Goal: Task Accomplishment & Management: Use online tool/utility

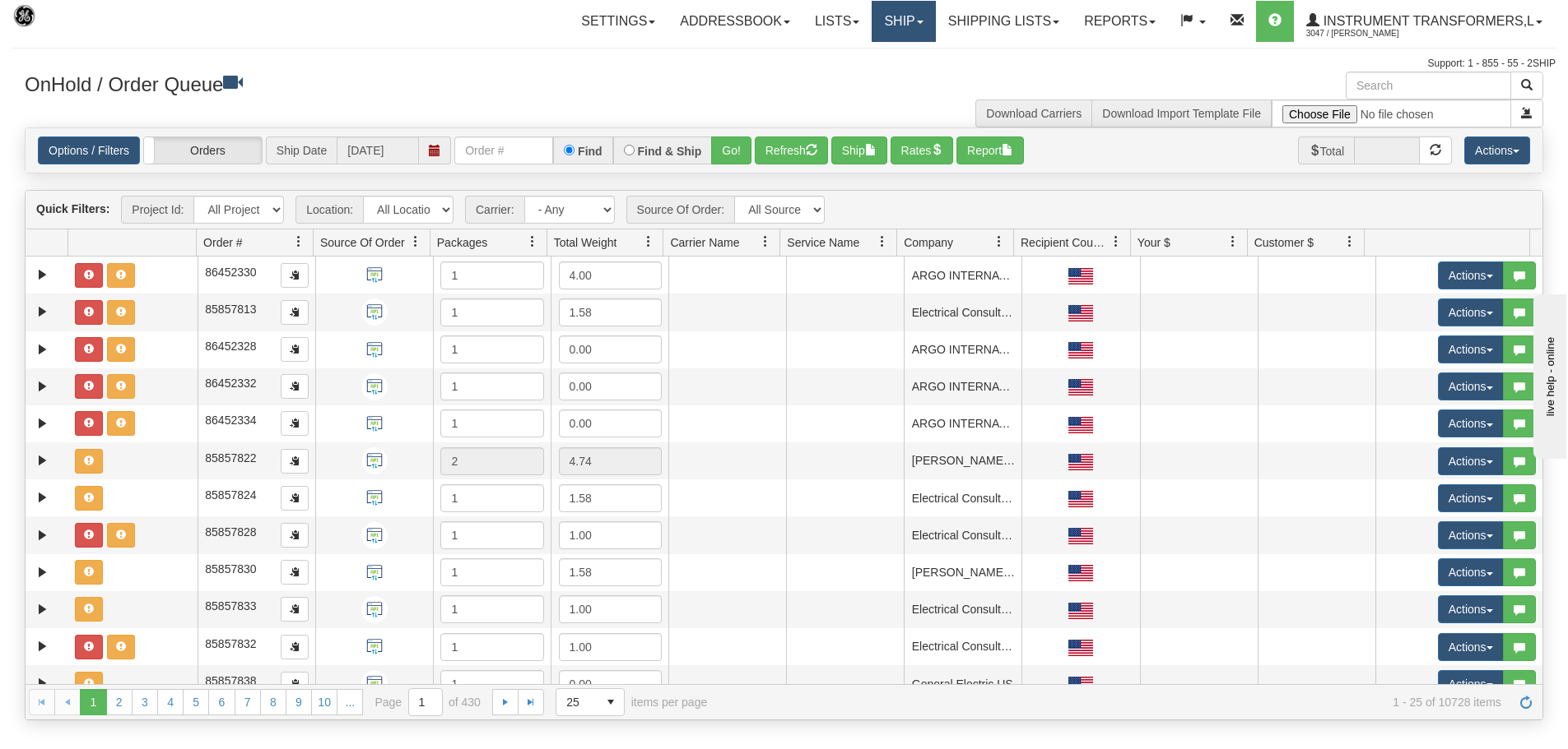
click at [917, 23] on span at bounding box center [919, 22] width 7 height 4
click at [905, 59] on link "Ship Screen" at bounding box center [860, 57] width 149 height 21
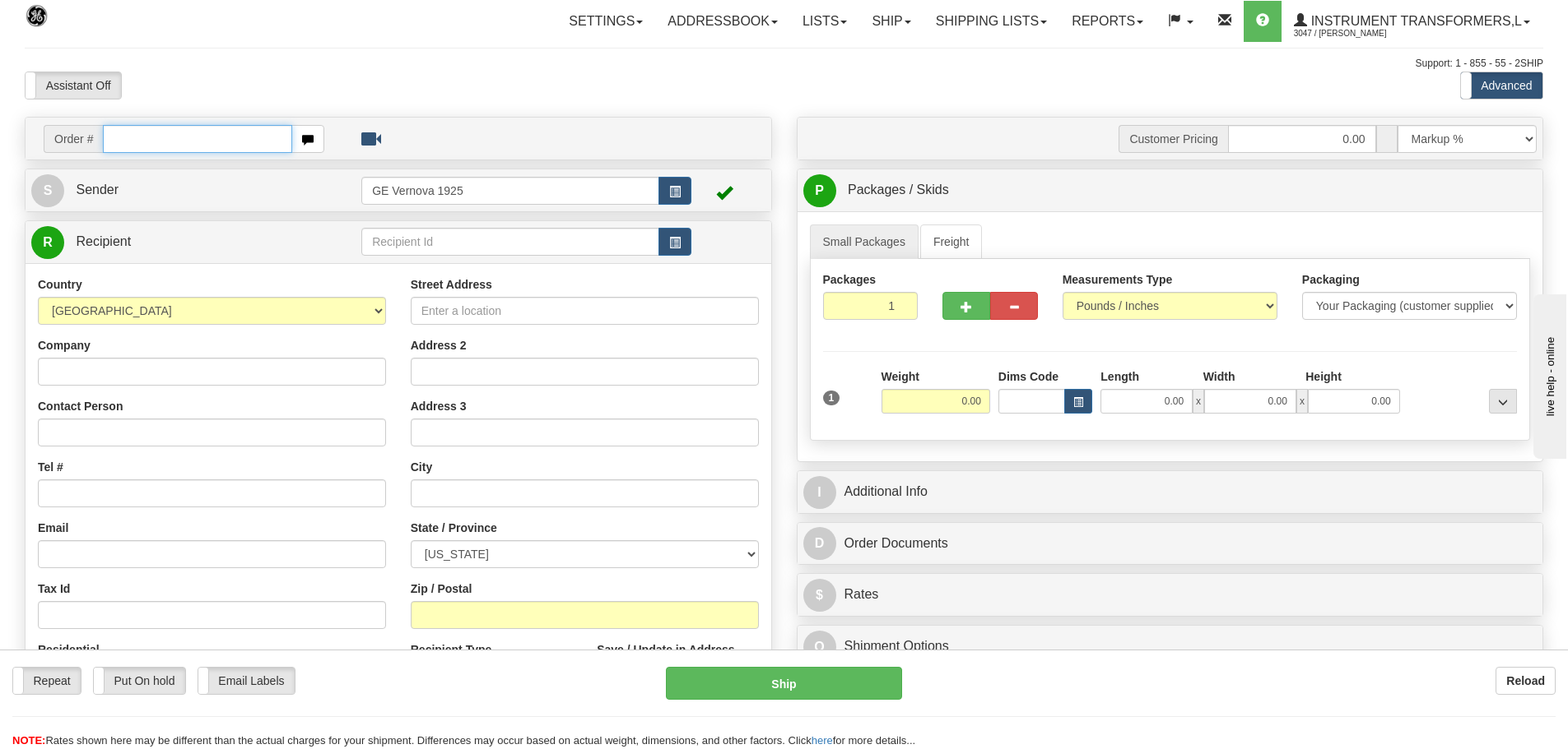
click at [132, 141] on input "text" at bounding box center [197, 139] width 190 height 28
type input "86693678"
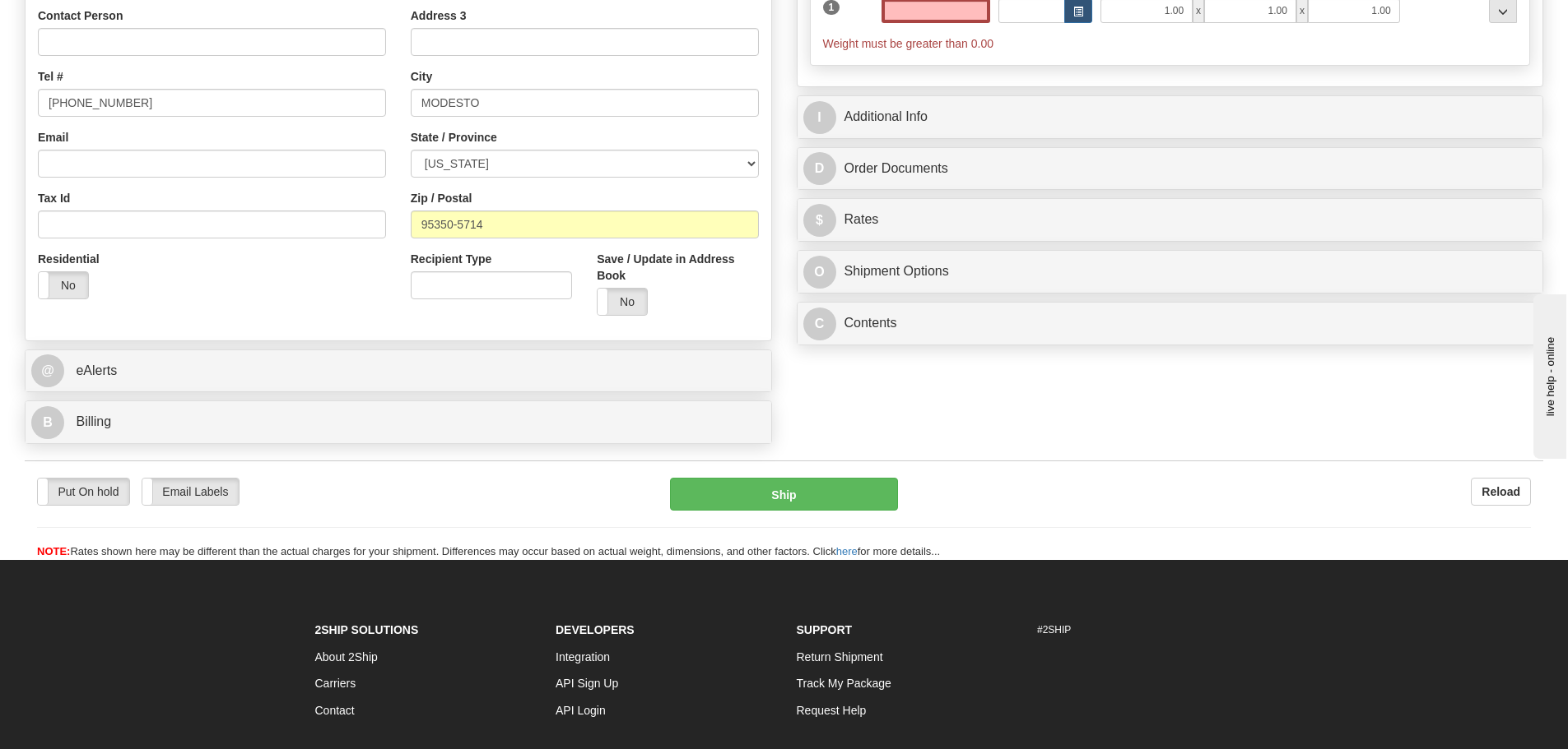
scroll to position [411, 0]
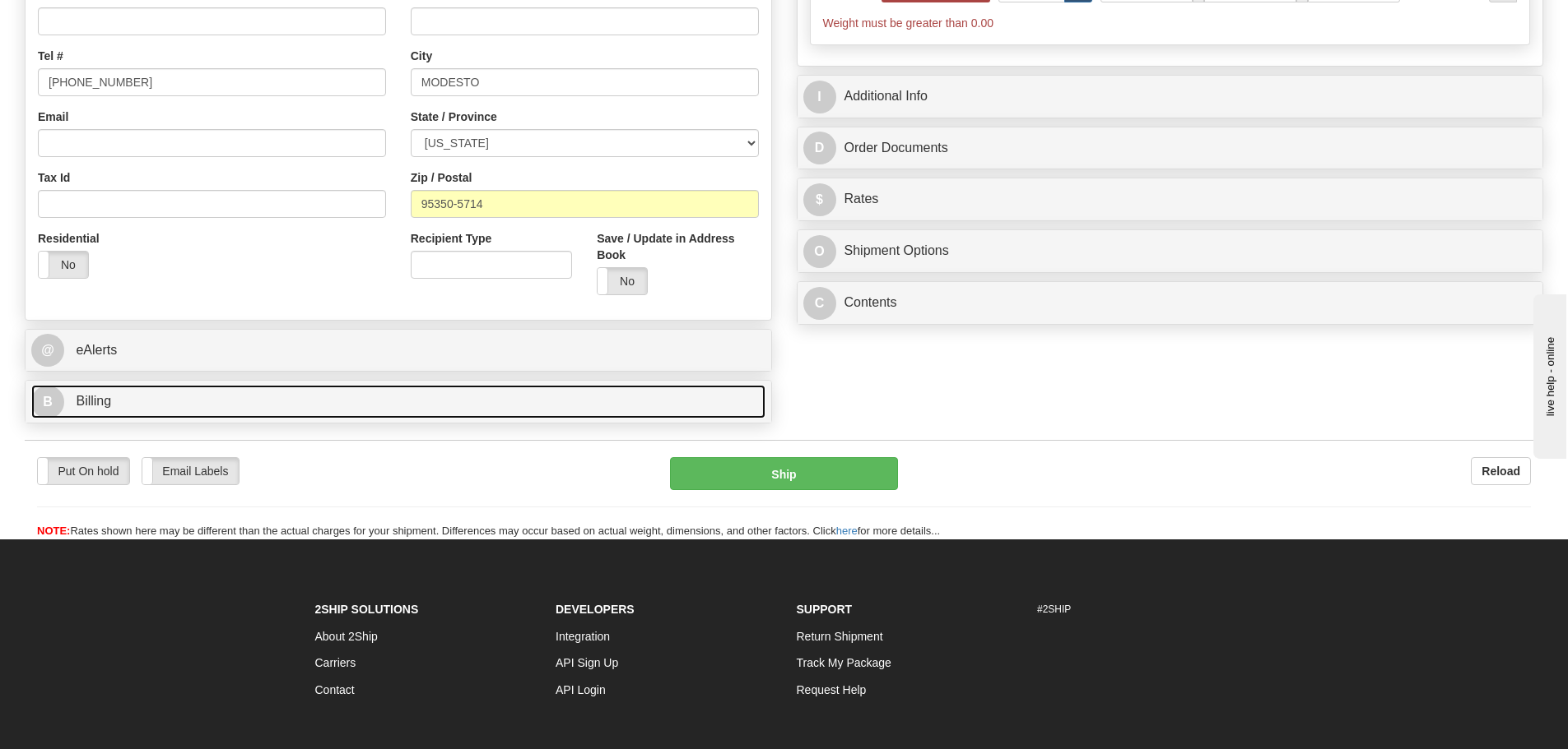
type input "0.00"
click at [153, 409] on link "B Billing" at bounding box center [398, 402] width 734 height 34
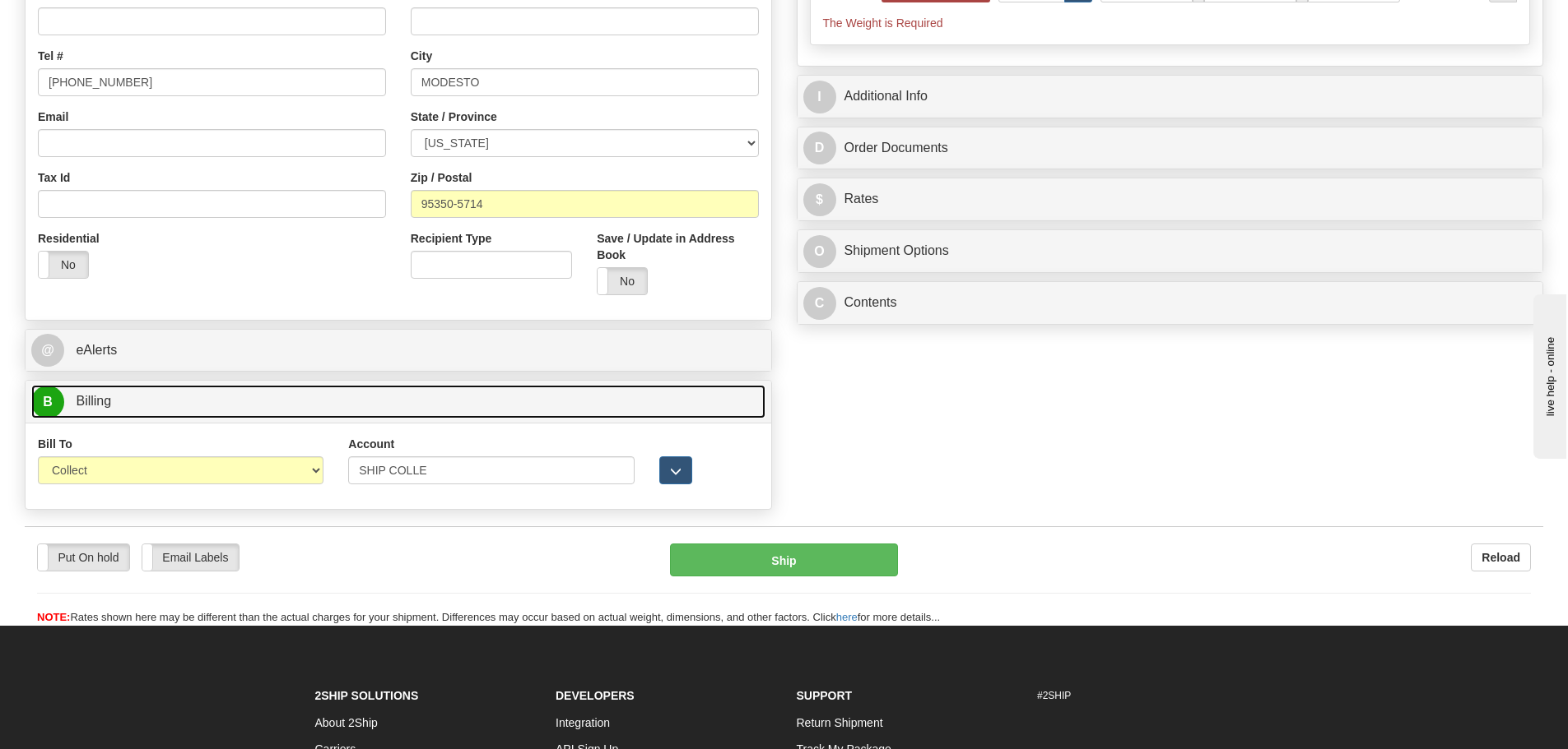
click at [153, 409] on link "B Billing" at bounding box center [398, 402] width 734 height 34
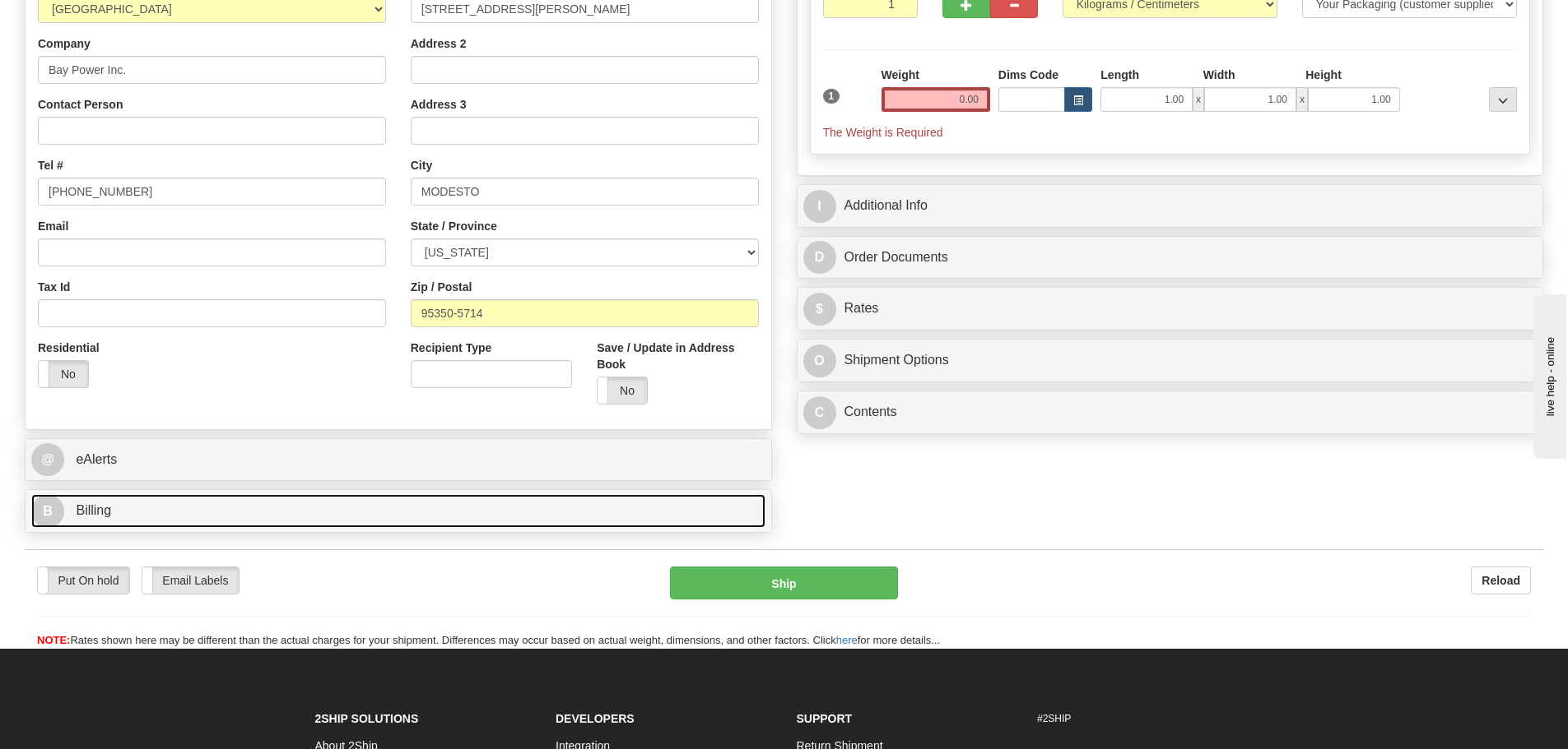
scroll to position [82, 0]
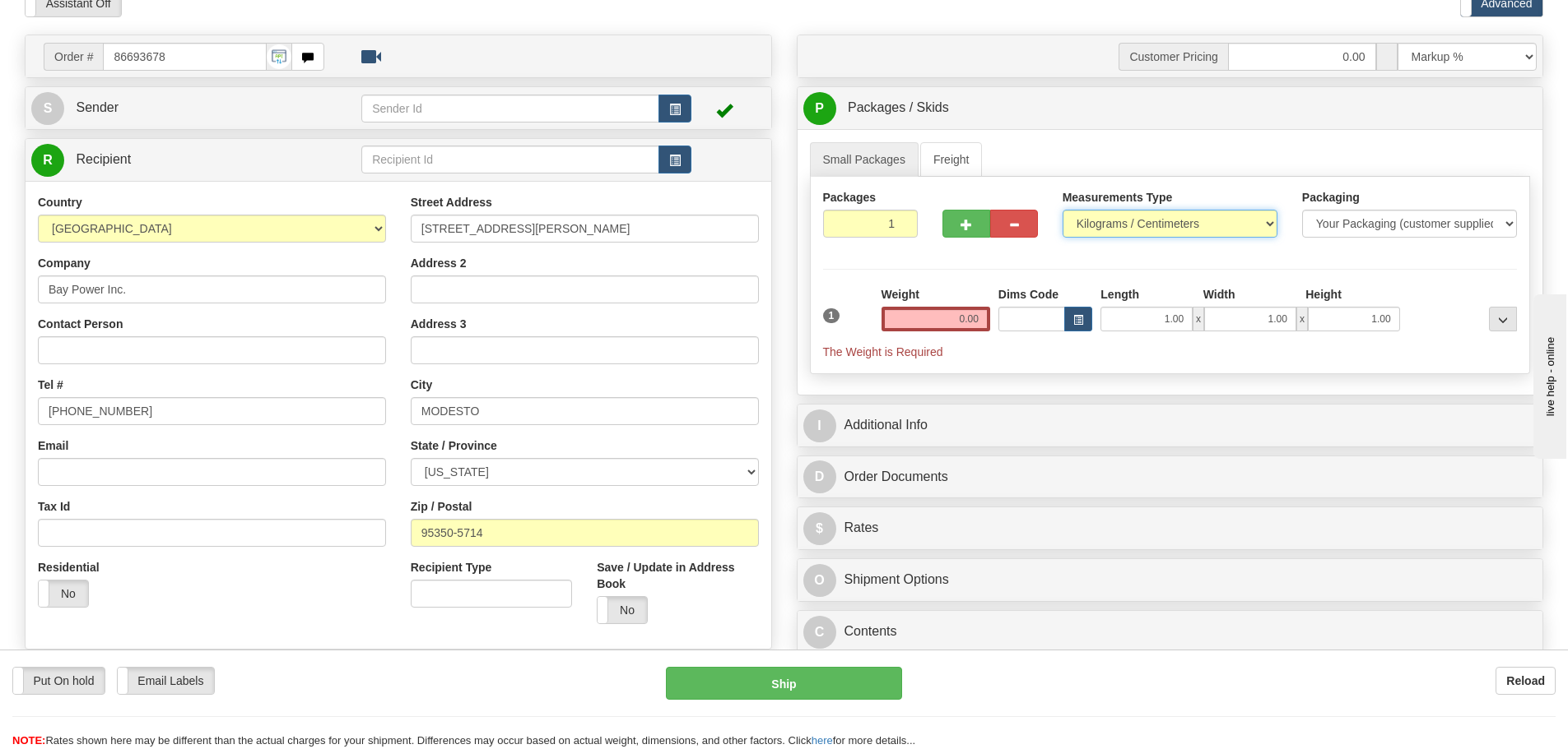
click at [1265, 220] on select "Pounds / Inches Kilograms / Centimeters" at bounding box center [1170, 224] width 215 height 28
select select "0"
click at [1062, 210] on select "Pounds / Inches Kilograms / Centimeters" at bounding box center [1170, 224] width 215 height 28
click at [990, 319] on div "Weight 0.00" at bounding box center [935, 315] width 117 height 58
click at [979, 317] on input "0.00" at bounding box center [935, 318] width 108 height 24
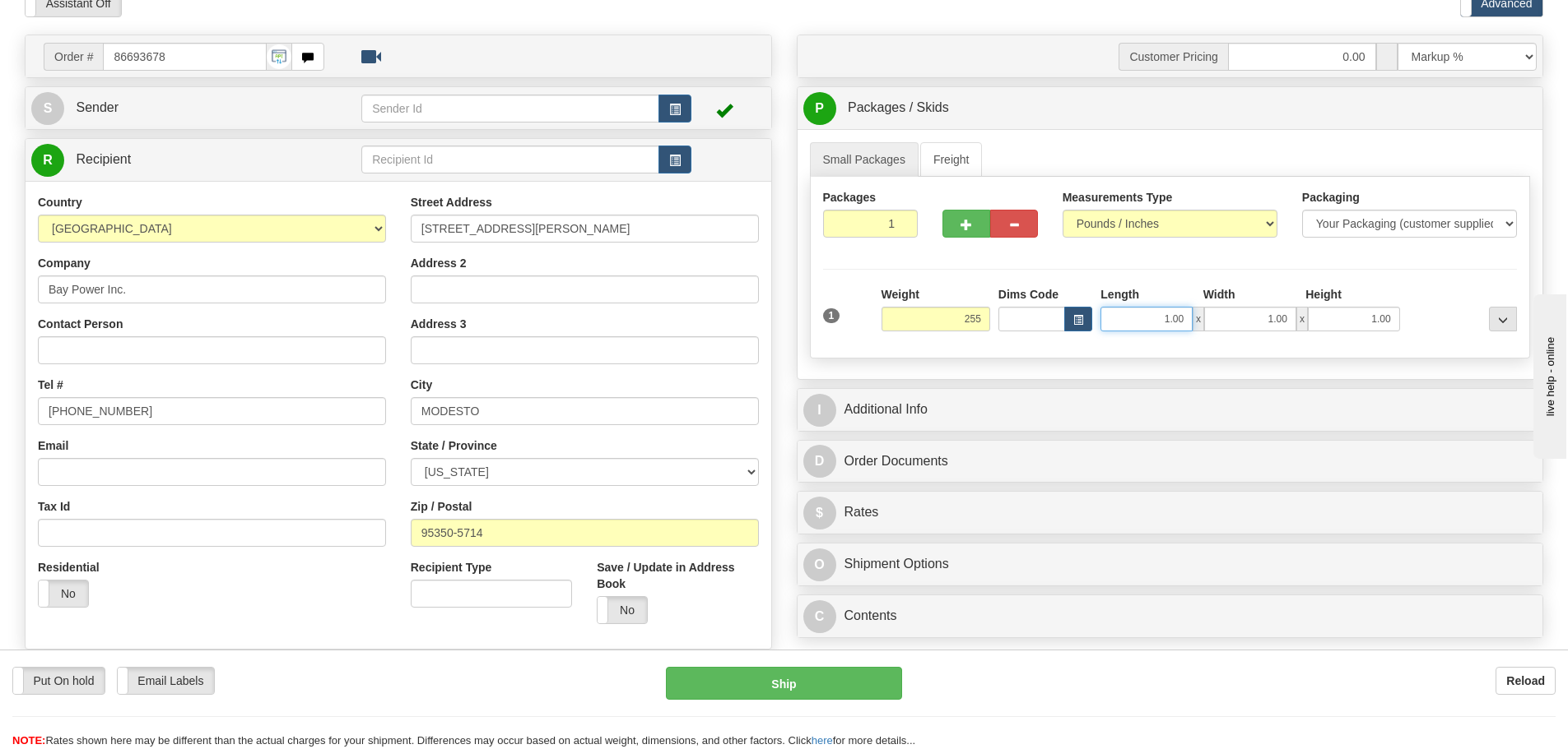
type input "255.00"
click at [1188, 317] on input "1.00" at bounding box center [1146, 318] width 93 height 24
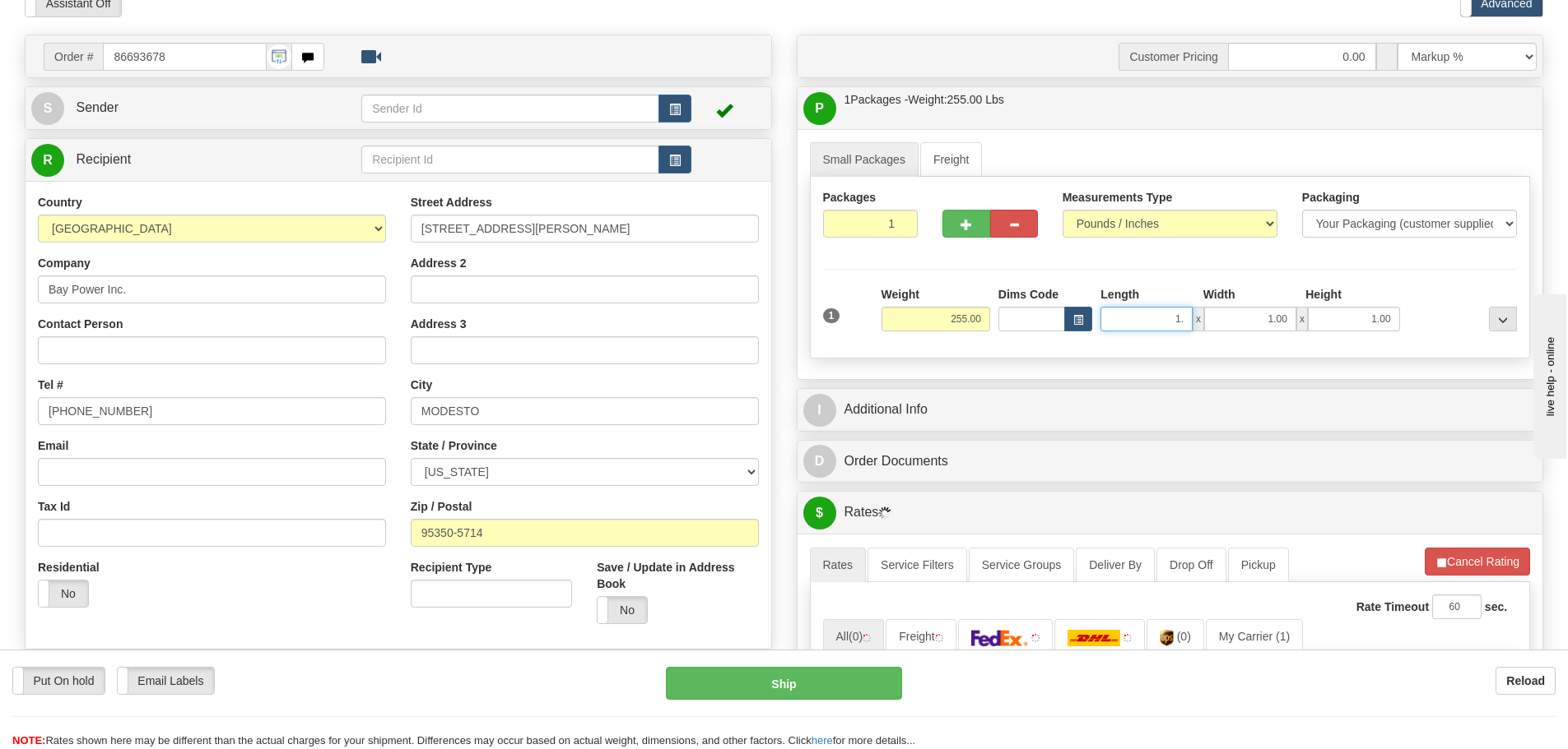
type input "1"
type input "44.00"
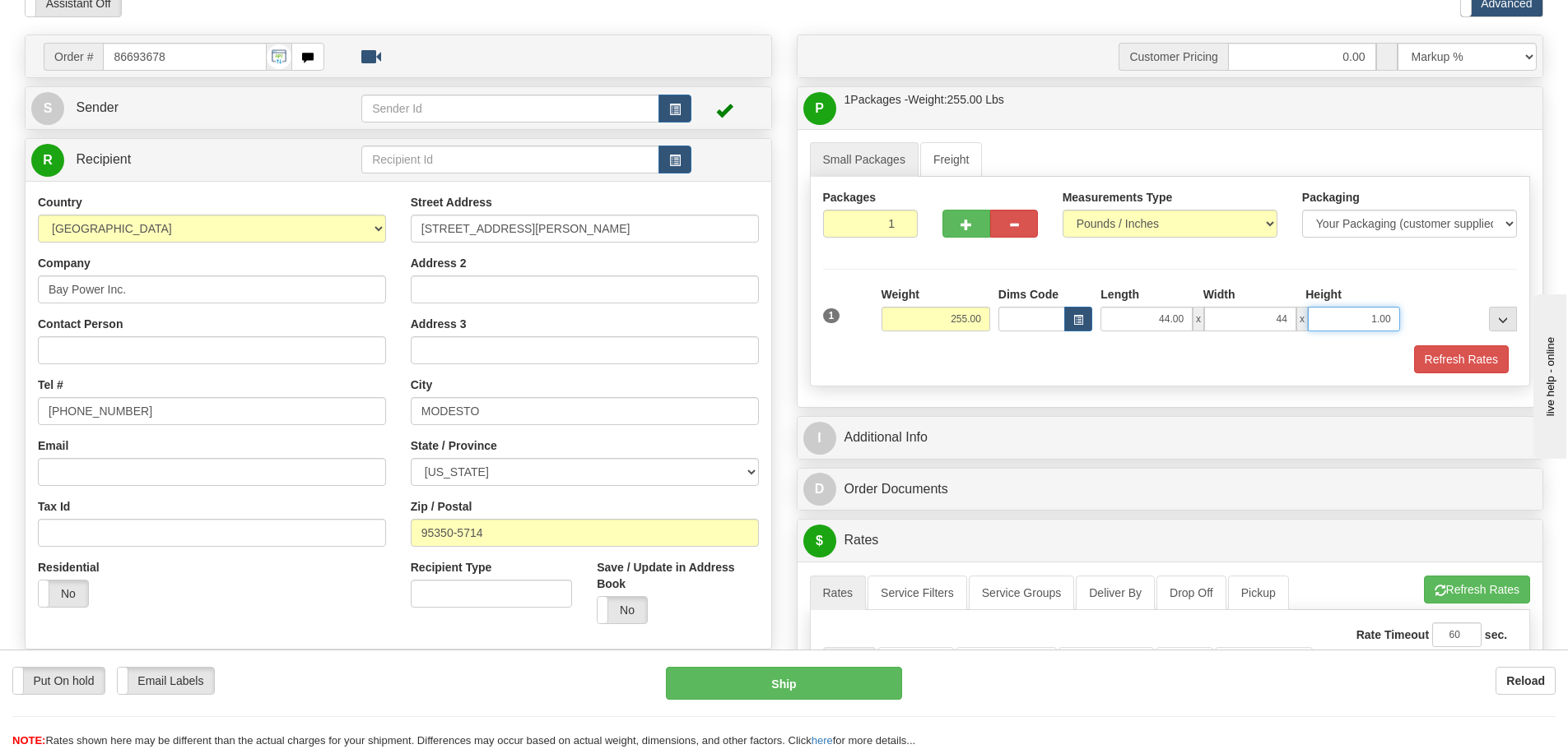
type input "44.00"
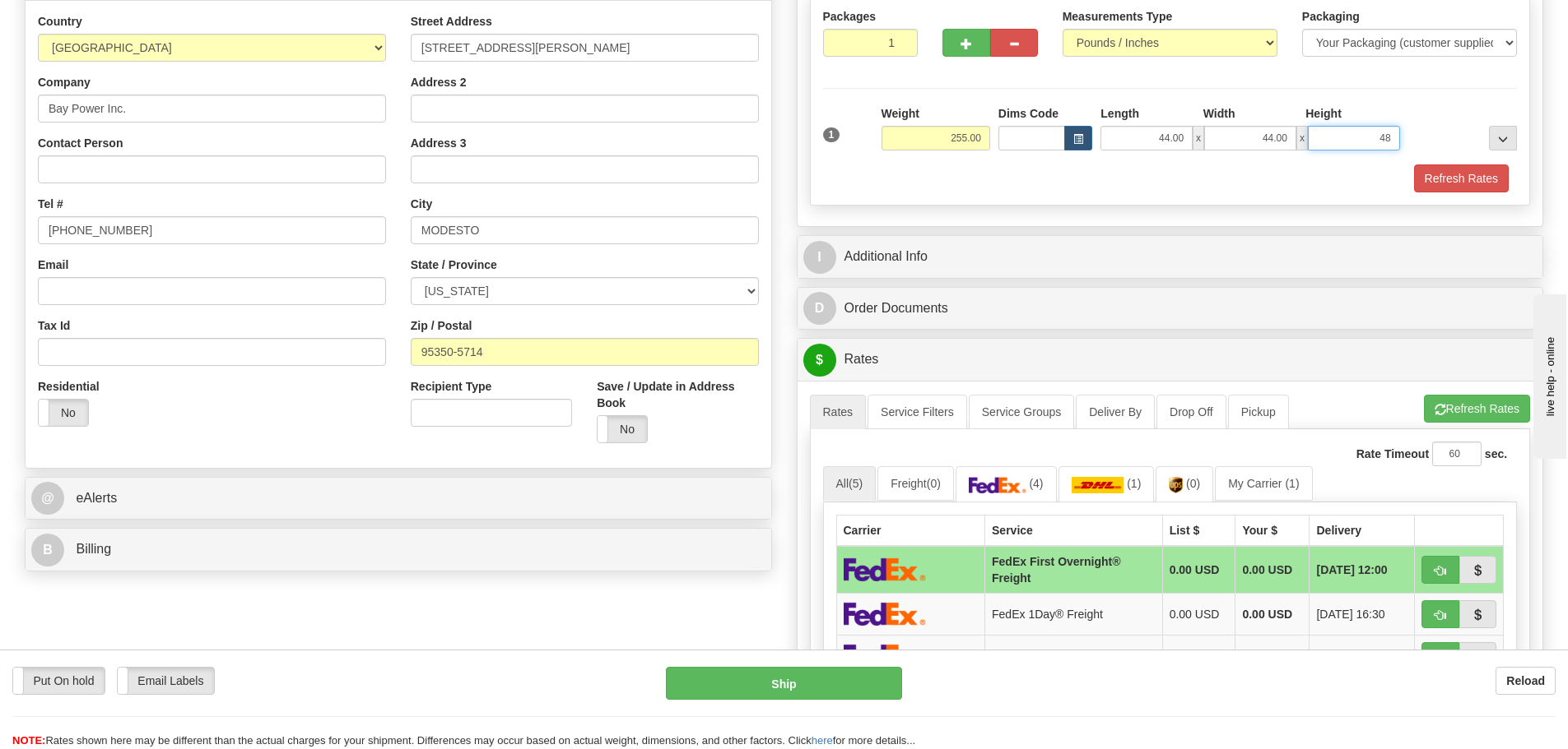
scroll to position [329, 0]
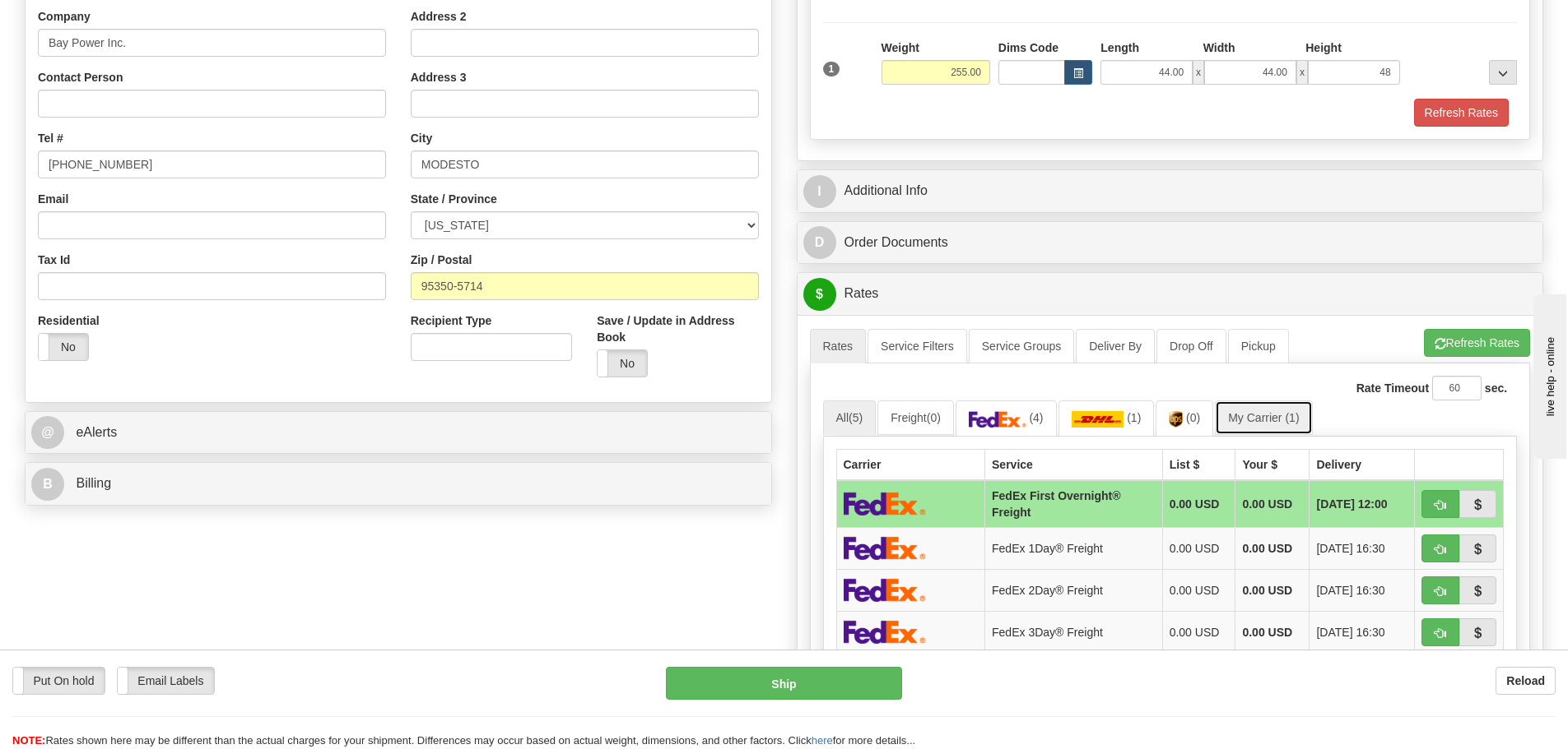
type input "48.00"
click at [1264, 417] on link "My Carrier (1)" at bounding box center [1263, 417] width 97 height 35
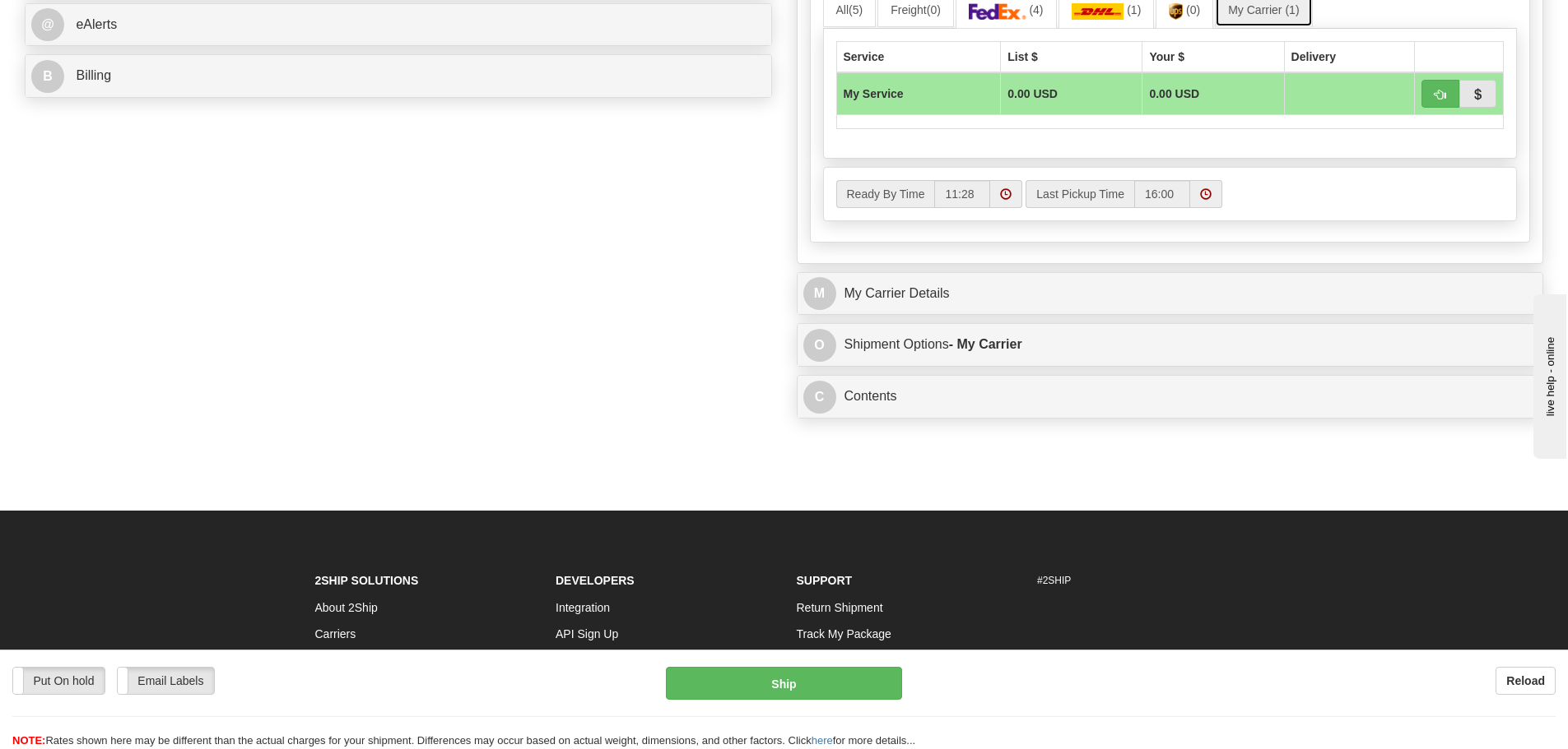
scroll to position [741, 0]
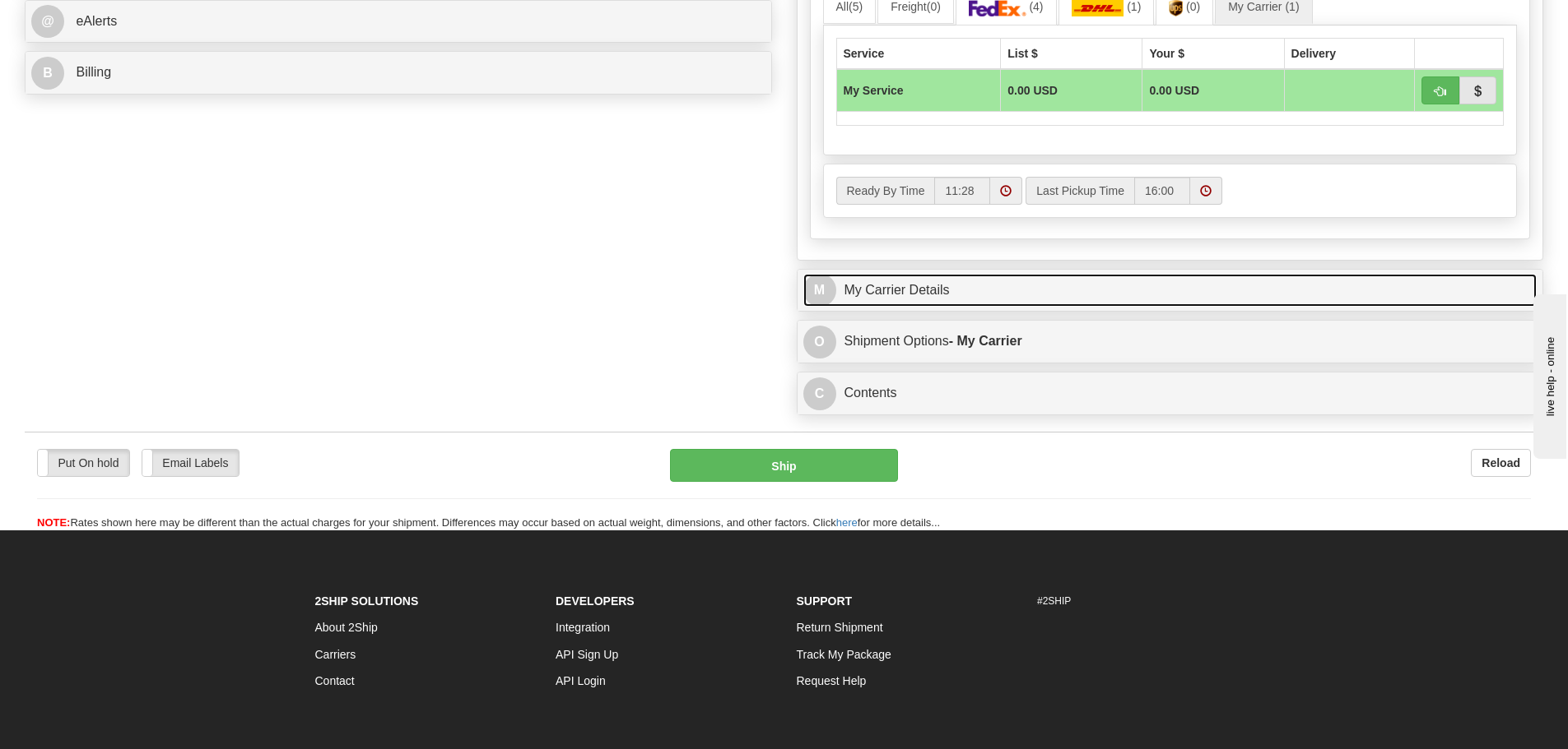
click at [990, 277] on link "M My Carrier Details" at bounding box center [1171, 290] width 734 height 34
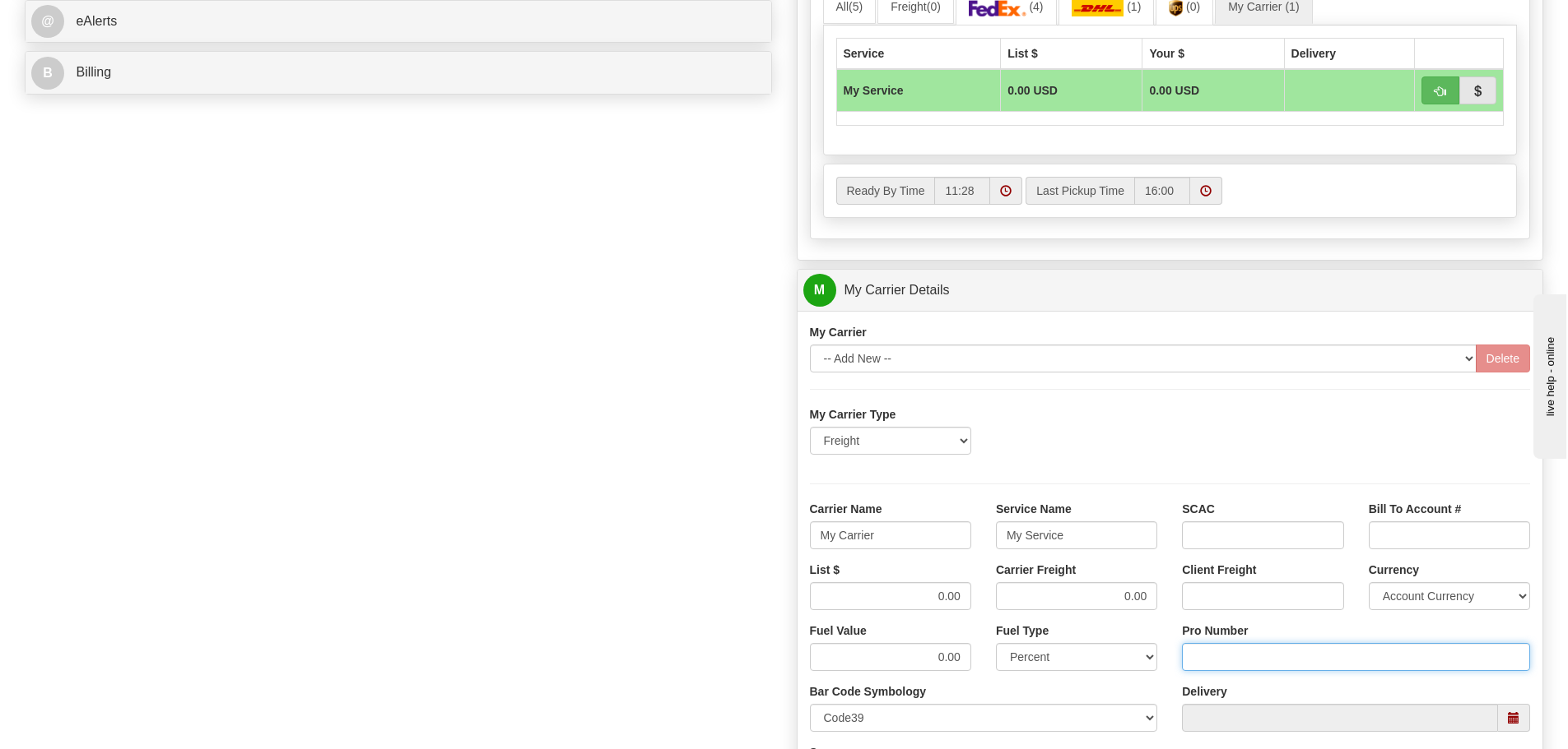
click at [1218, 658] on input "Pro Number" at bounding box center [1356, 657] width 349 height 28
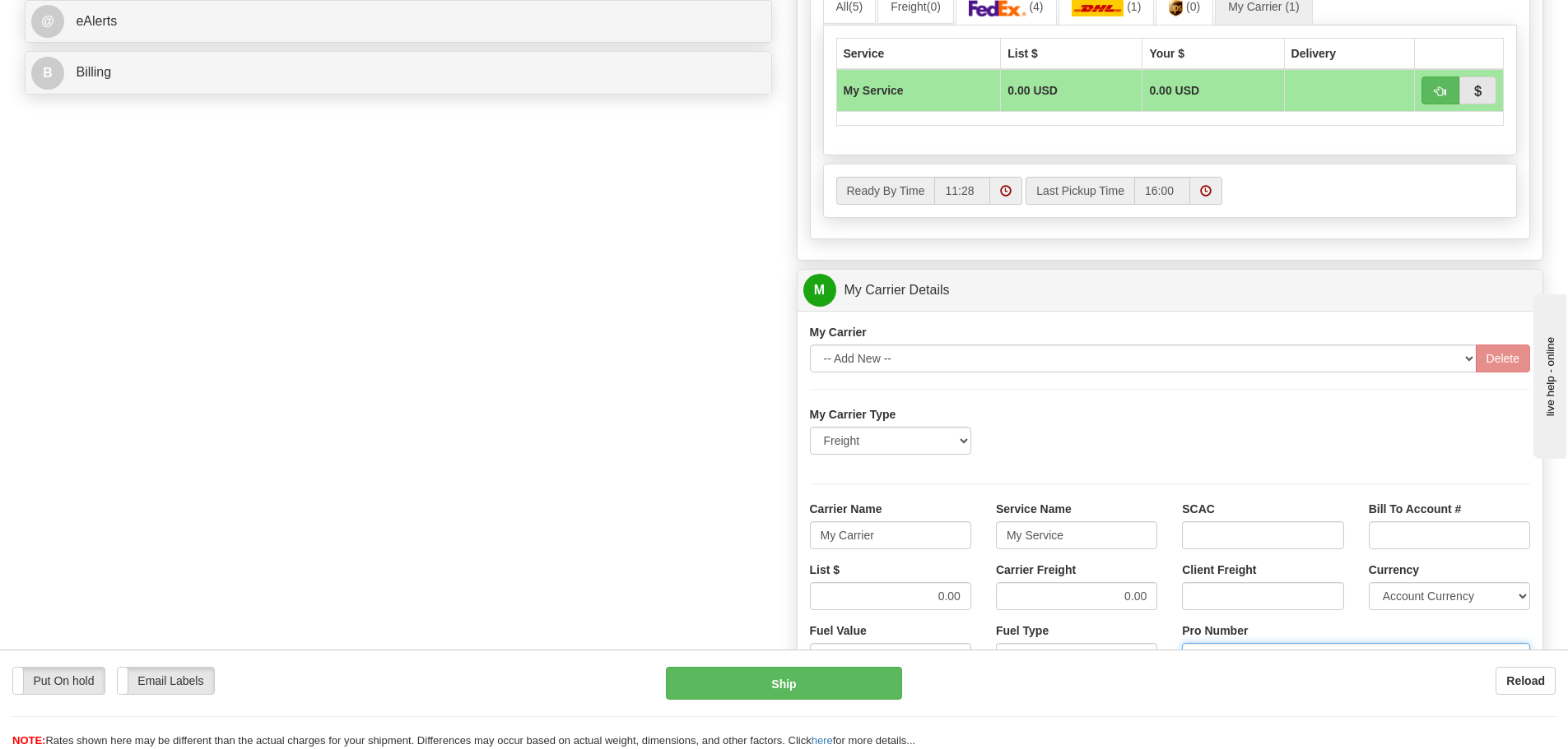
type input "108439795100"
click button "Delete" at bounding box center [0, 0] width 0 height 0
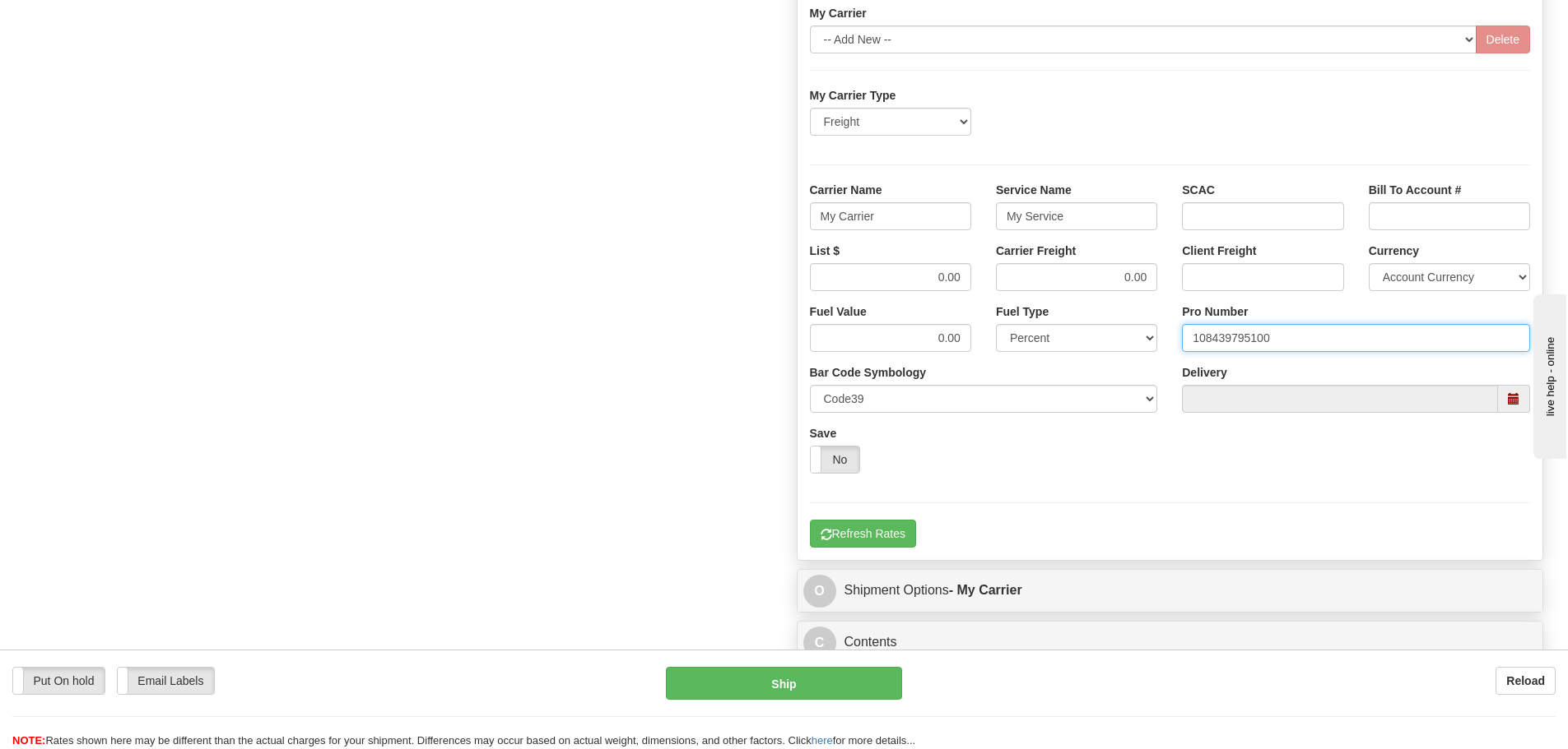
scroll to position [1069, 0]
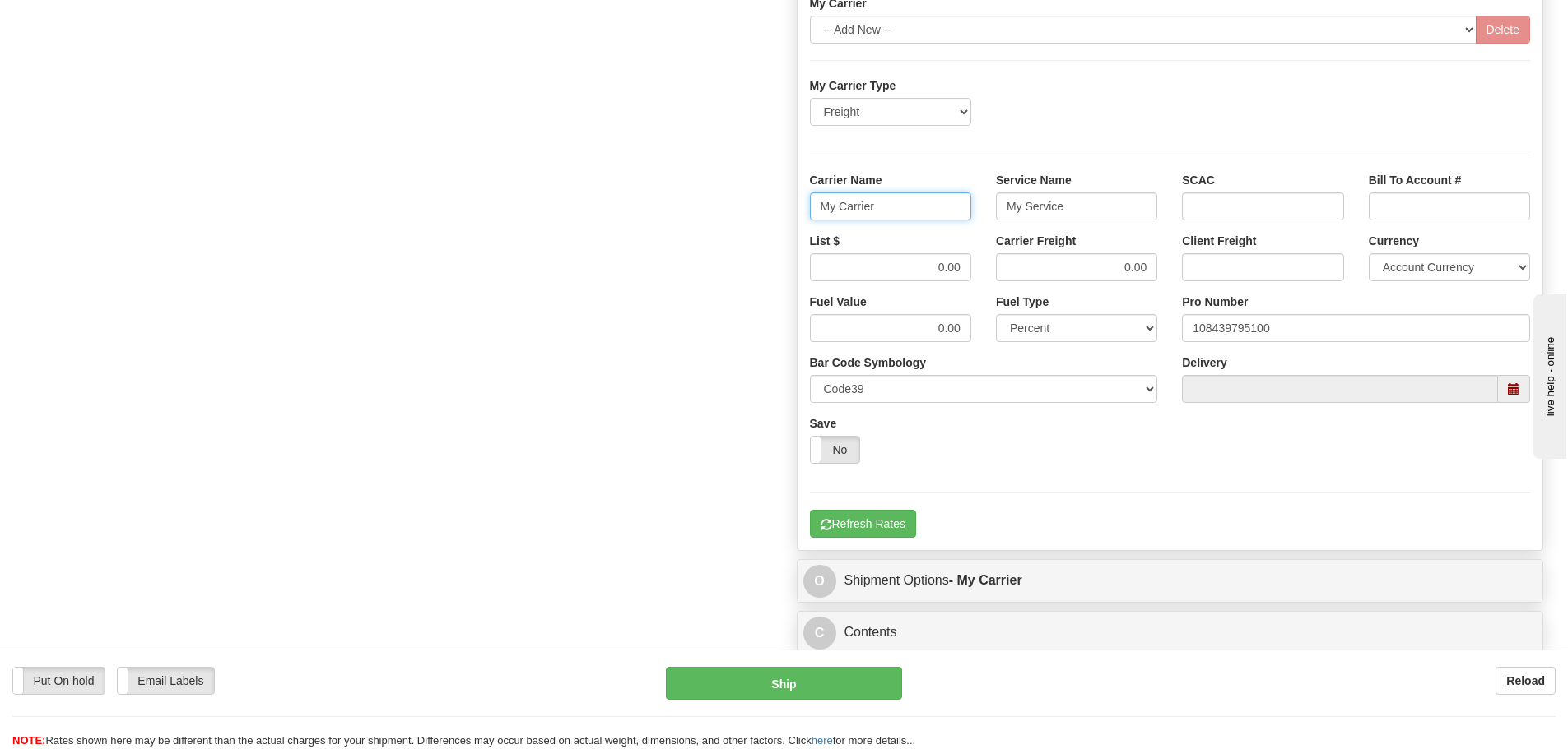
click at [878, 208] on input "My Carrier" at bounding box center [891, 206] width 162 height 28
type input "M"
type input "SAIA"
click at [1090, 209] on input "My Service" at bounding box center [1076, 206] width 162 height 28
type input "M"
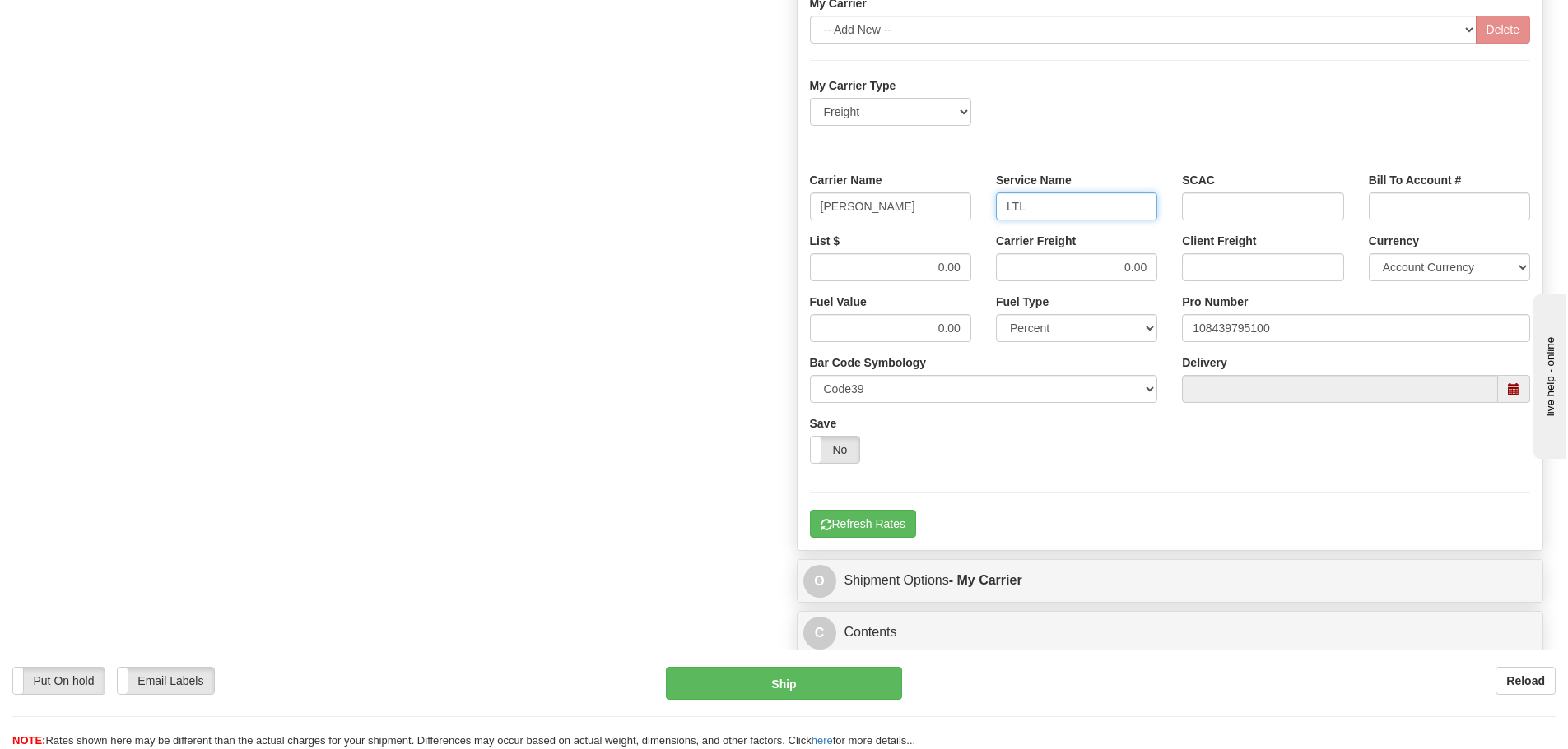
type input "LTL"
click at [965, 263] on input "0.00" at bounding box center [891, 267] width 162 height 28
type input "0"
type input "938.42"
click at [1151, 270] on input "0.00" at bounding box center [1076, 267] width 162 height 28
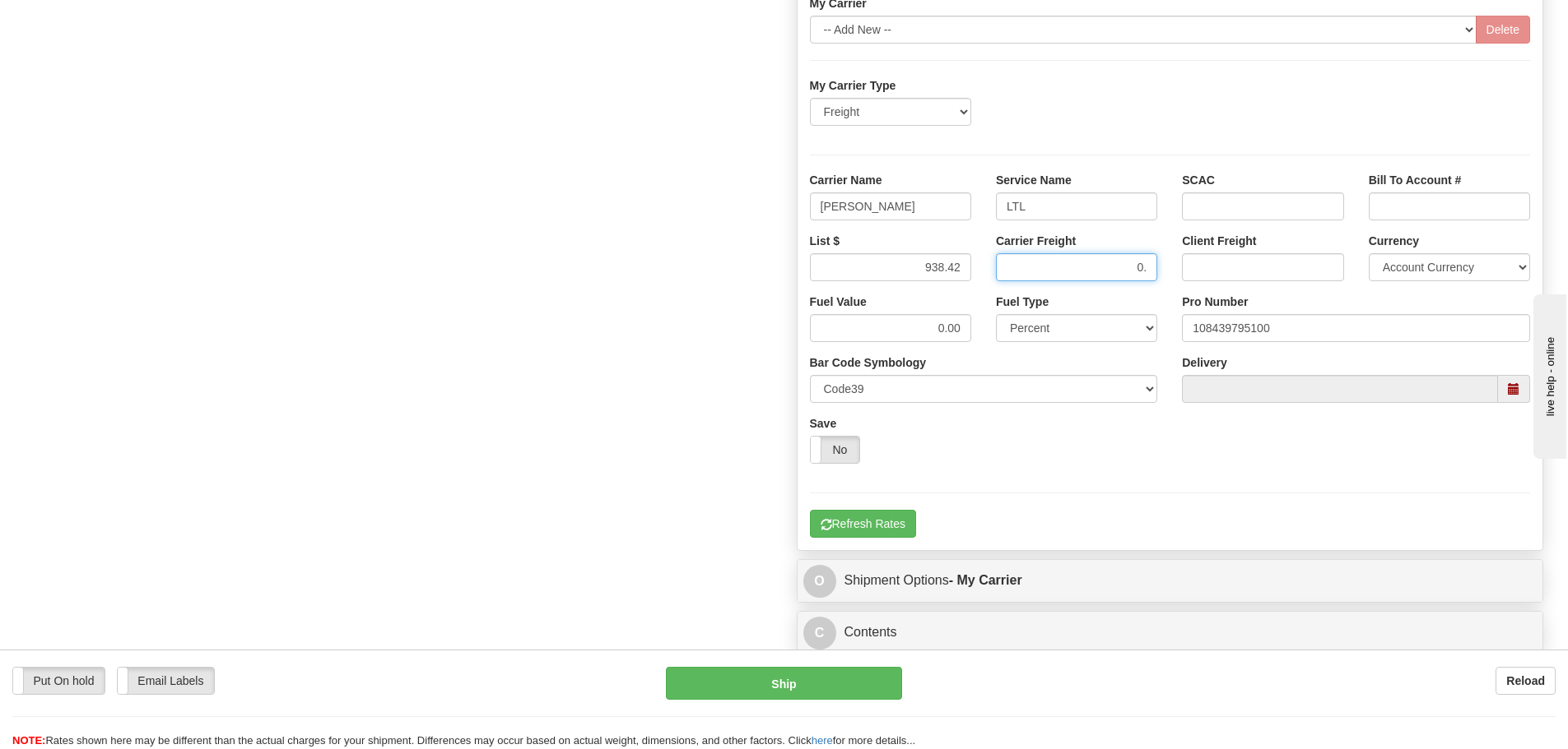
type input "0"
type input "938.42"
click at [888, 523] on button "Refresh Rates" at bounding box center [863, 524] width 107 height 28
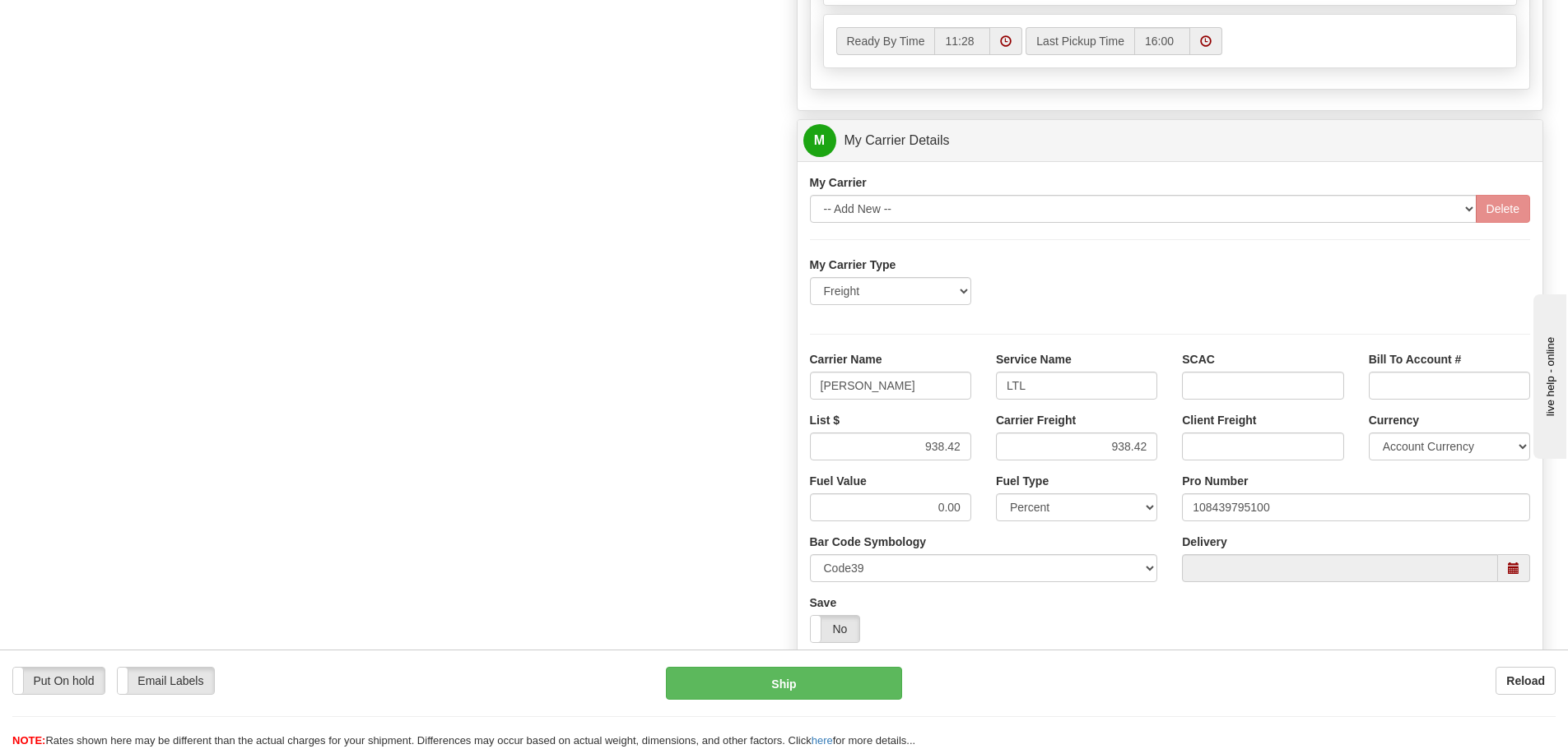
scroll to position [575, 0]
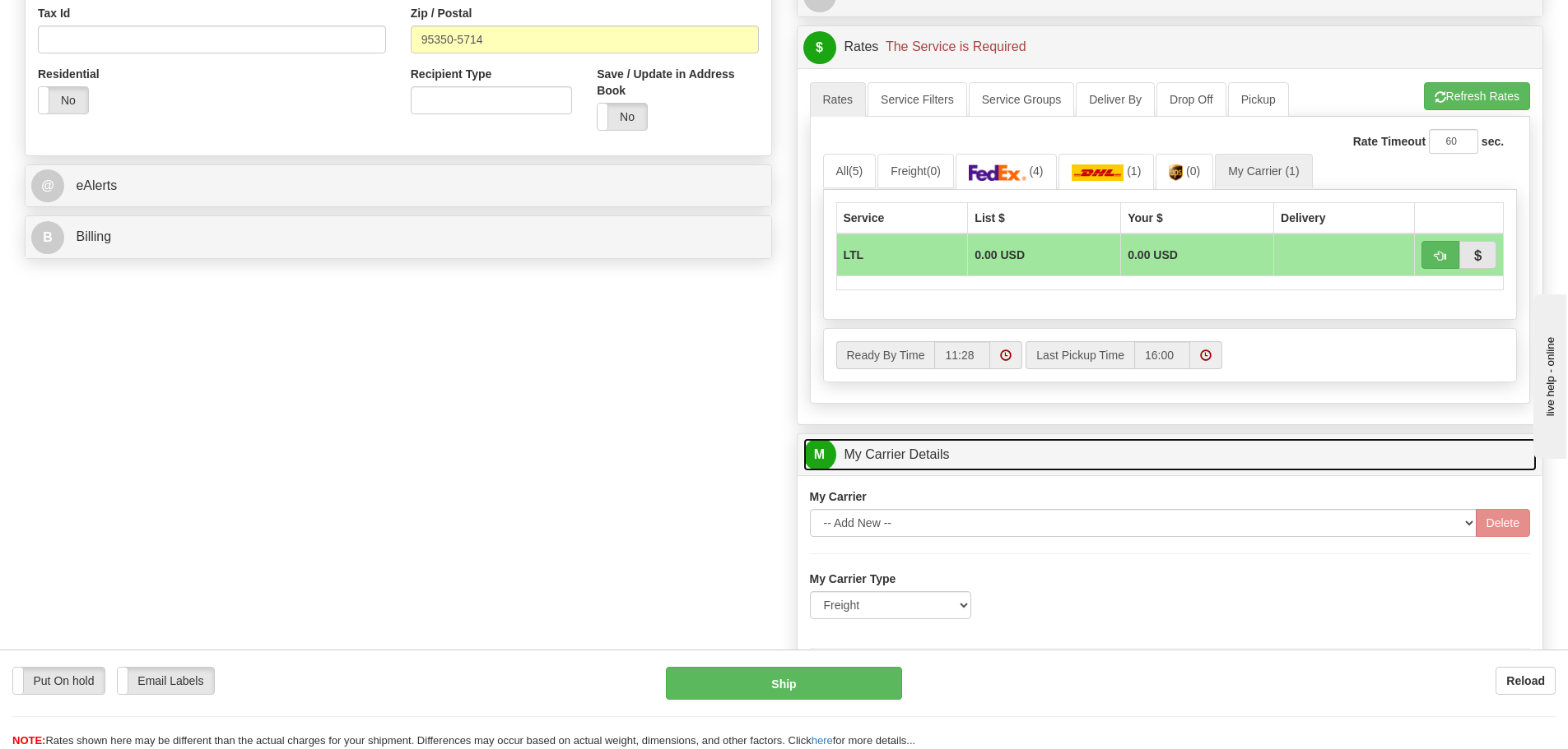
click at [1020, 452] on link "M My Carrier Details" at bounding box center [1171, 455] width 734 height 34
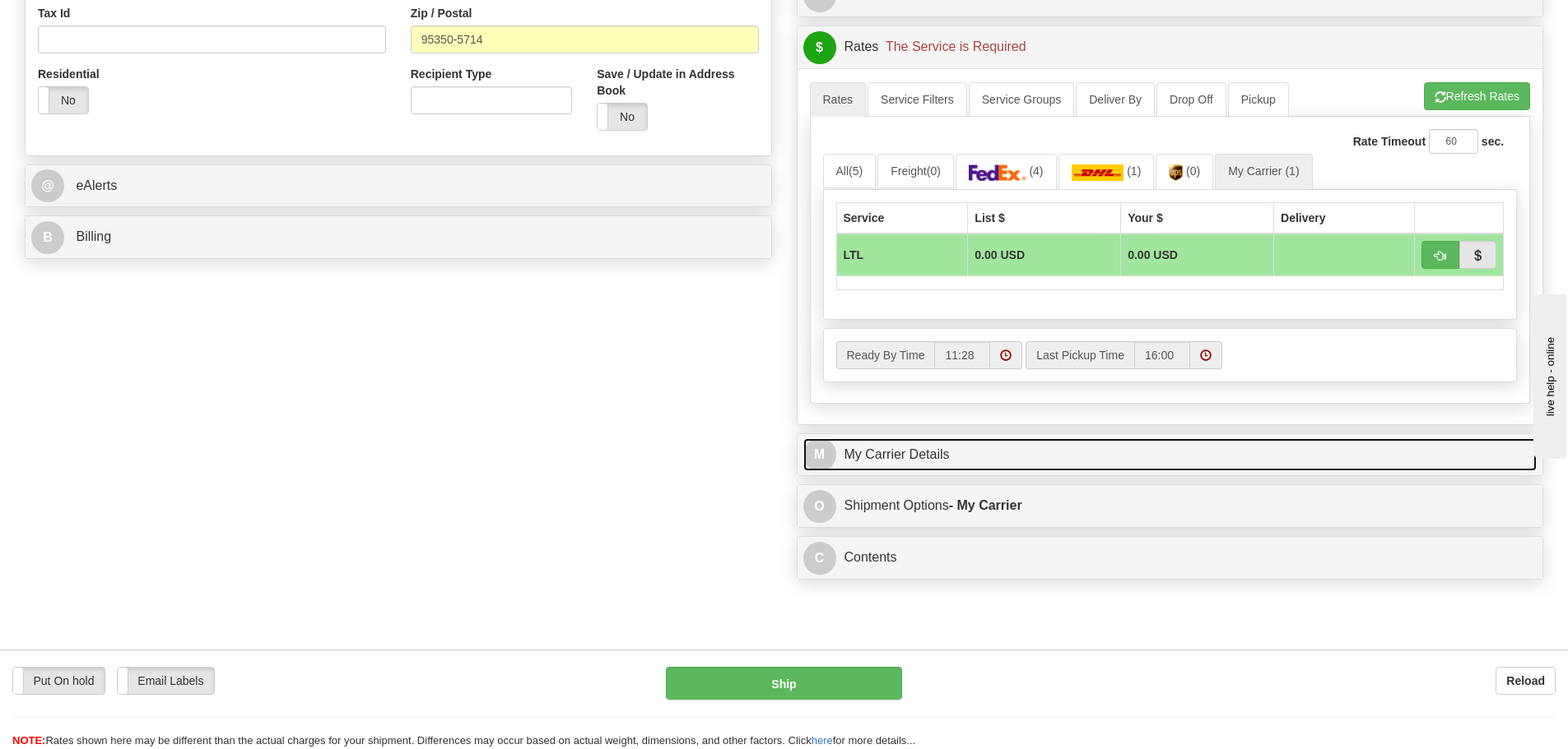
click at [1020, 451] on link "M My Carrier Details" at bounding box center [1171, 455] width 734 height 34
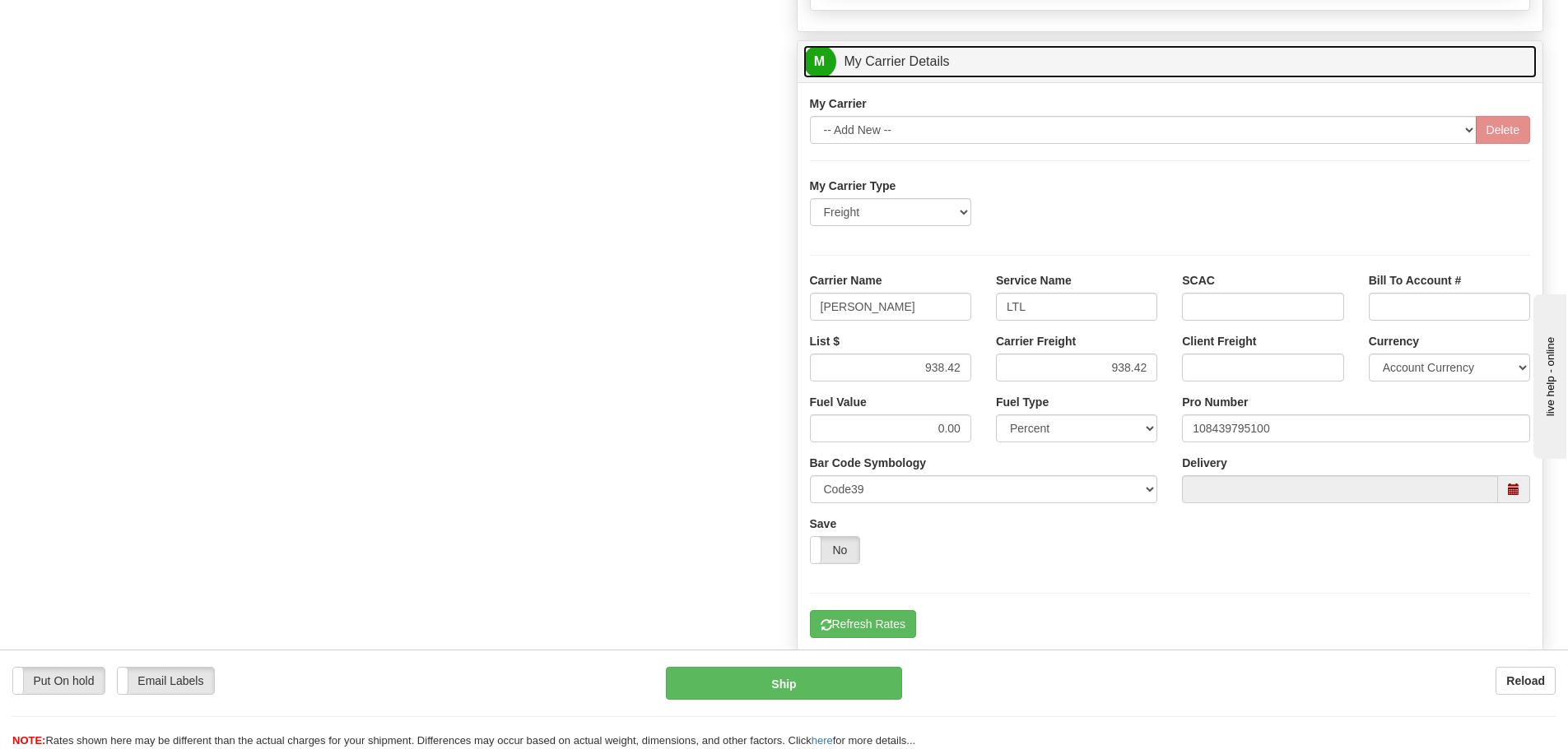
scroll to position [987, 0]
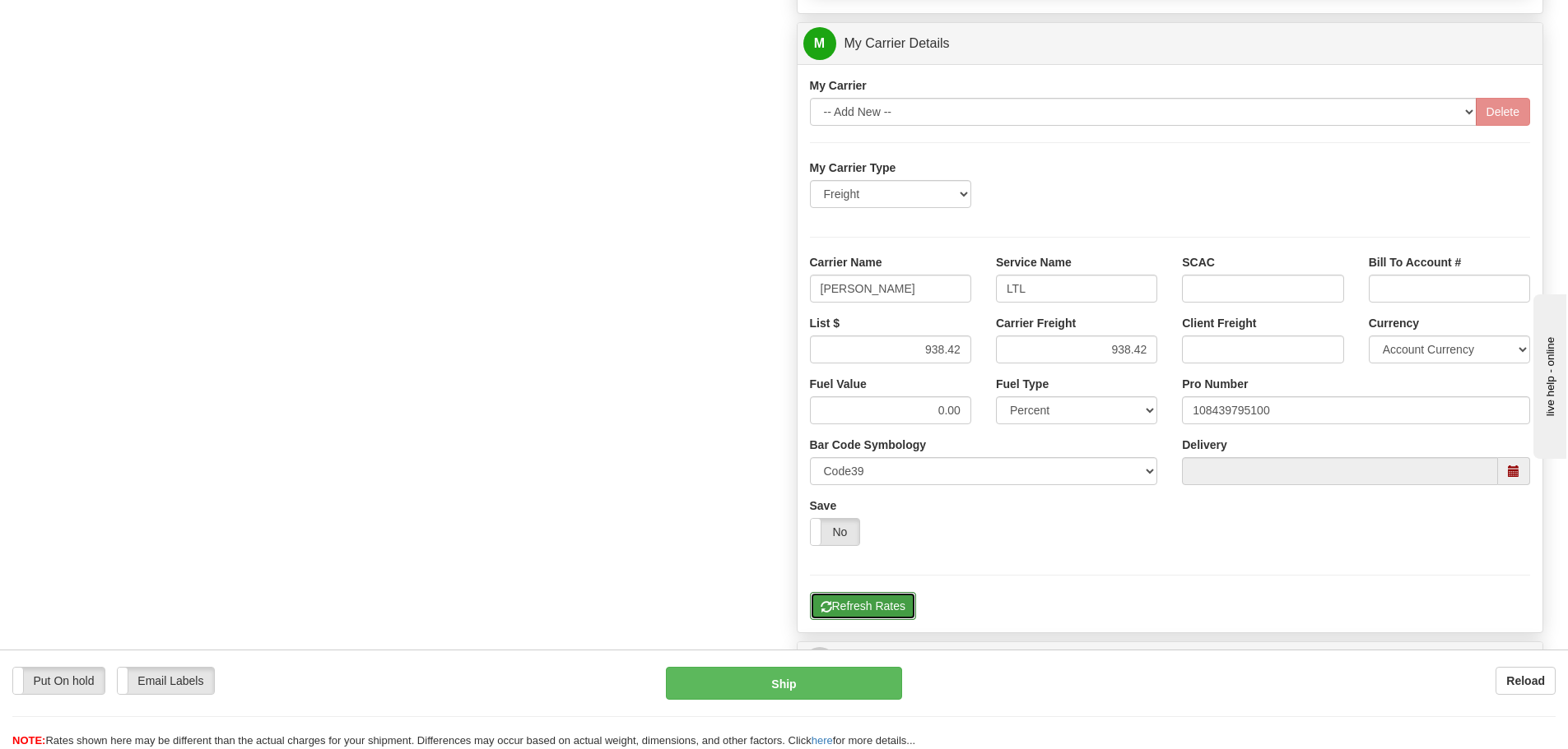
click at [898, 603] on button "Refresh Rates" at bounding box center [863, 606] width 107 height 28
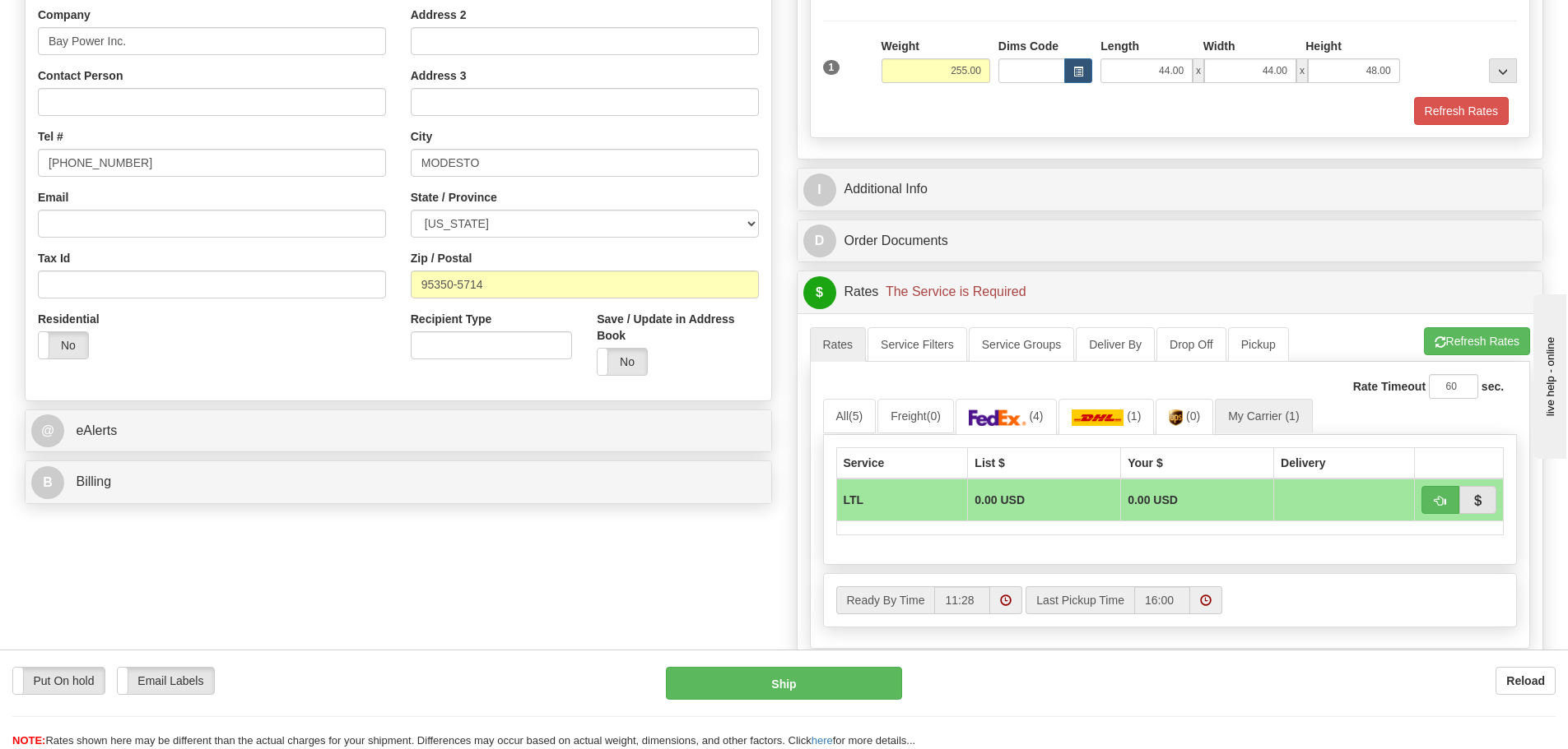
scroll to position [329, 0]
click at [1267, 412] on link "My Carrier (1)" at bounding box center [1263, 417] width 97 height 35
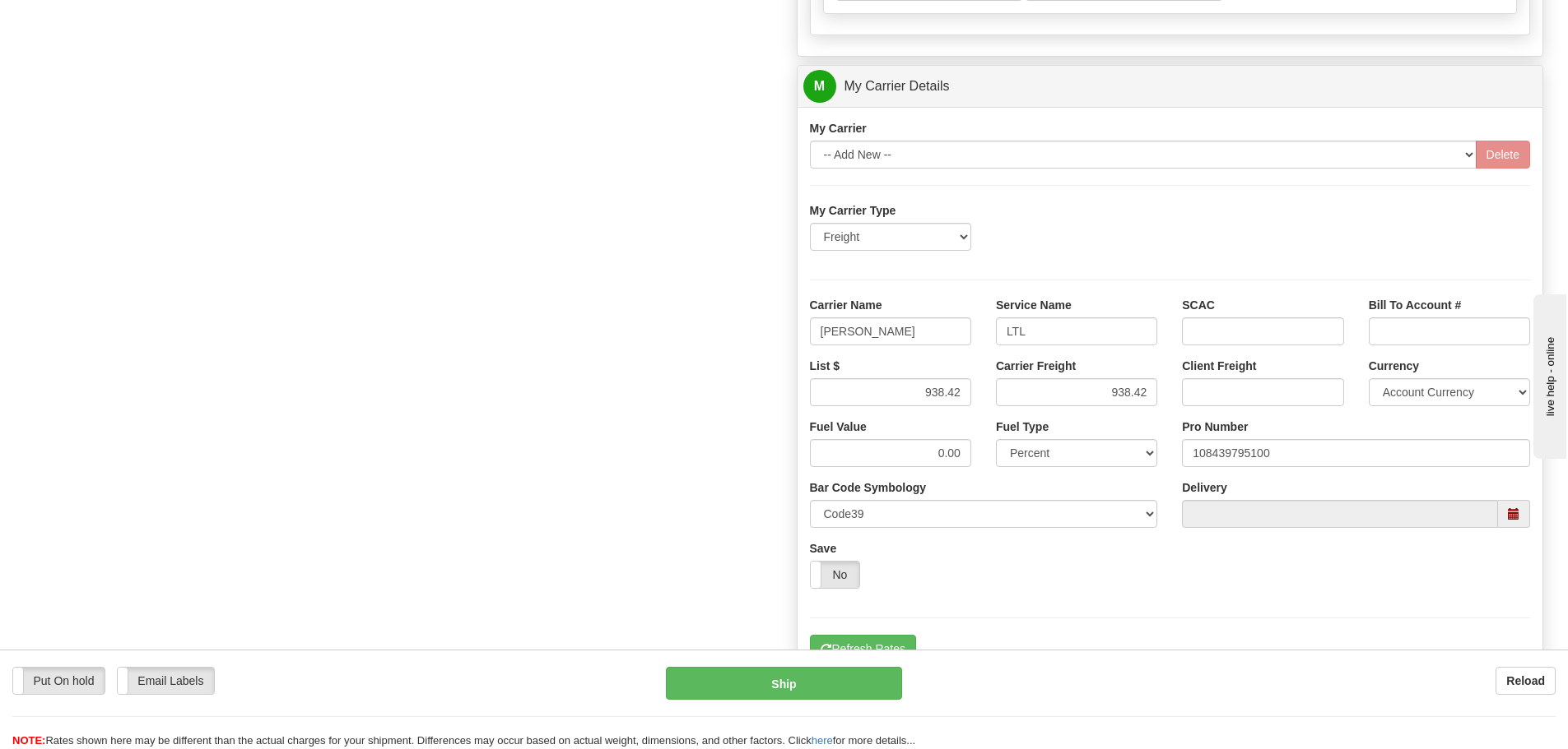
scroll to position [987, 0]
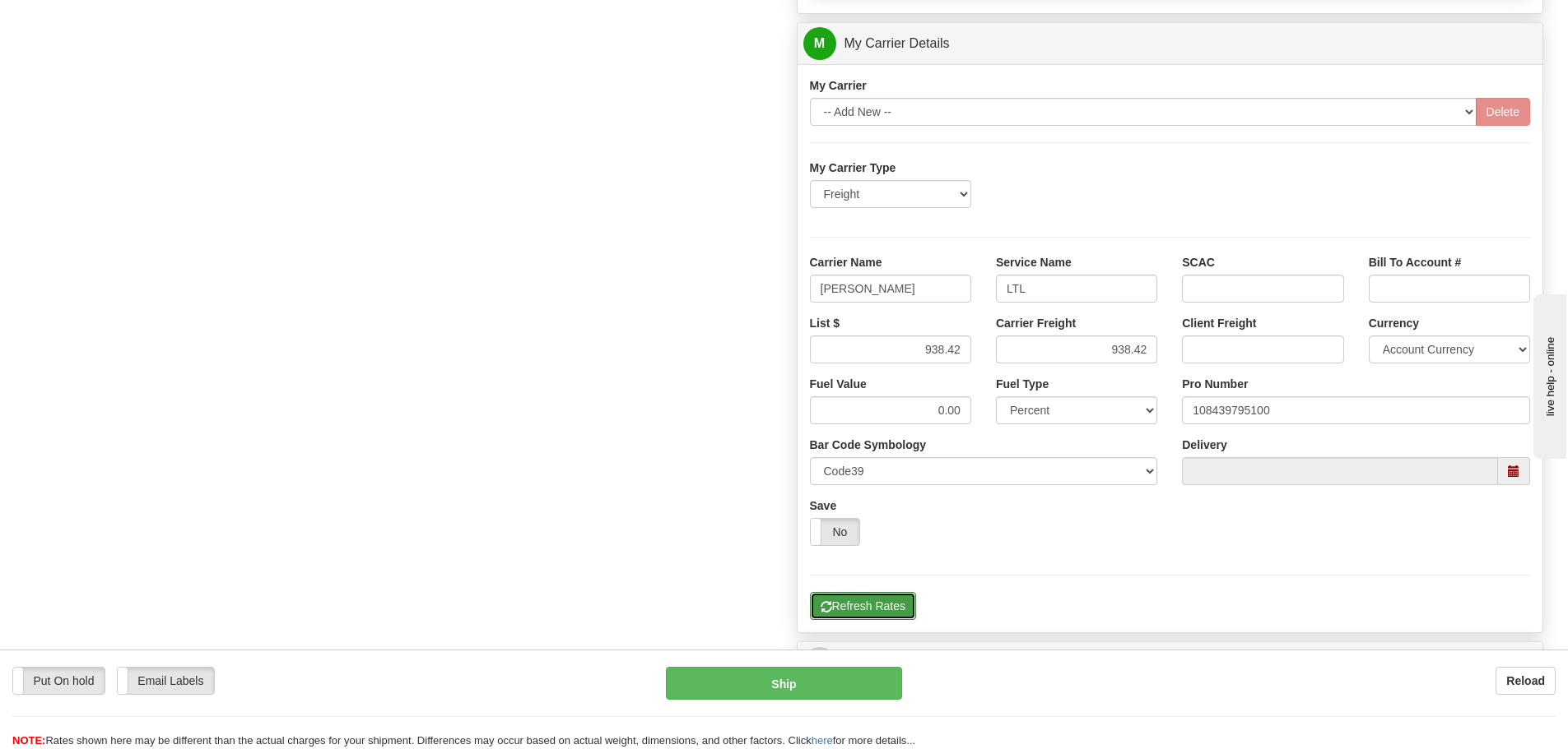
click at [883, 615] on button "Refresh Rates" at bounding box center [863, 606] width 107 height 28
click at [863, 599] on button "Refresh Rates" at bounding box center [863, 606] width 107 height 28
click at [962, 349] on input "938.42" at bounding box center [891, 349] width 162 height 28
type input "9"
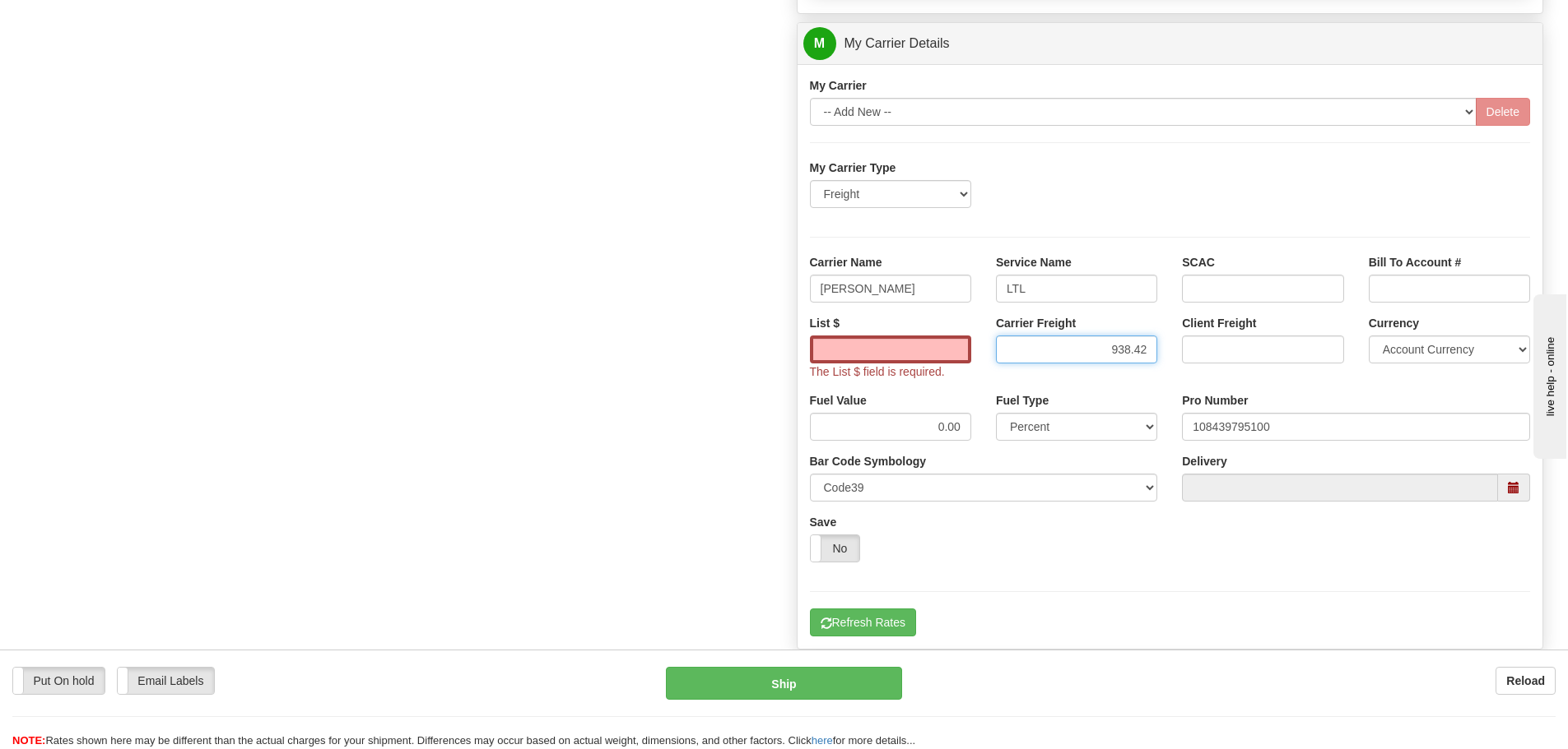
click at [1155, 346] on input "938.42" at bounding box center [1076, 349] width 162 height 28
type input "9"
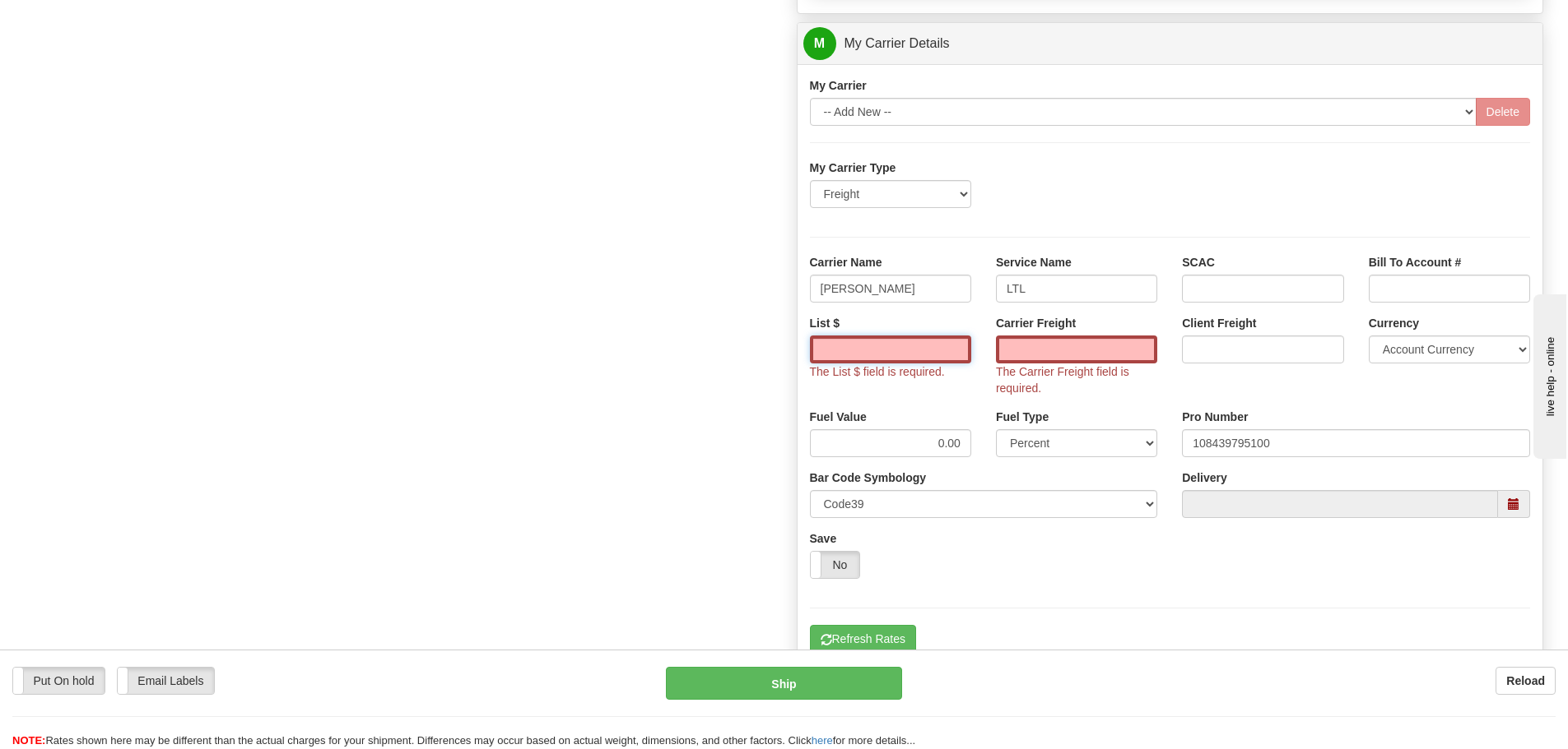
click at [910, 351] on input "List $" at bounding box center [891, 349] width 162 height 28
type input "938.42"
click at [1133, 343] on input "Carrier Freight" at bounding box center [1076, 349] width 162 height 28
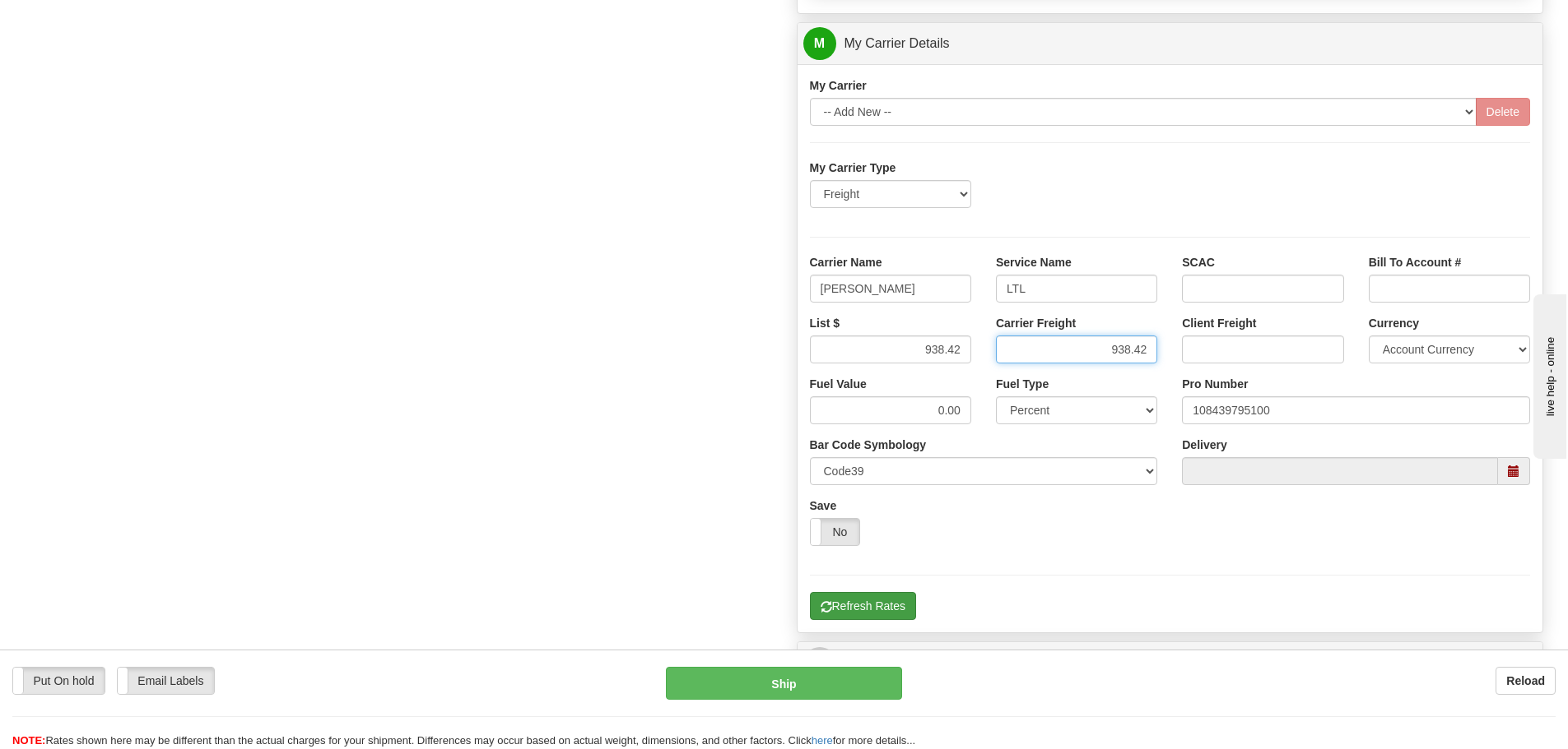
type input "938.42"
click at [829, 605] on span "button" at bounding box center [826, 607] width 11 height 10
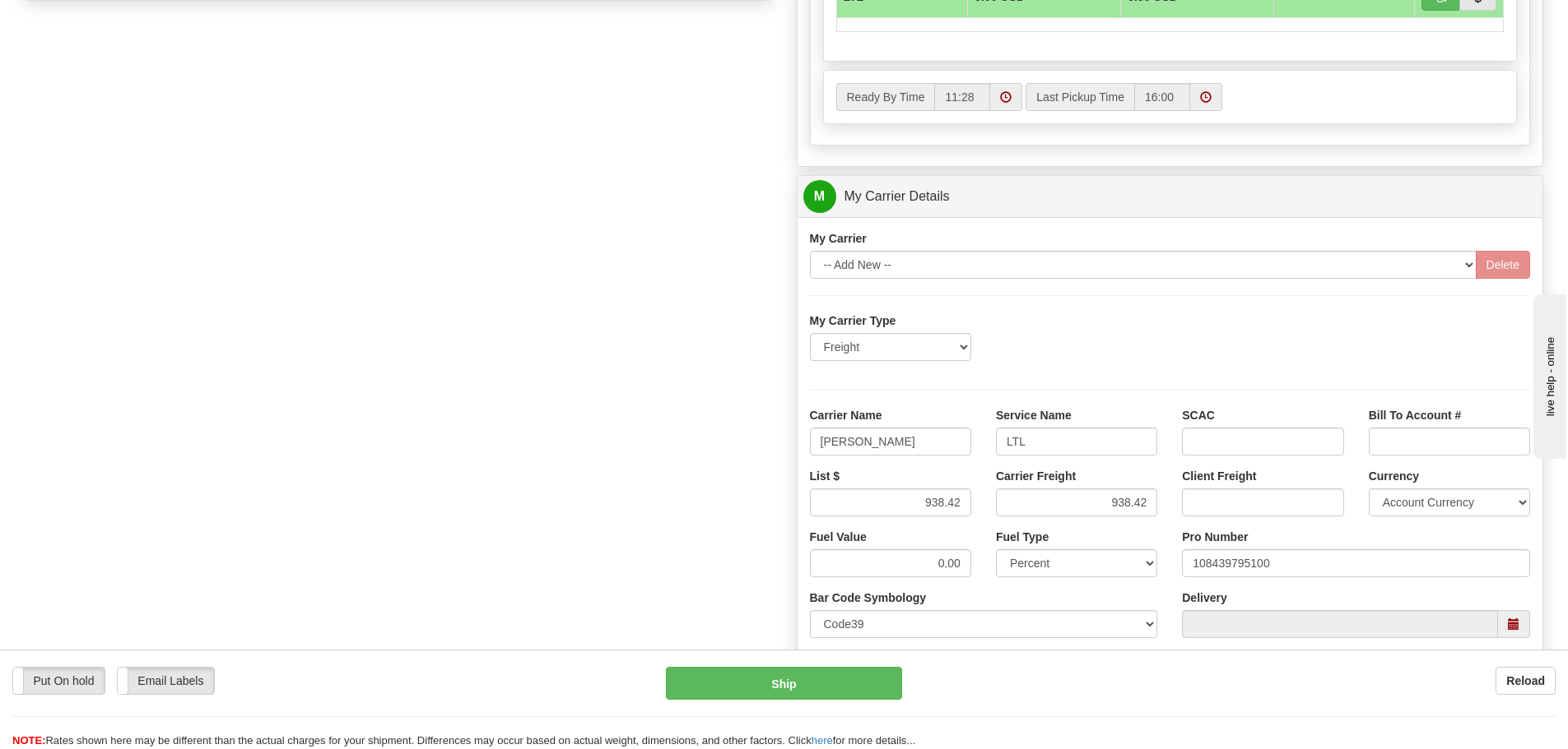
scroll to position [493, 0]
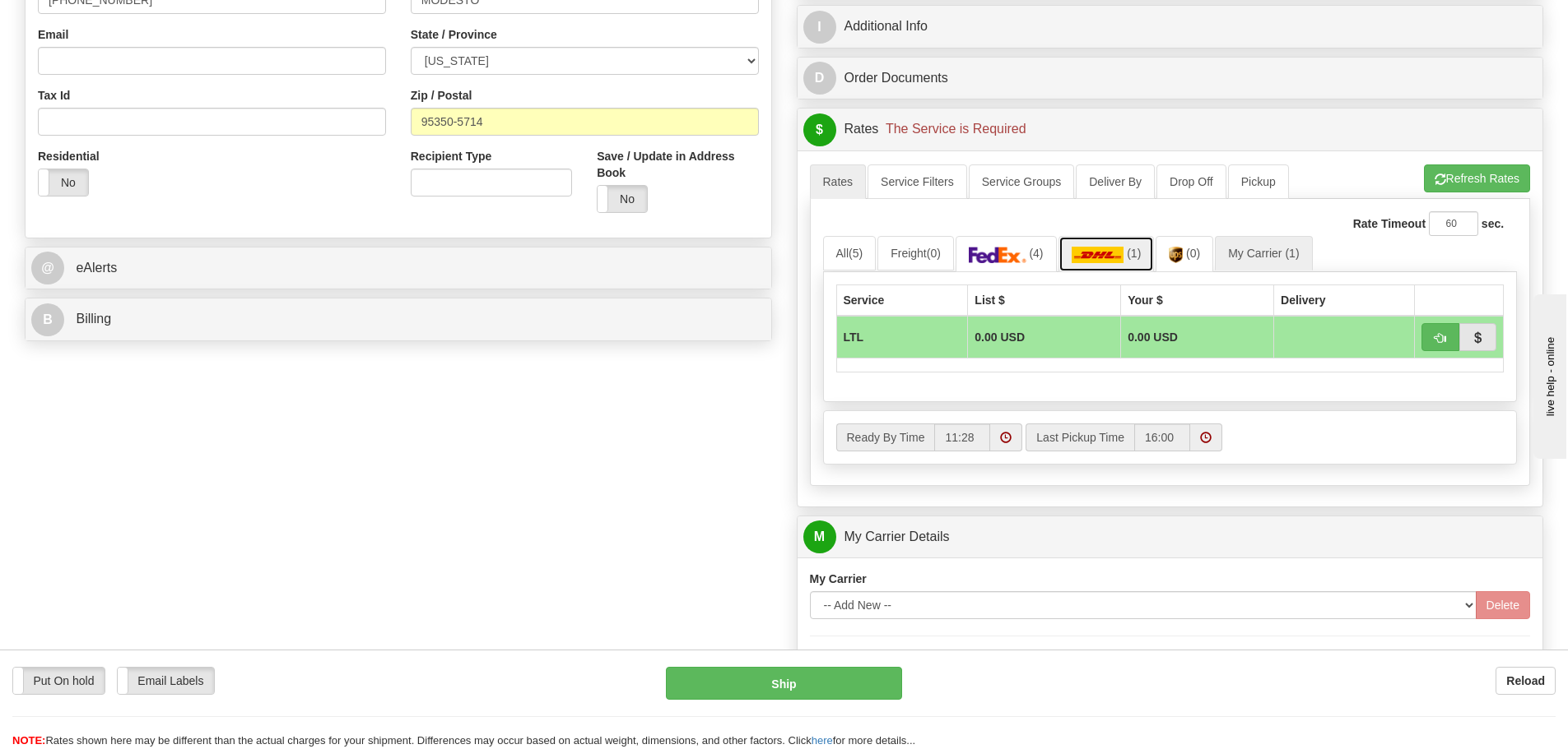
click at [1122, 247] on img at bounding box center [1098, 255] width 52 height 17
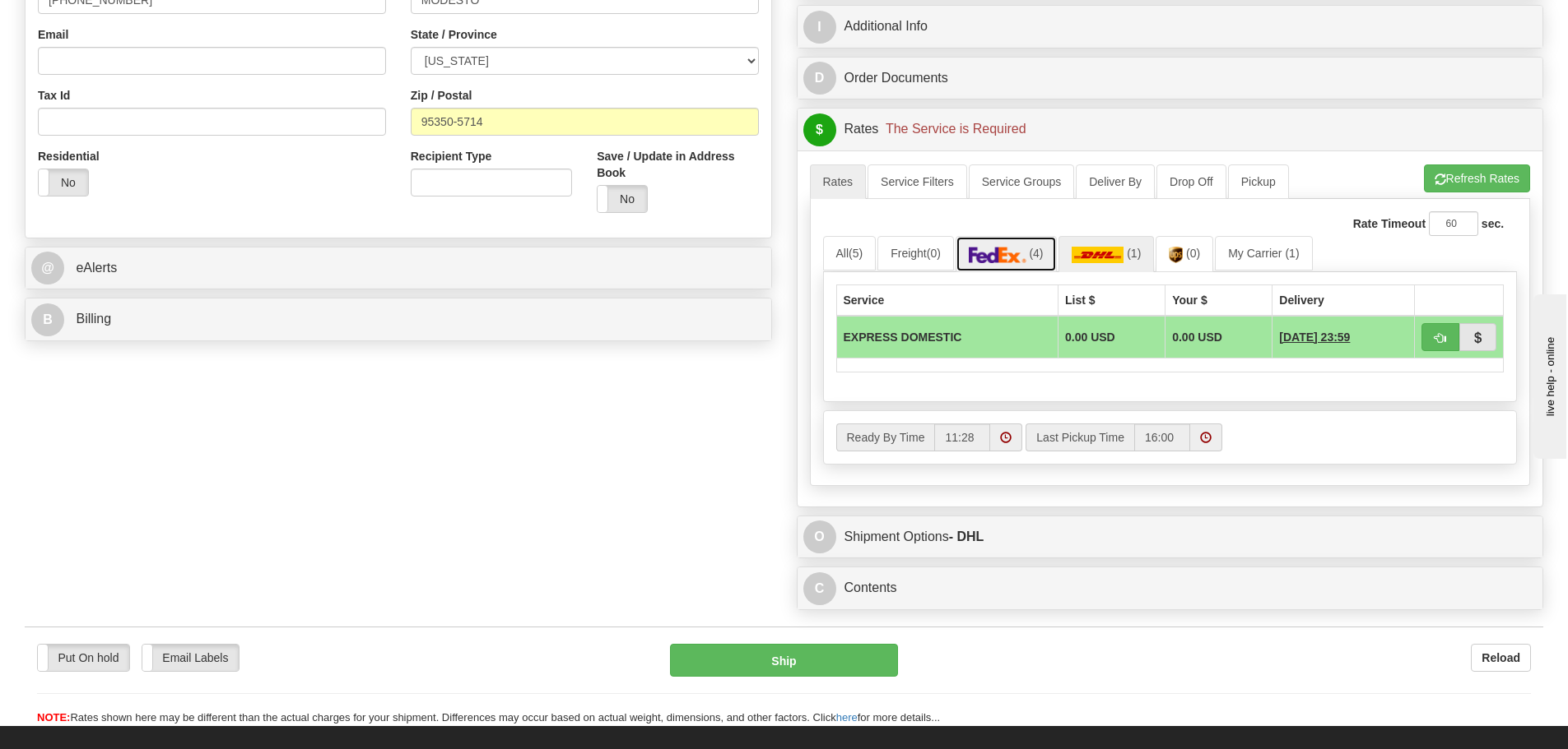
click at [1033, 260] on link "(4)" at bounding box center [1005, 254] width 101 height 35
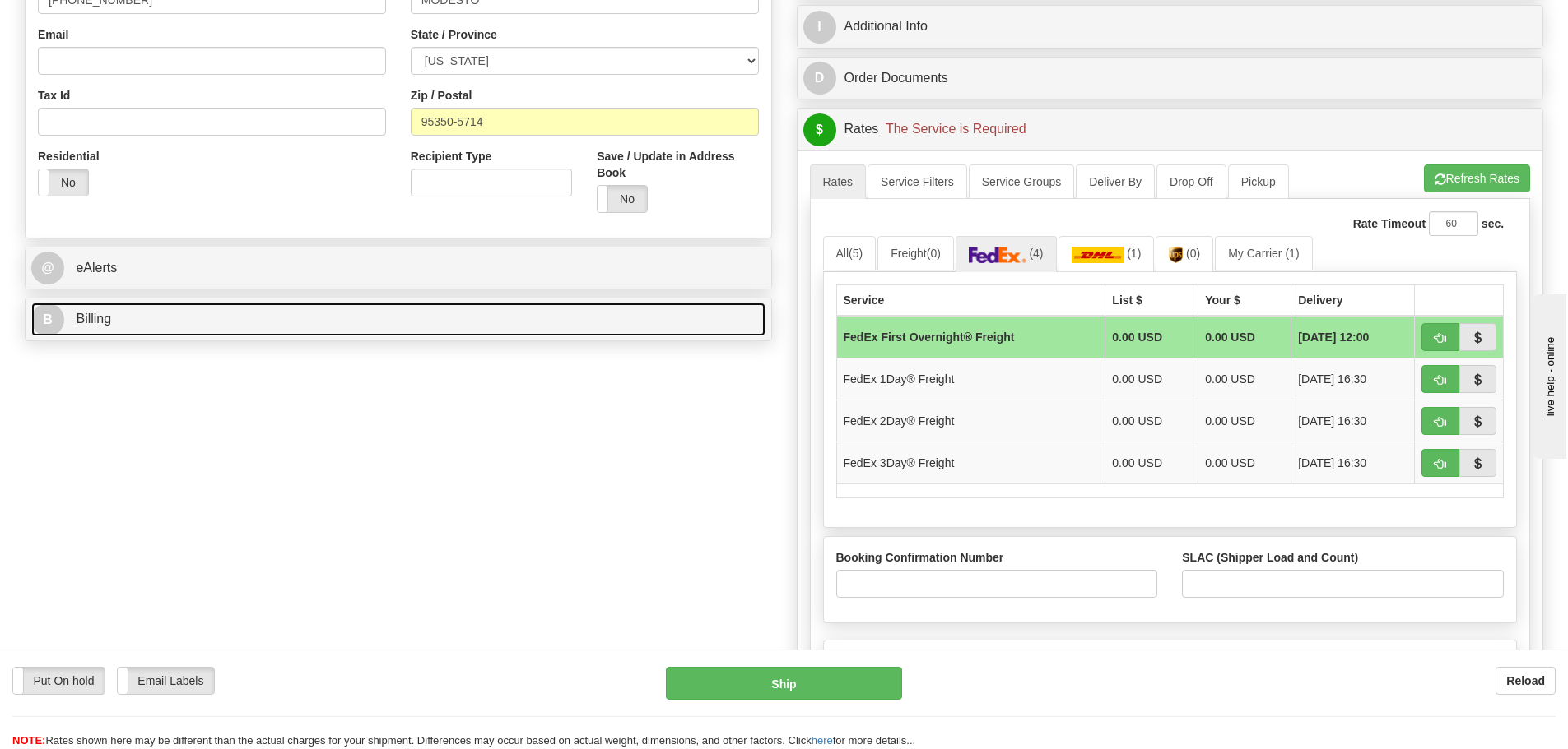
click at [286, 319] on link "B Billing" at bounding box center [398, 319] width 734 height 34
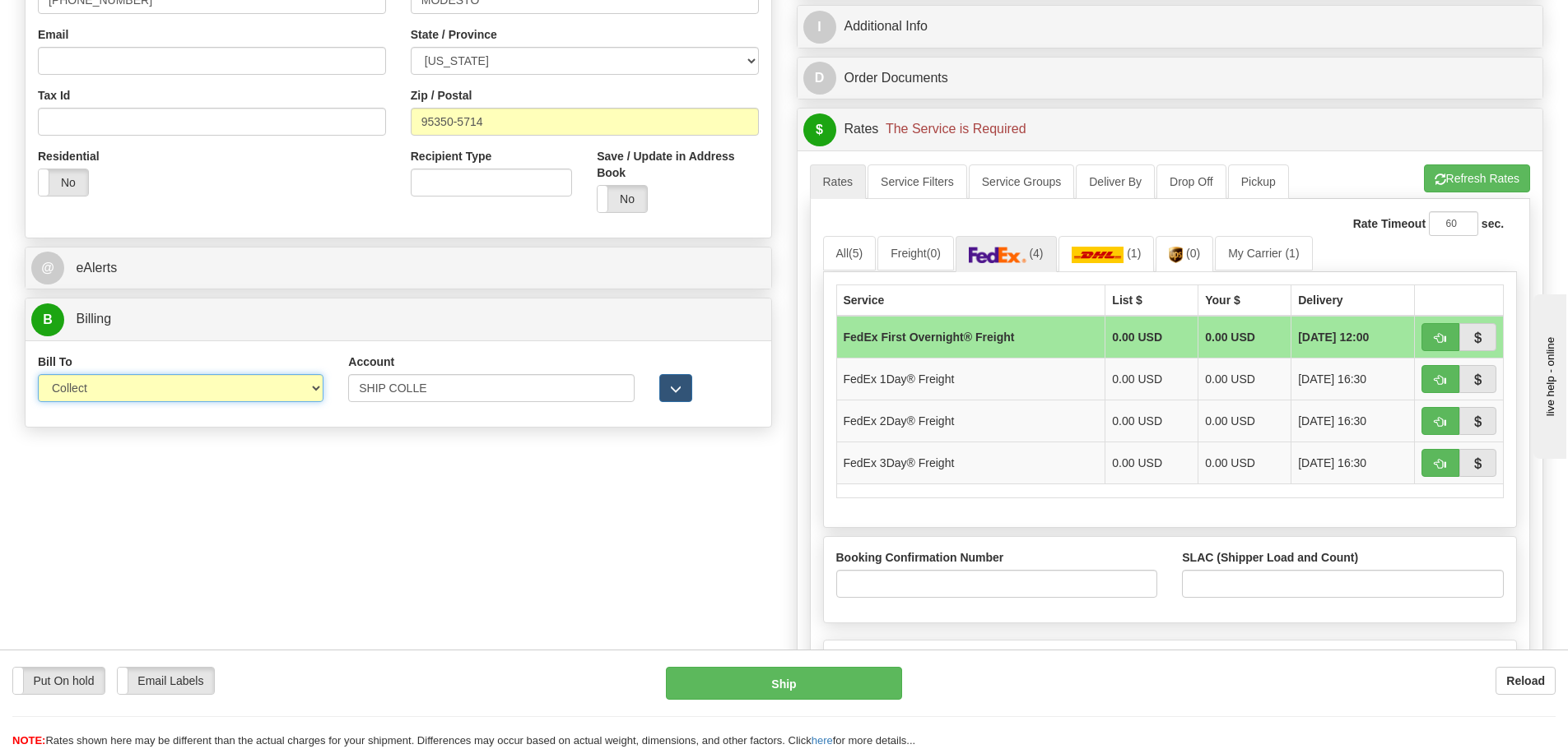
click at [313, 386] on select "Sender Recipient Third Party Collect" at bounding box center [181, 389] width 286 height 28
select select "2"
click at [38, 374] on select "Sender Recipient Third Party Collect" at bounding box center [181, 389] width 286 height 28
click at [438, 384] on input "SHIP COLLE" at bounding box center [492, 389] width 286 height 28
type input "S"
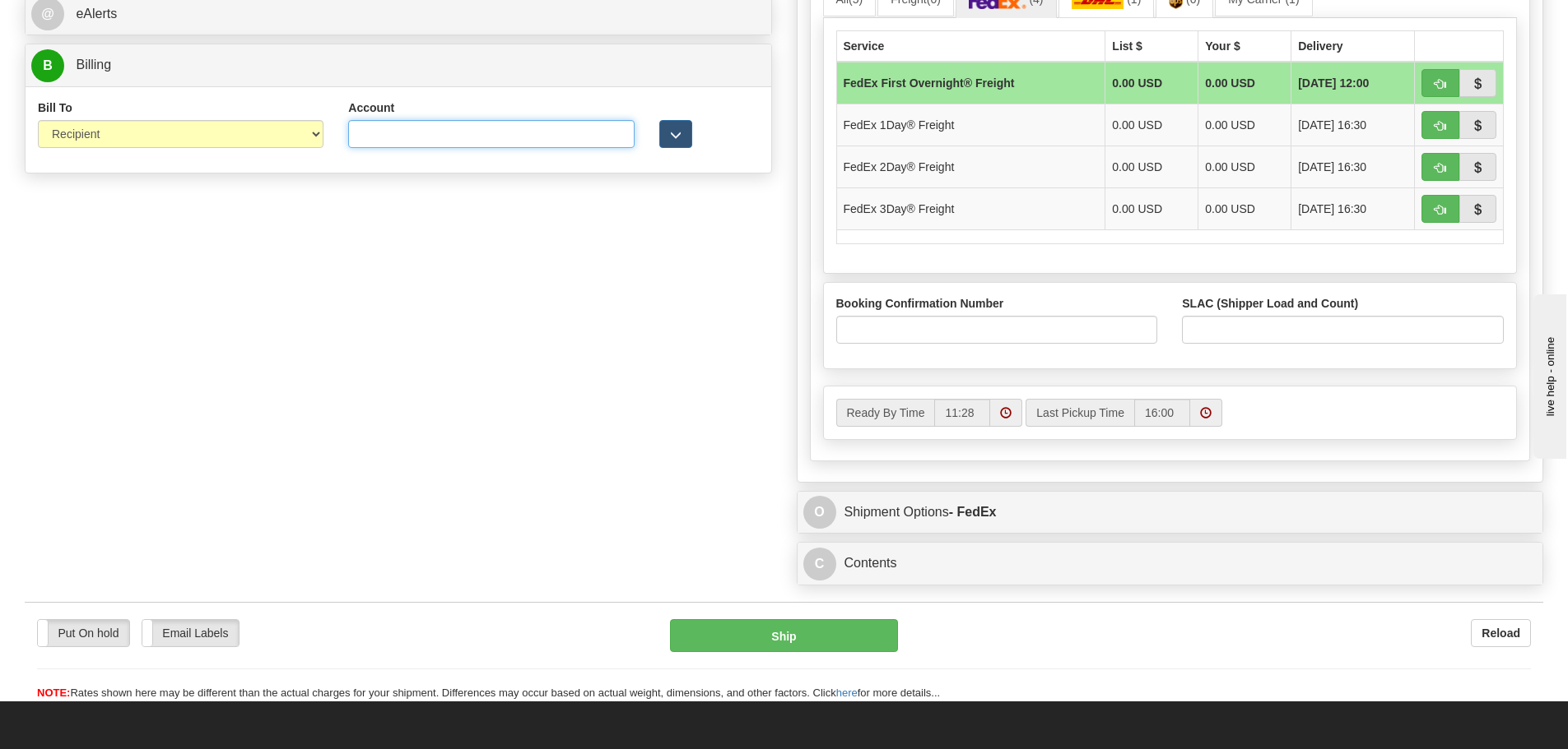
scroll to position [575, 0]
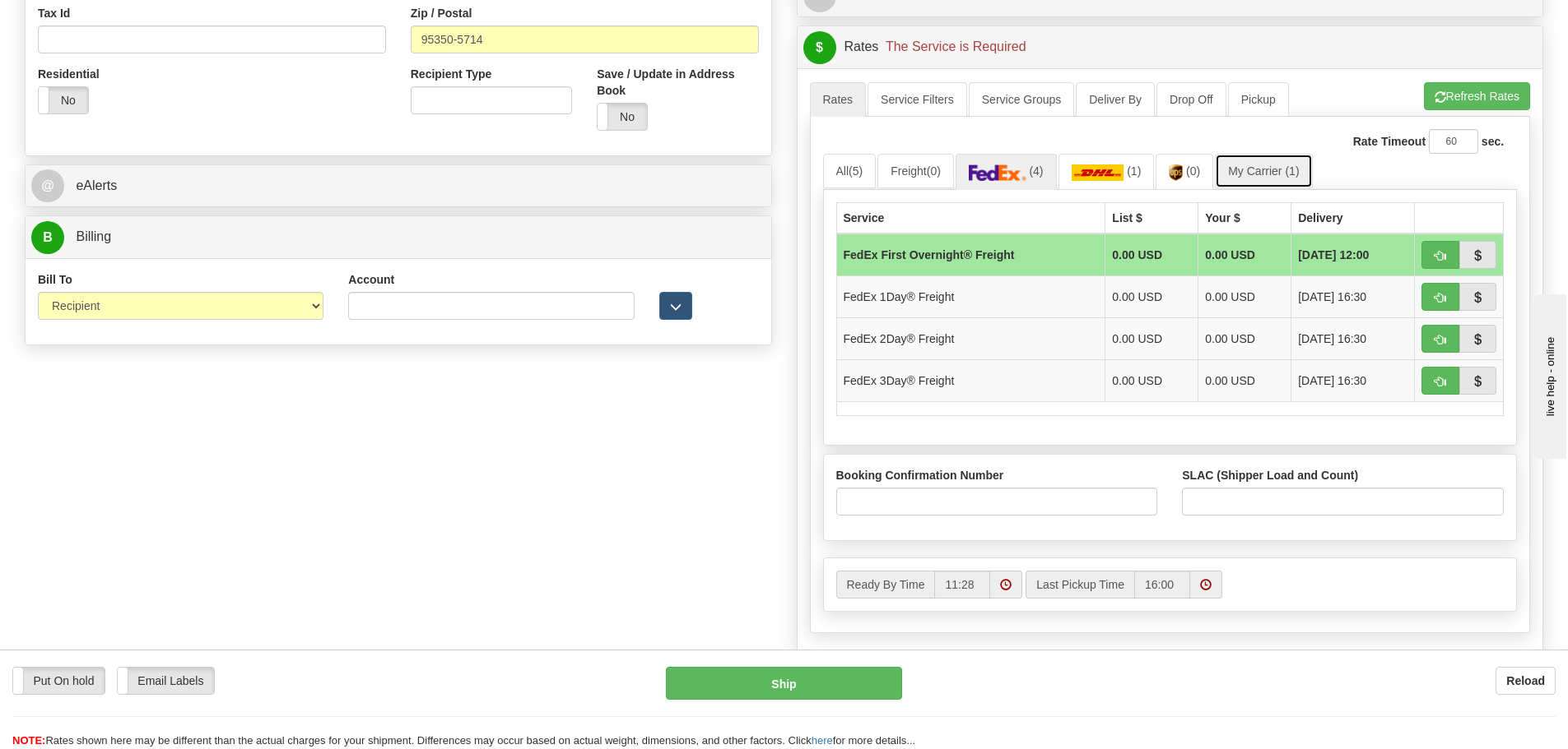
click at [1274, 174] on link "My Carrier (1)" at bounding box center [1263, 171] width 97 height 35
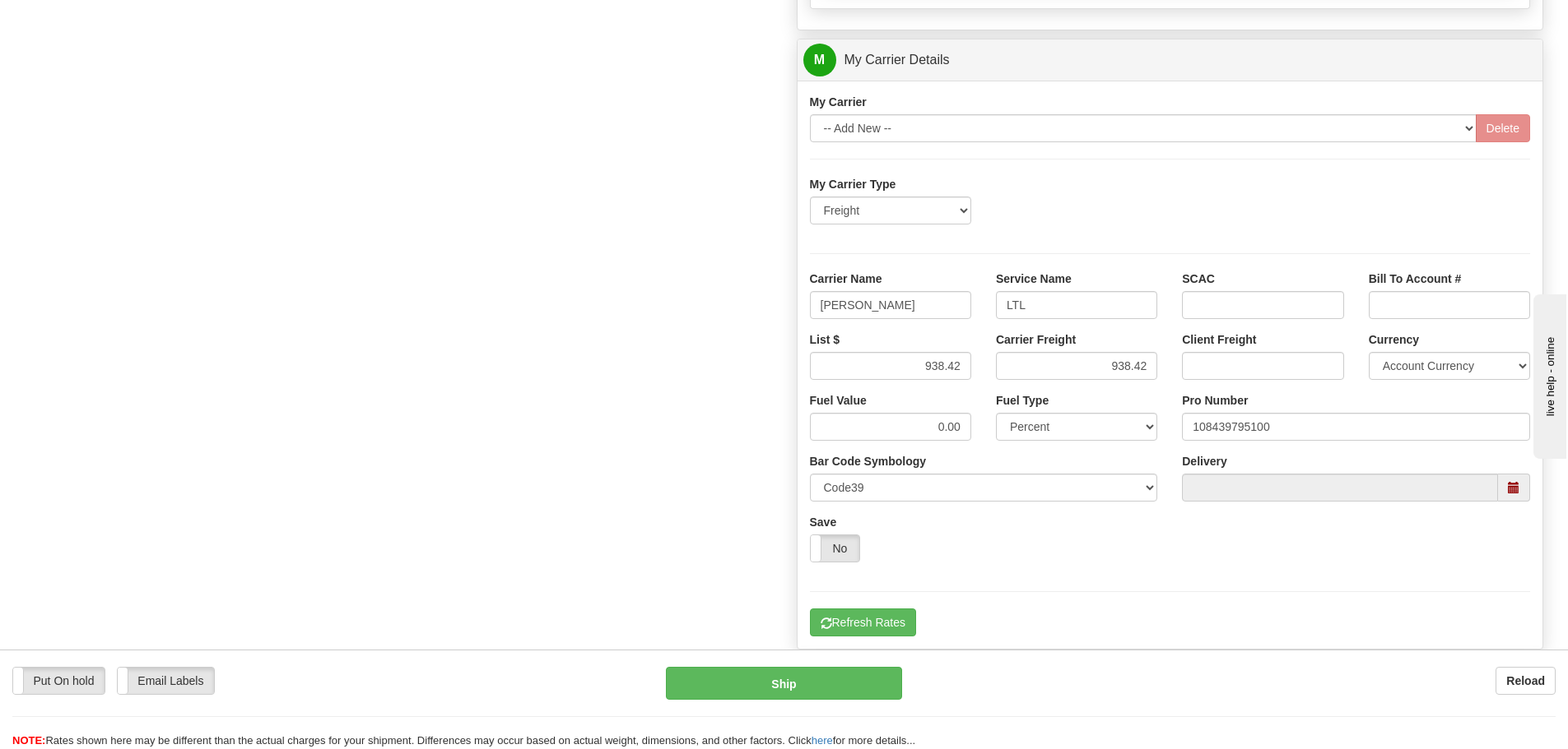
scroll to position [987, 0]
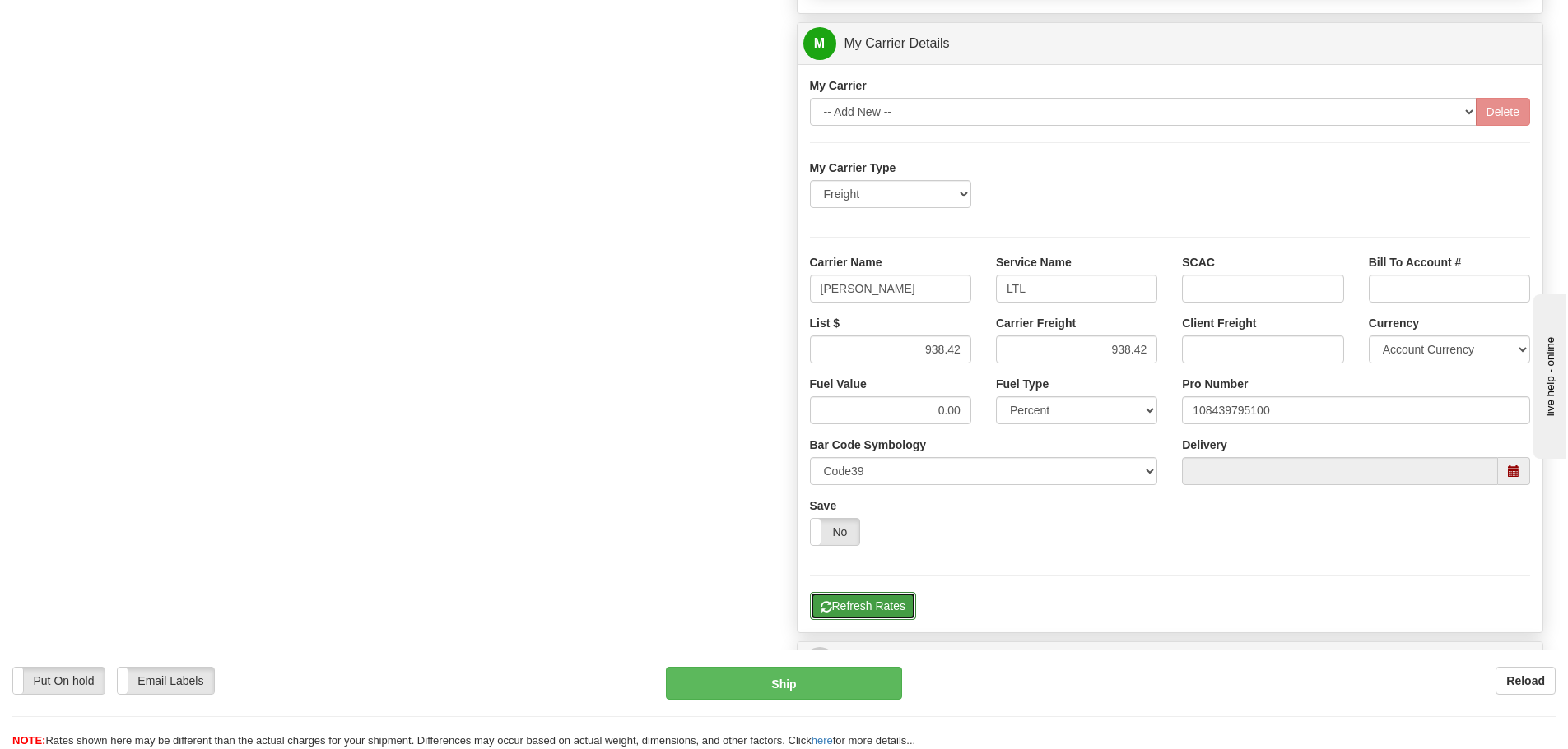
click at [880, 614] on button "Refresh Rates" at bounding box center [863, 606] width 107 height 28
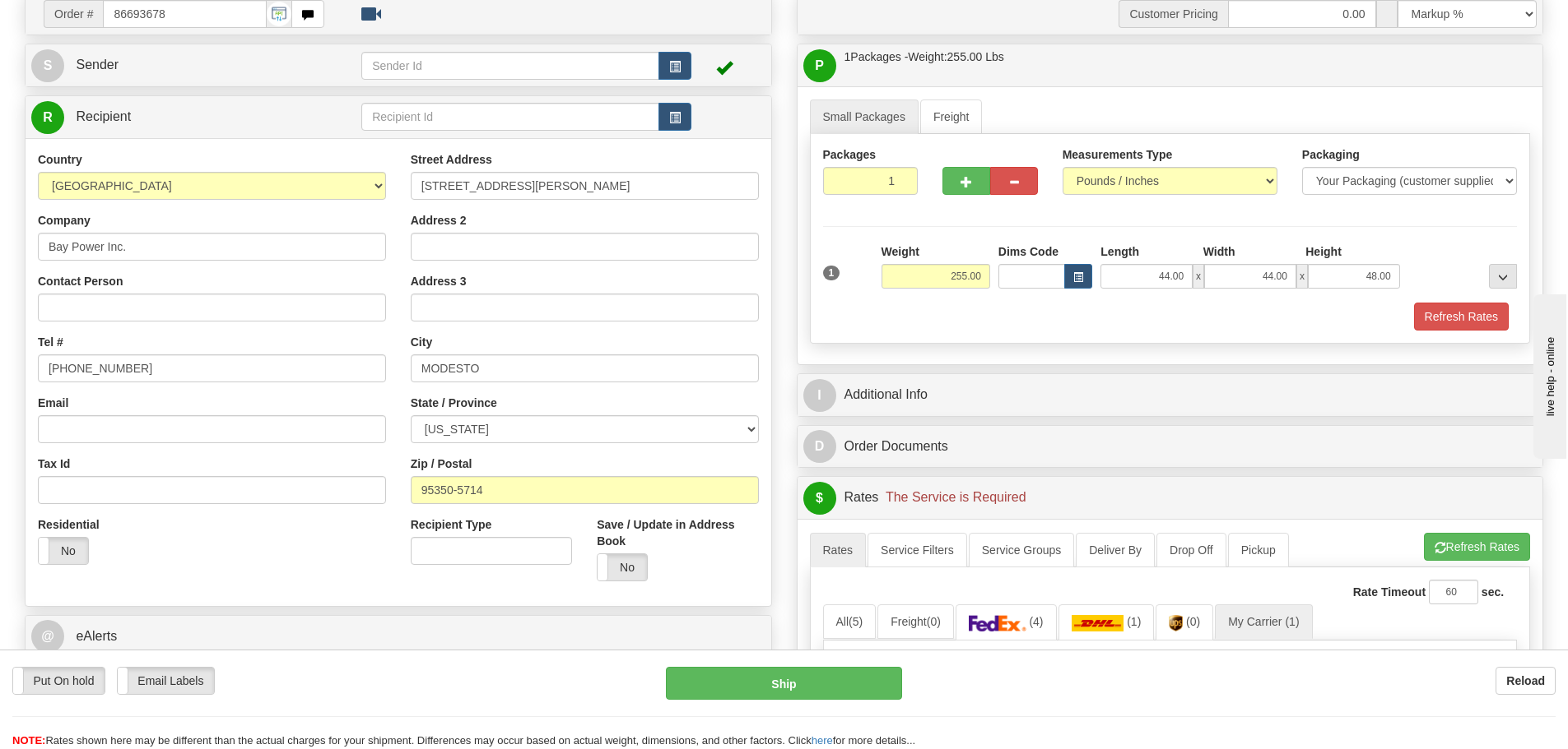
scroll to position [0, 0]
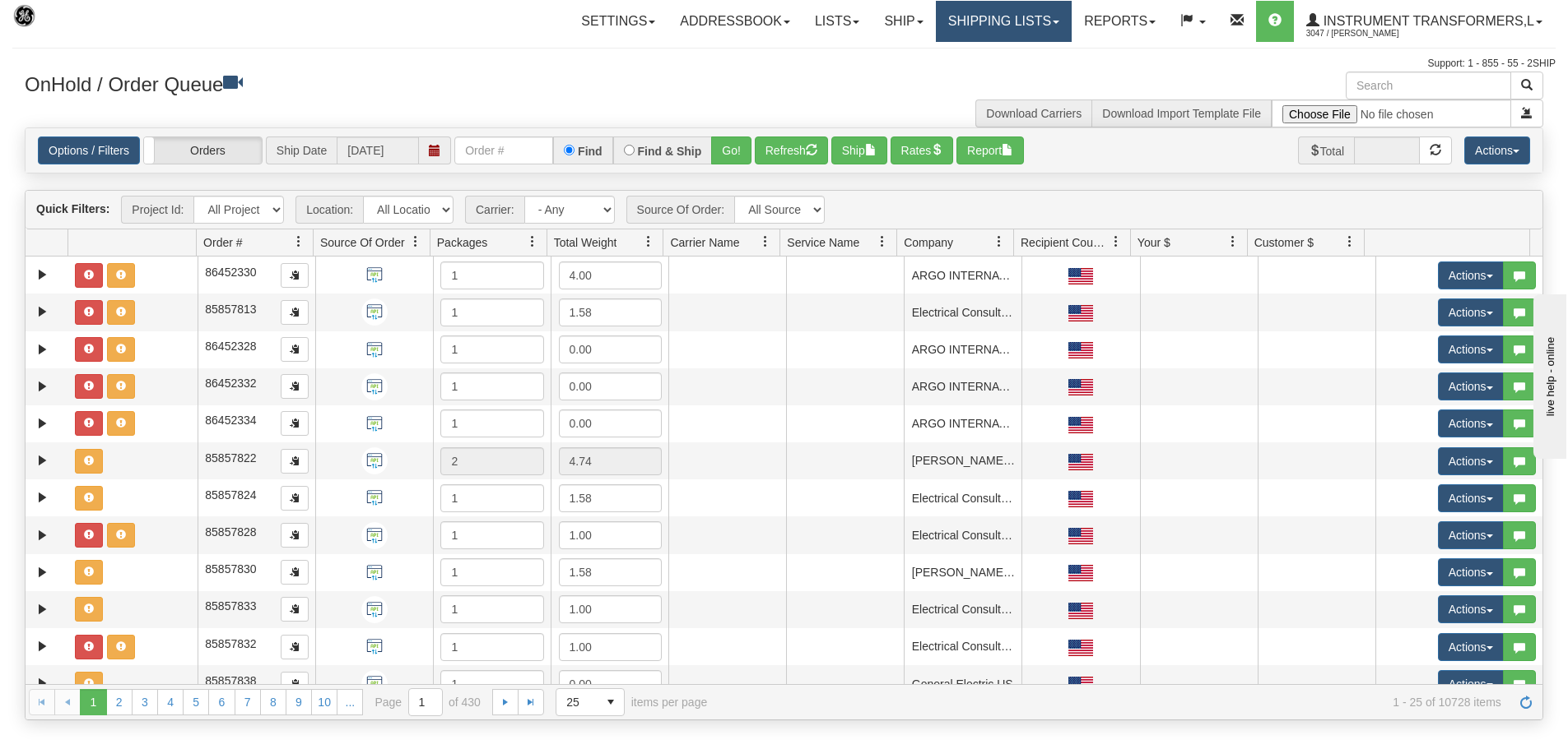
click at [1059, 19] on link "Shipping lists" at bounding box center [1003, 21] width 135 height 41
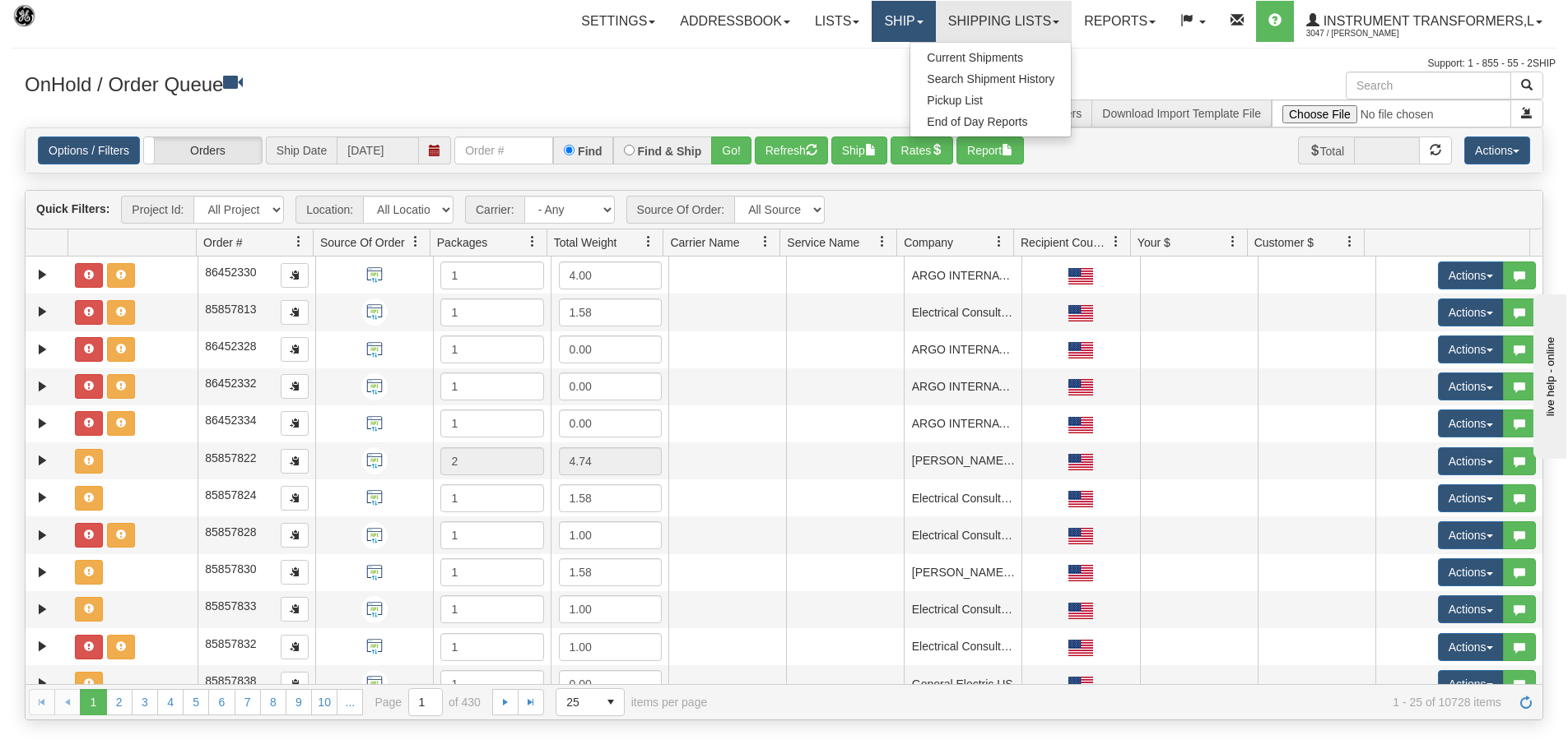
click at [918, 21] on link "Ship" at bounding box center [904, 21] width 64 height 41
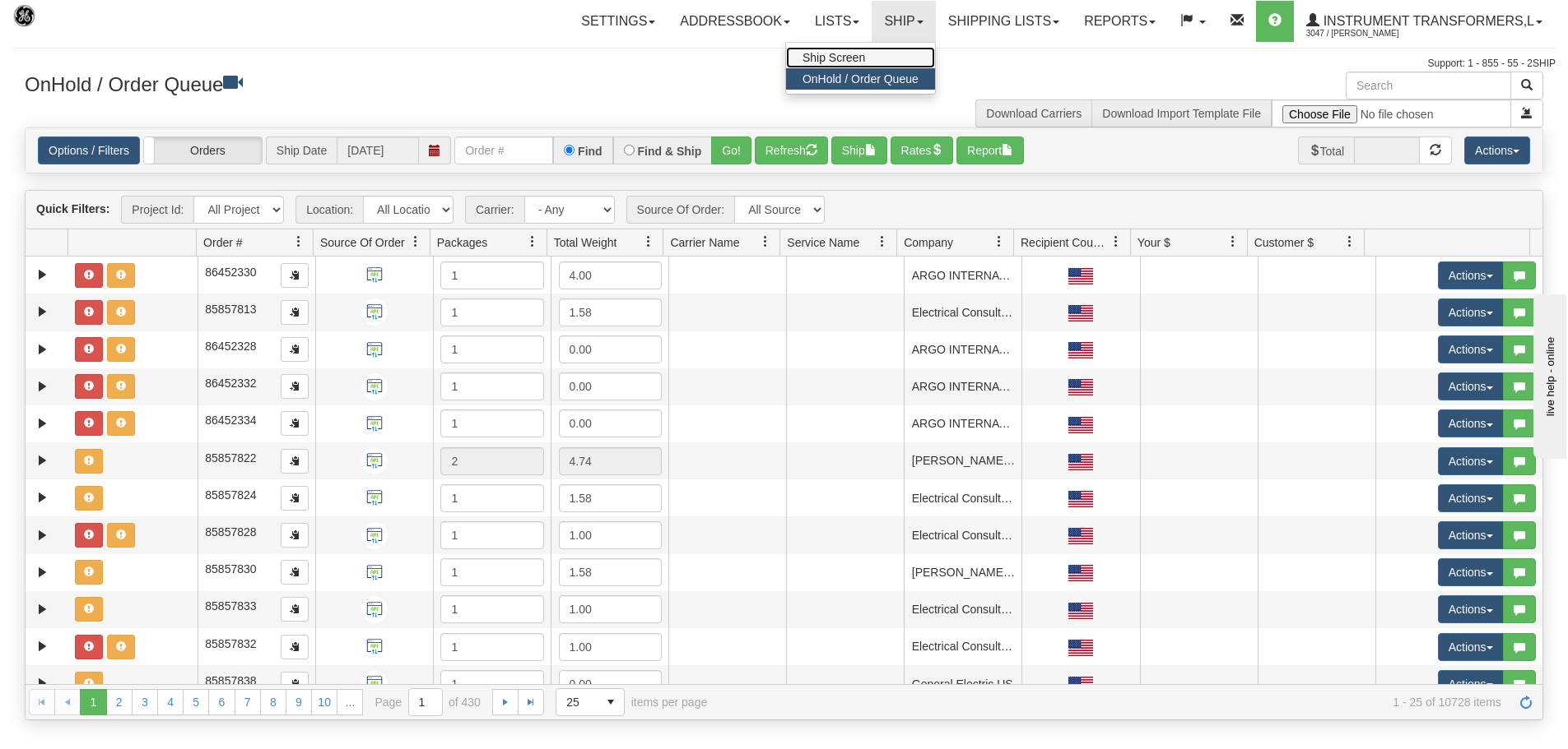
click at [897, 54] on link "Ship Screen" at bounding box center [860, 57] width 149 height 21
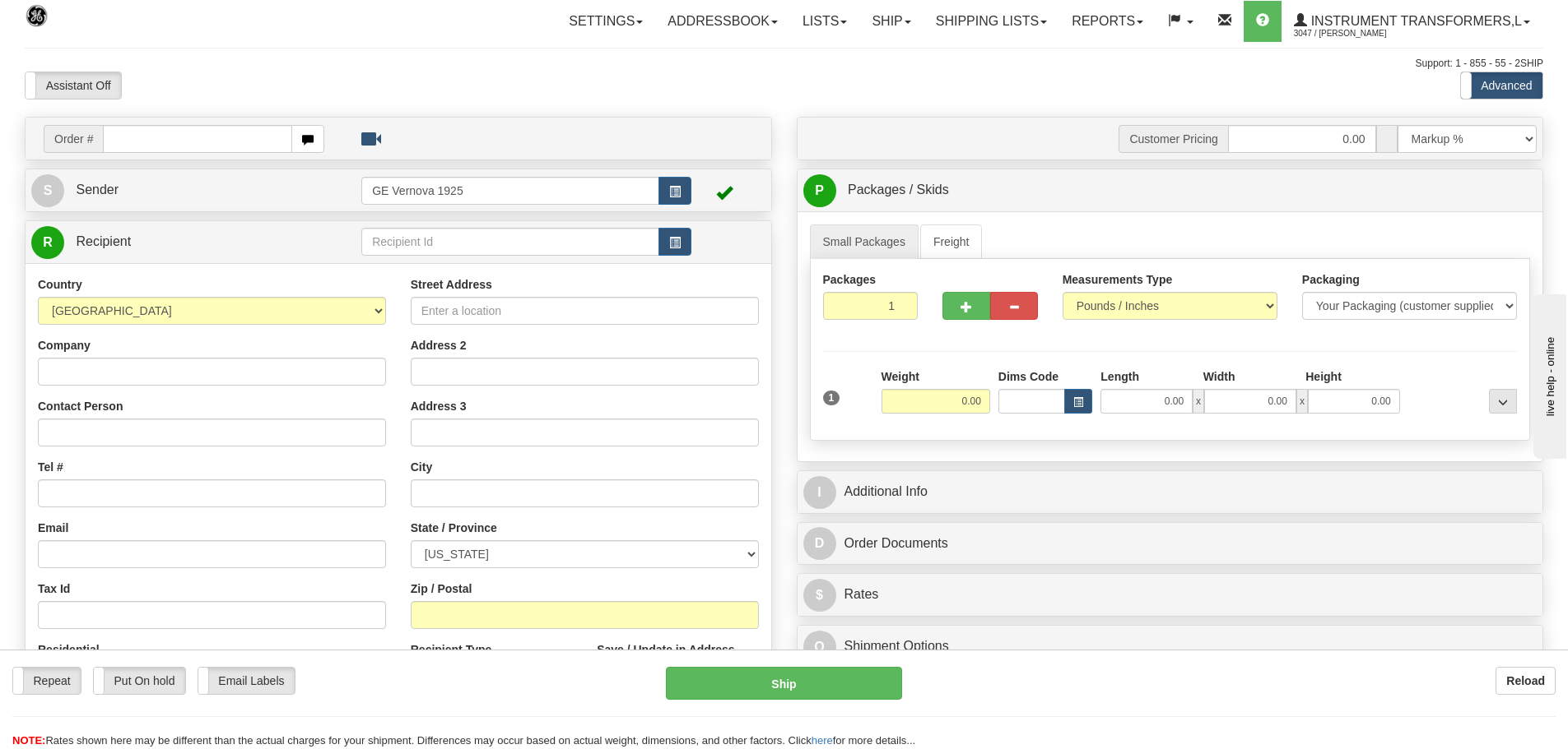
click at [114, 138] on input "text" at bounding box center [197, 139] width 190 height 28
type input "86693678"
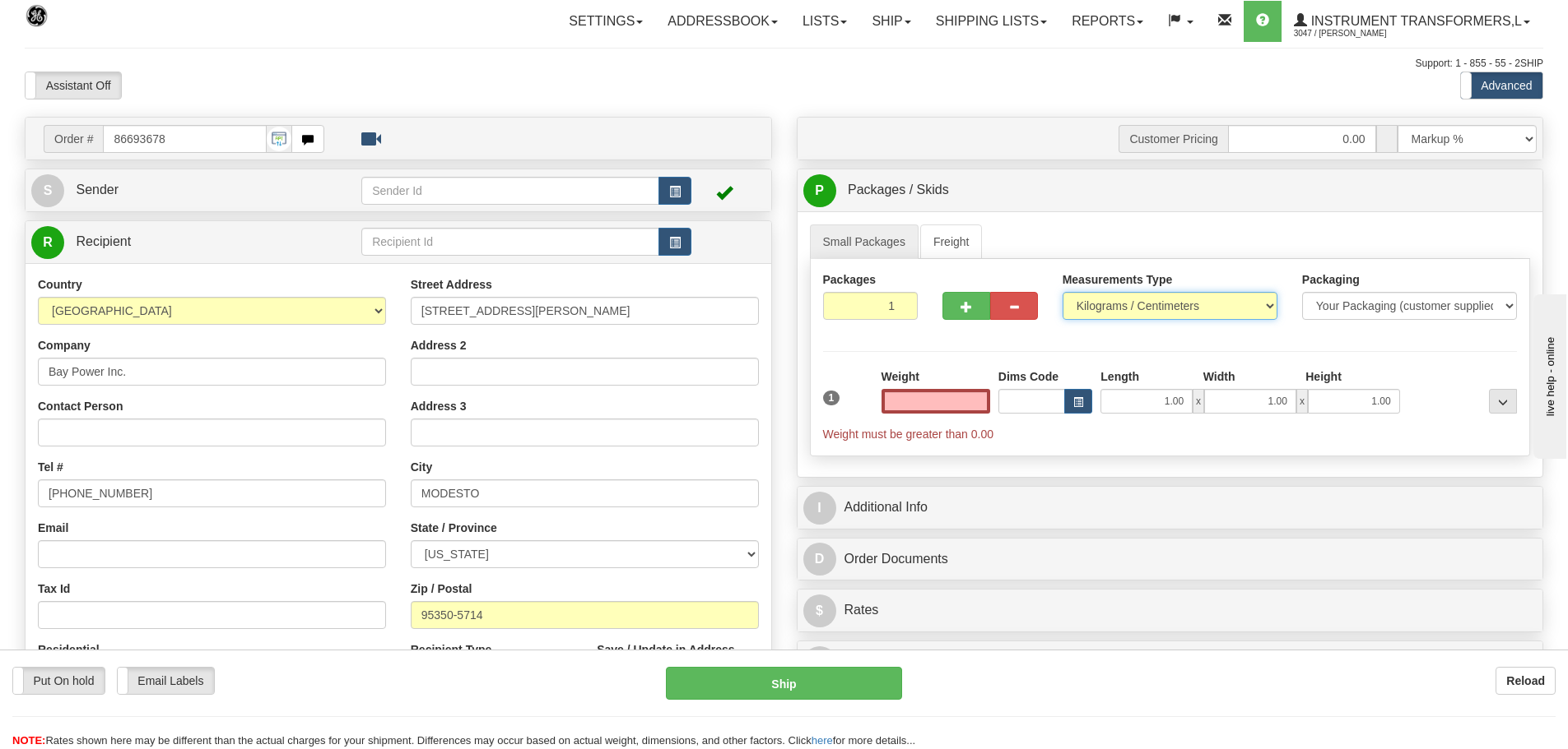
type input "0.00"
click at [1266, 303] on select "Pounds / Inches Kilograms / Centimeters" at bounding box center [1170, 306] width 215 height 28
select select "0"
click at [1062, 292] on select "Pounds / Inches Kilograms / Centimeters" at bounding box center [1170, 306] width 215 height 28
click at [985, 403] on input "0.00" at bounding box center [935, 402] width 108 height 24
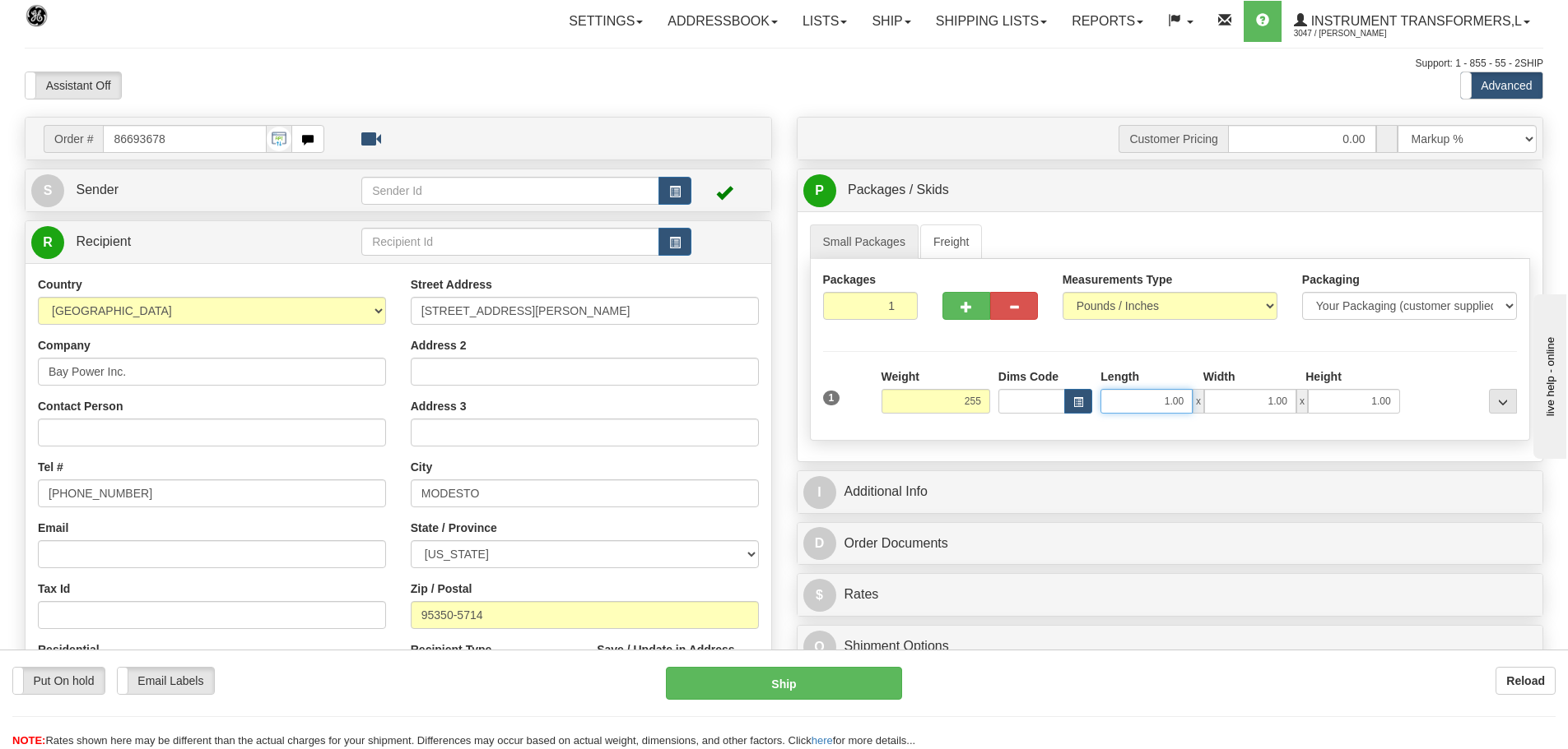
type input "255.00"
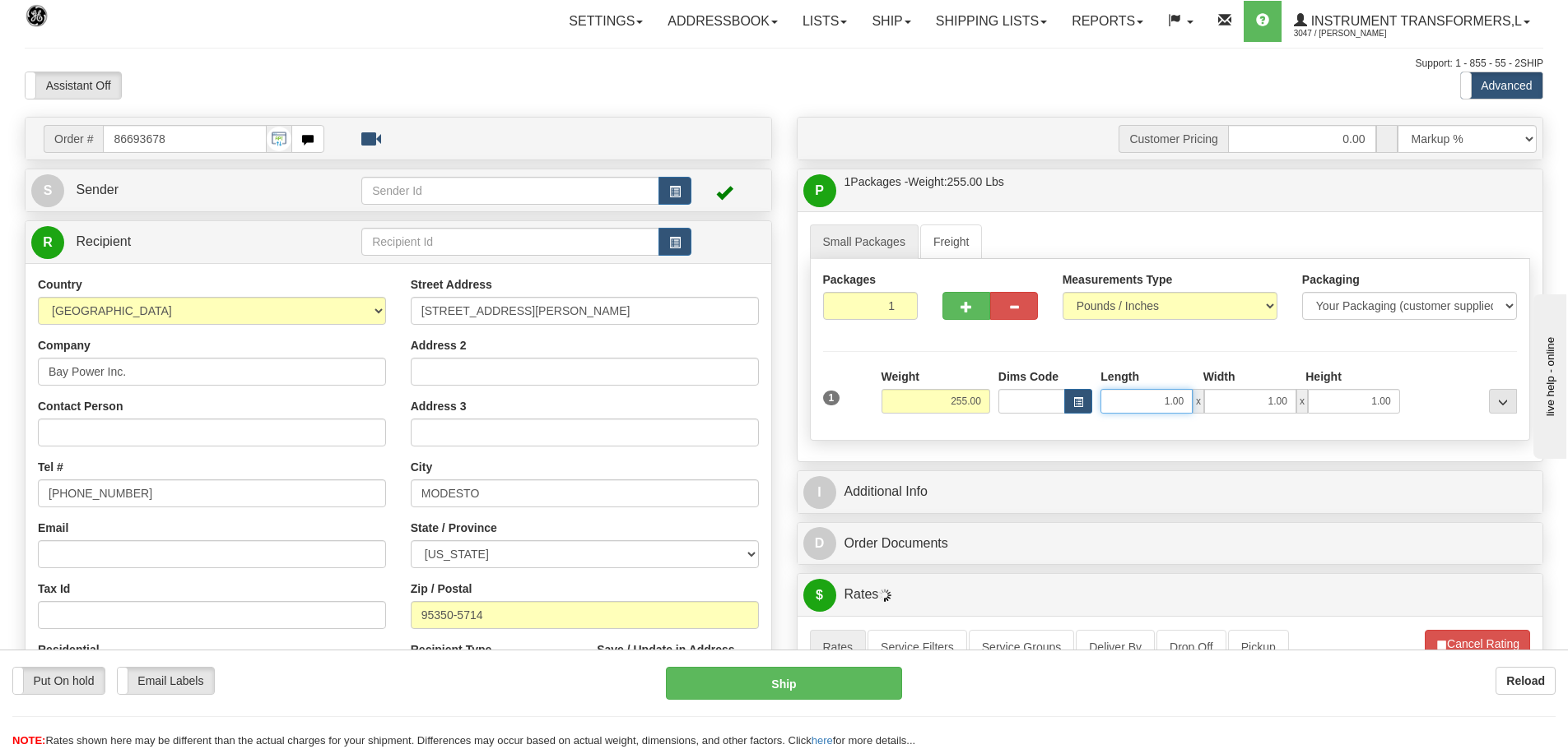
click at [1190, 401] on input "1.00" at bounding box center [1146, 402] width 93 height 24
type input "1"
type input "44.00"
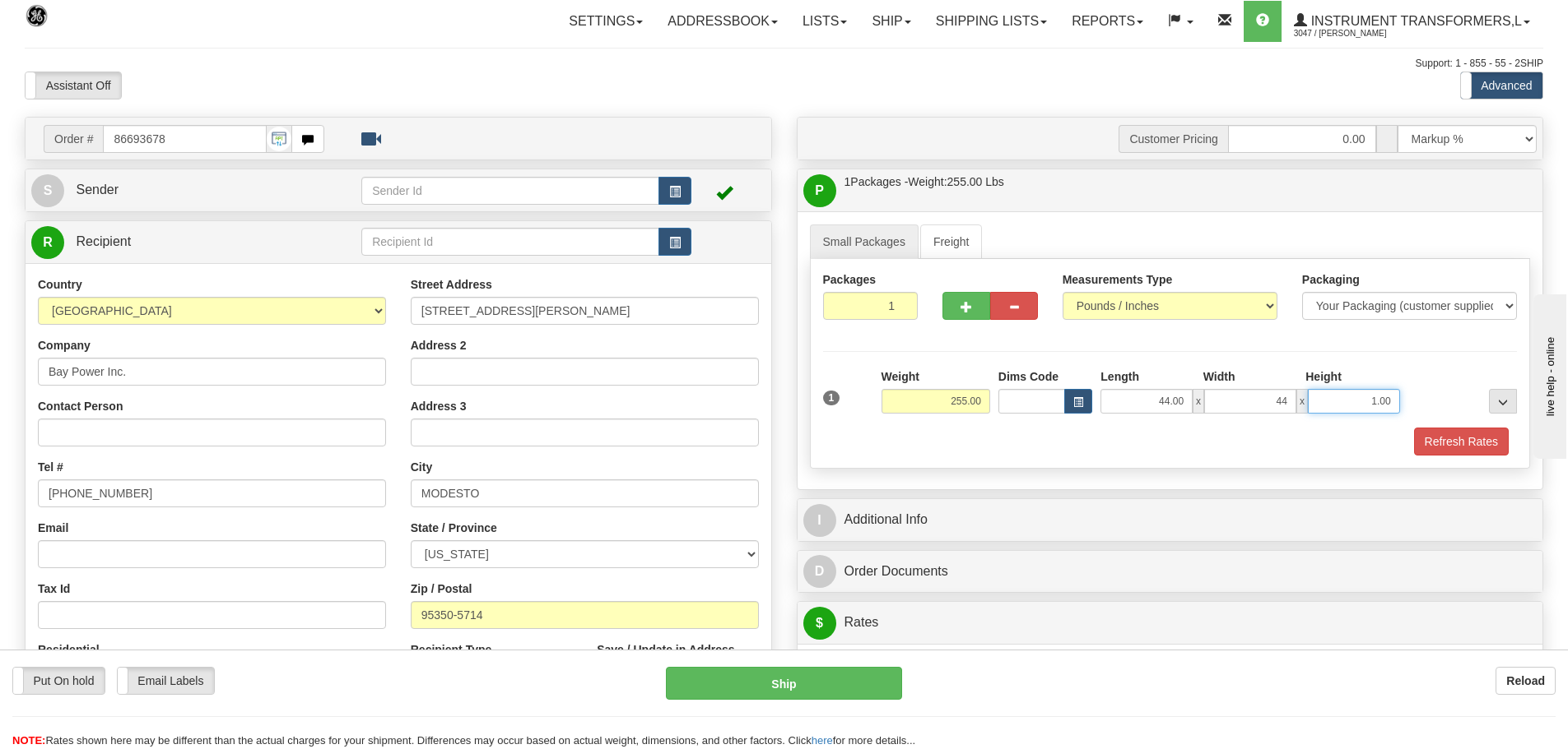
type input "44.00"
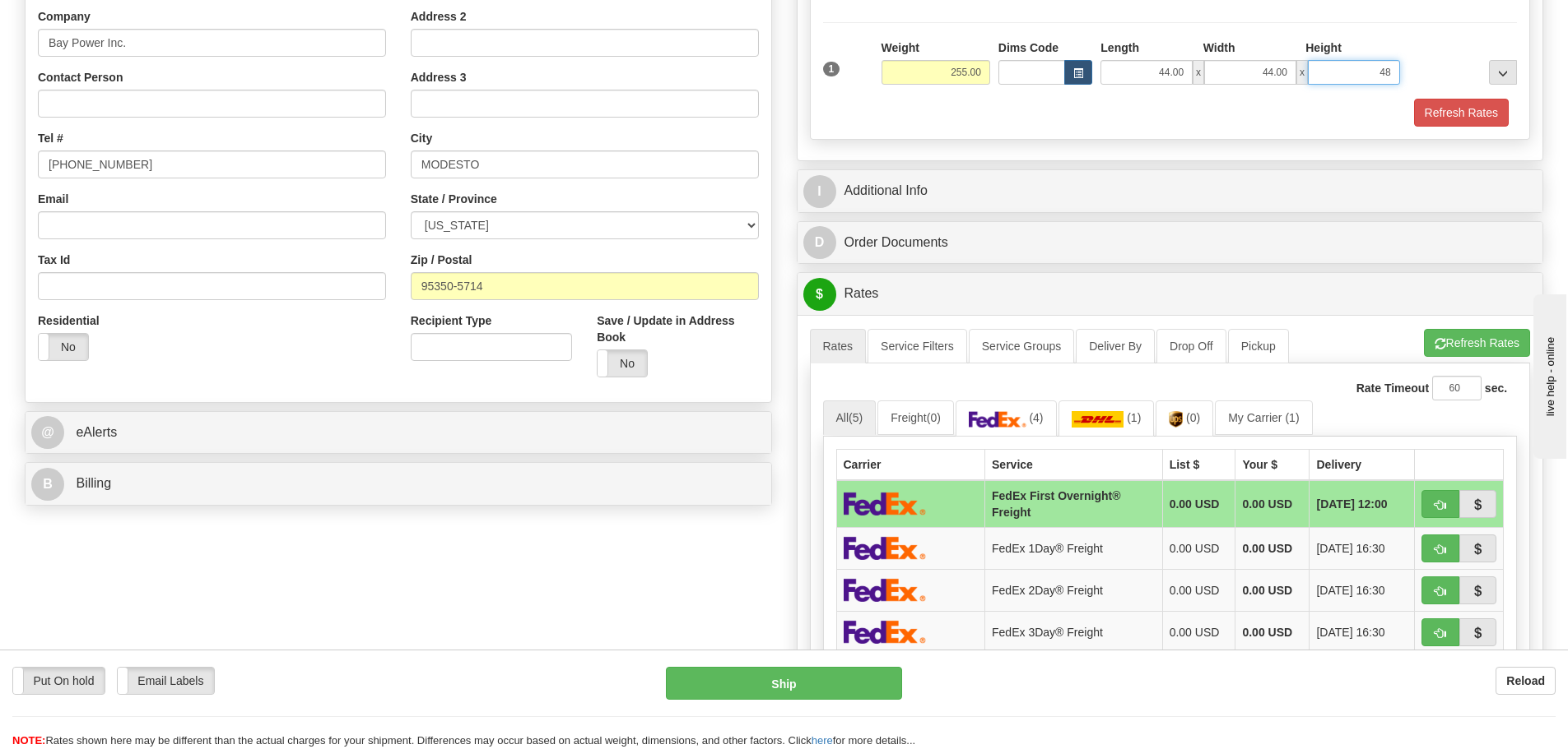
scroll to position [493, 0]
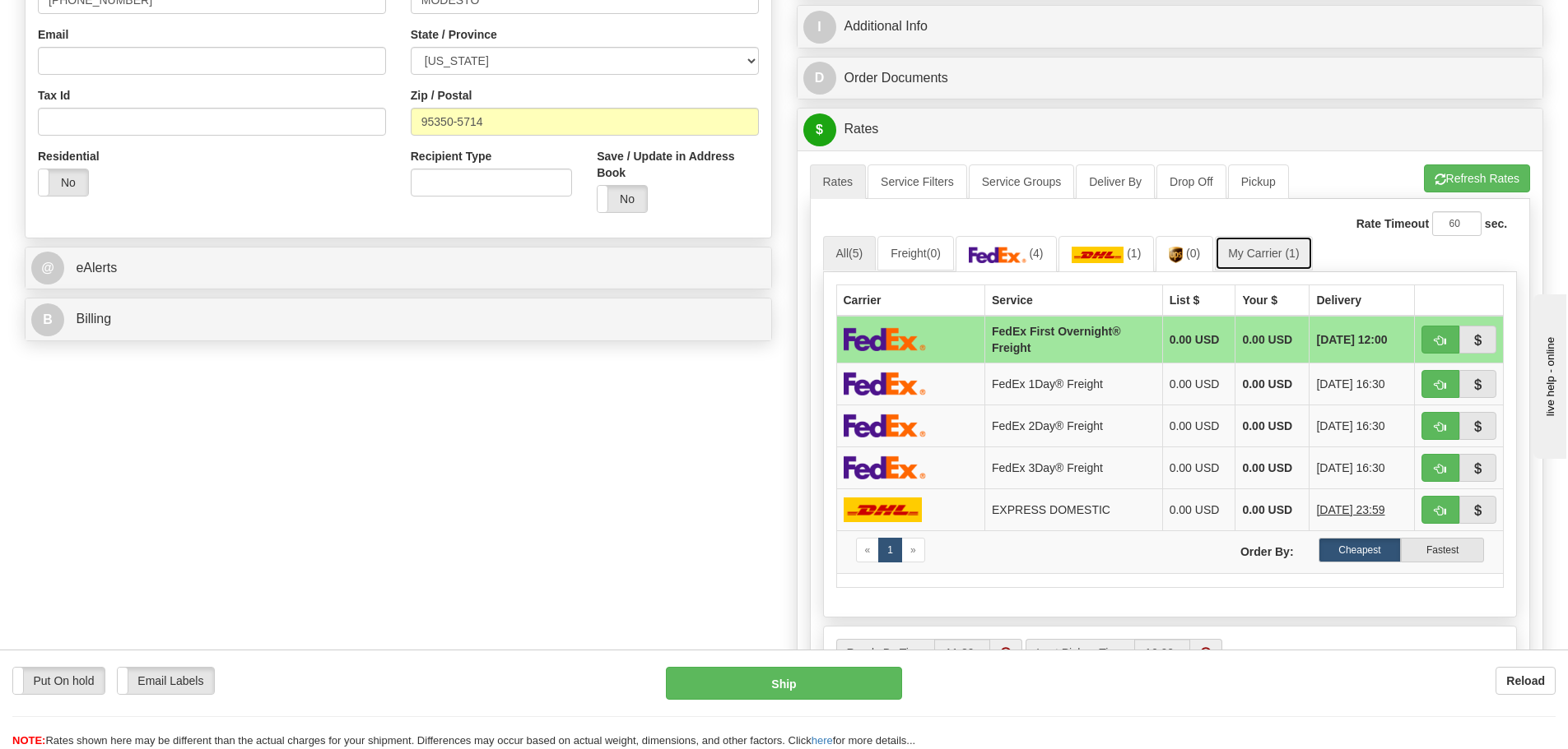
type input "48.00"
click at [1265, 255] on link "My Carrier (1)" at bounding box center [1263, 253] width 97 height 35
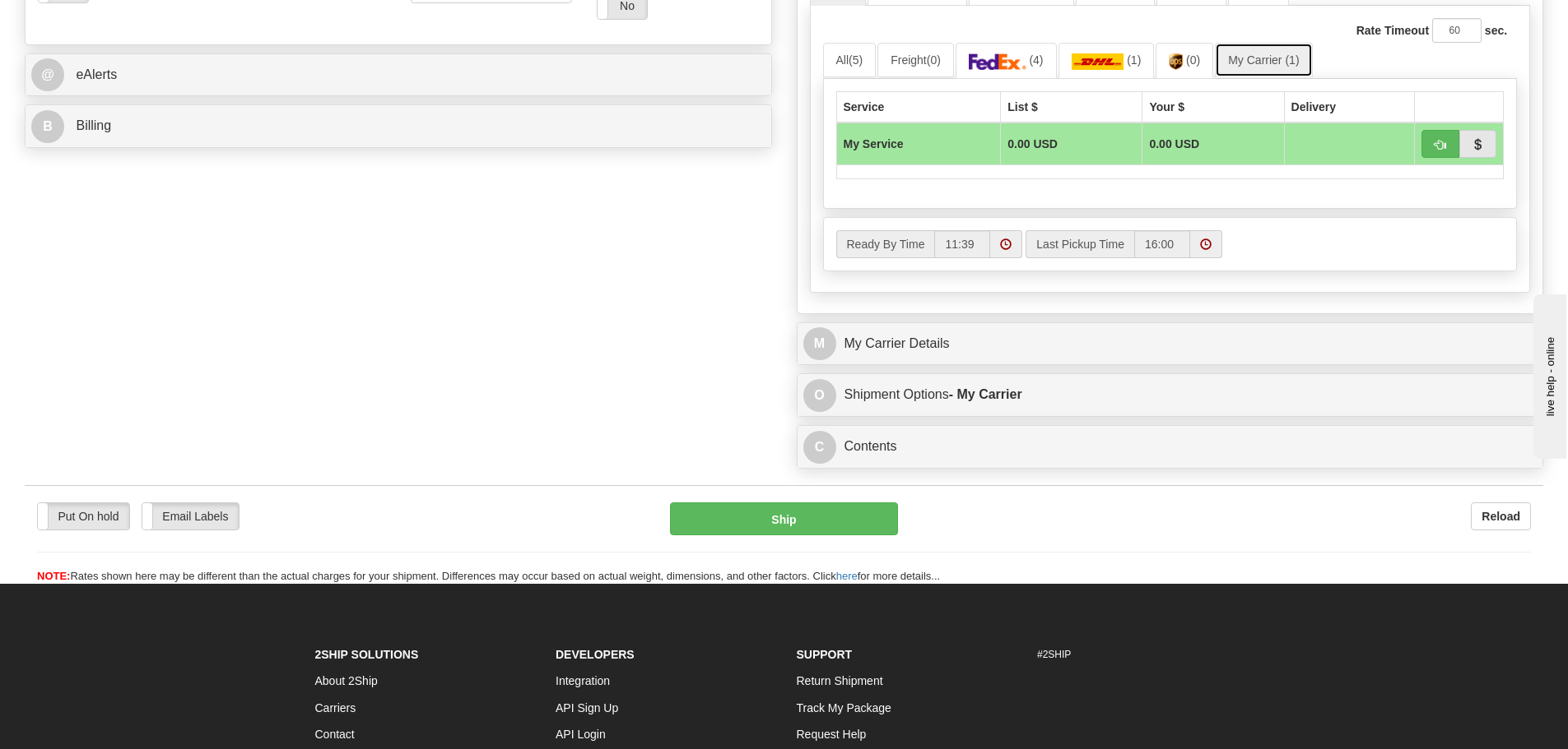
scroll to position [823, 0]
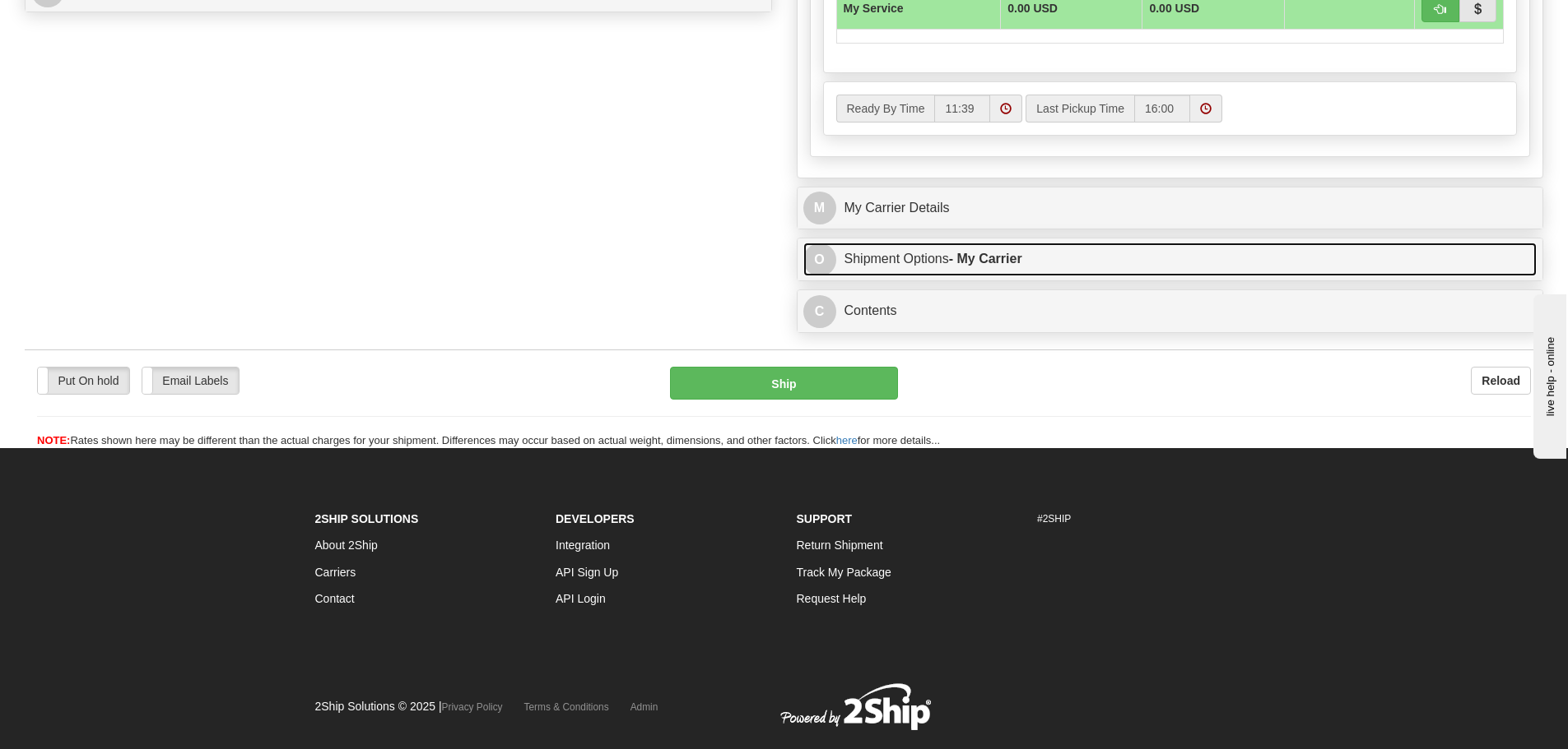
click at [1058, 257] on link "O Shipment Options - My Carrier" at bounding box center [1171, 260] width 734 height 34
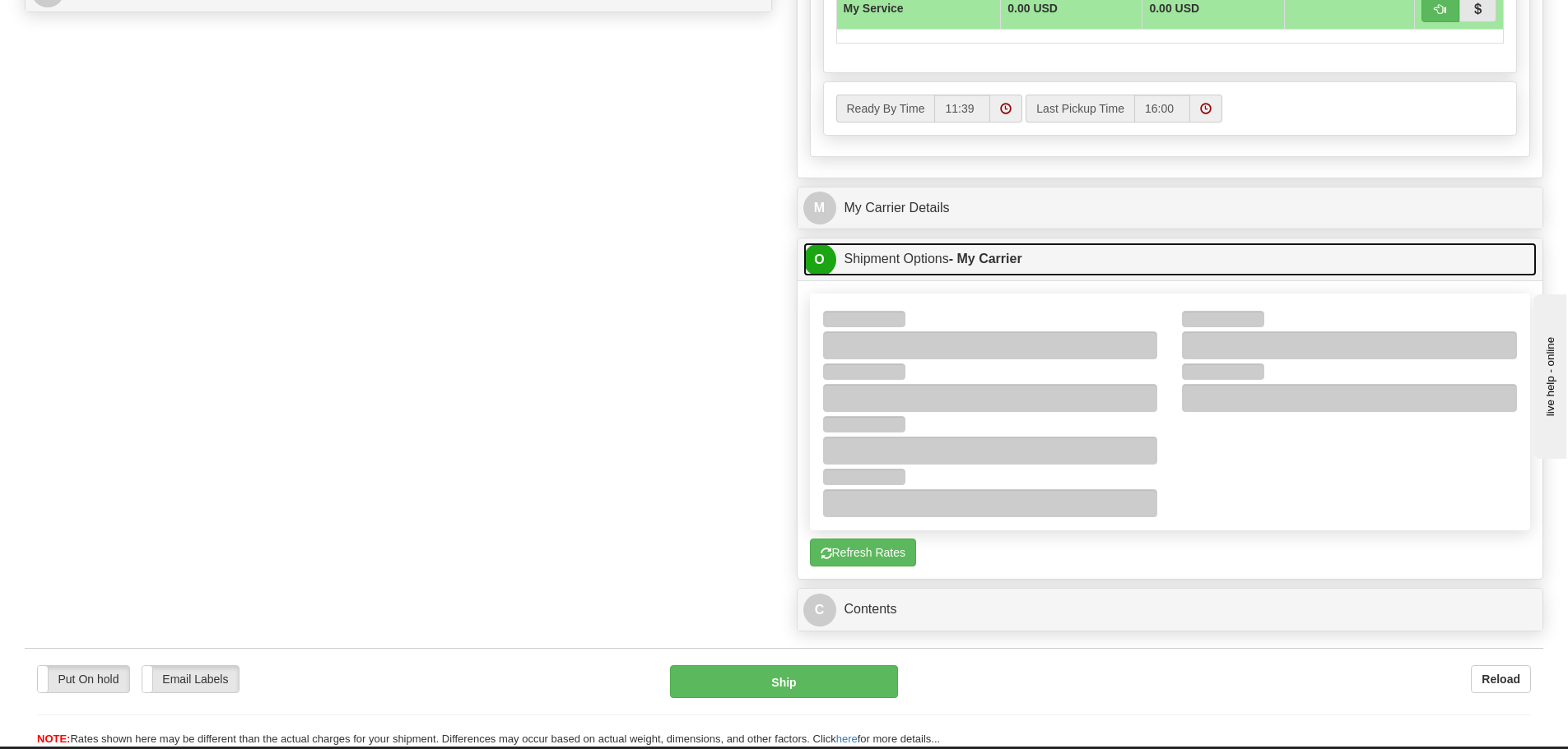
click at [1058, 257] on link "O Shipment Options - My Carrier" at bounding box center [1171, 260] width 734 height 34
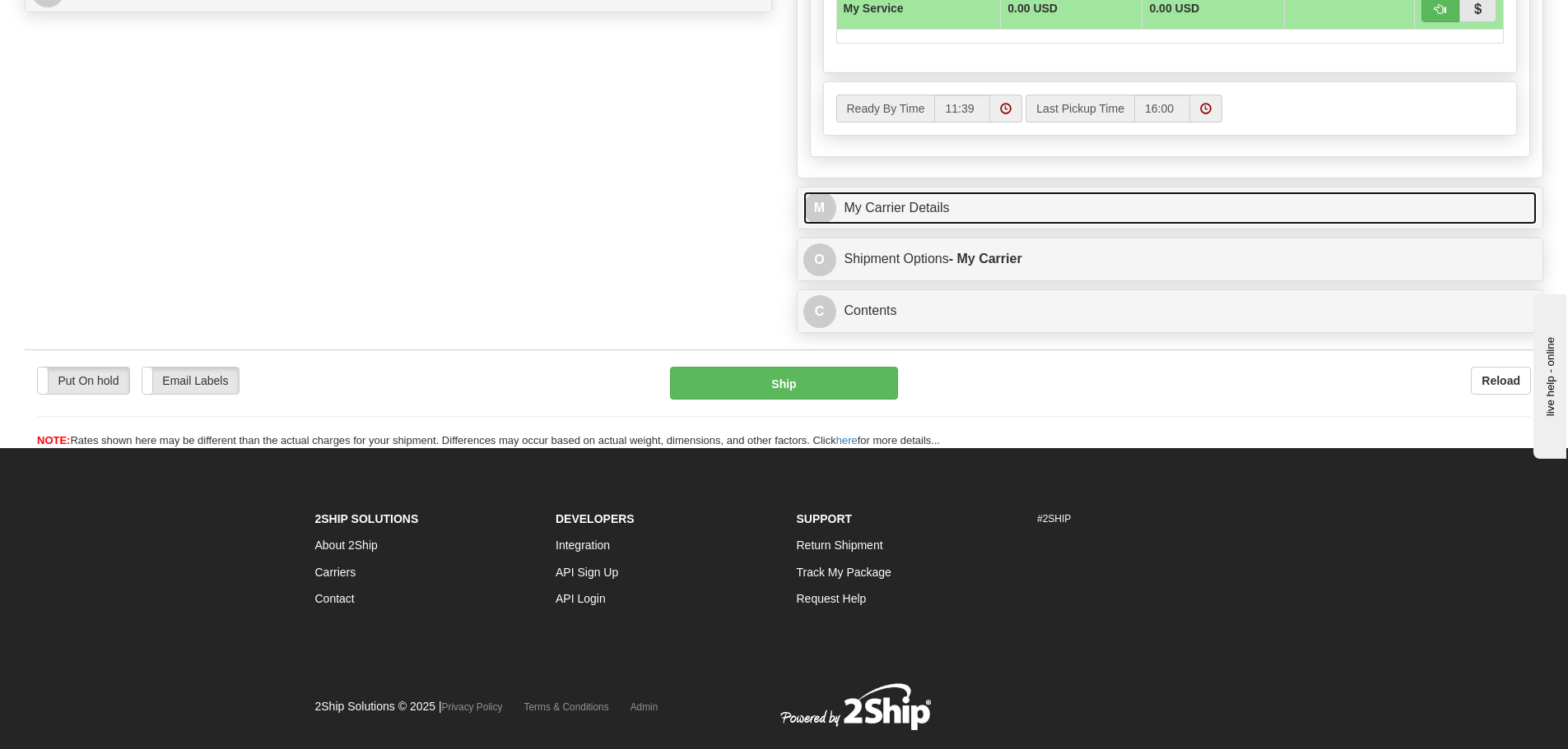
click at [1036, 216] on link "M My Carrier Details" at bounding box center [1171, 208] width 734 height 34
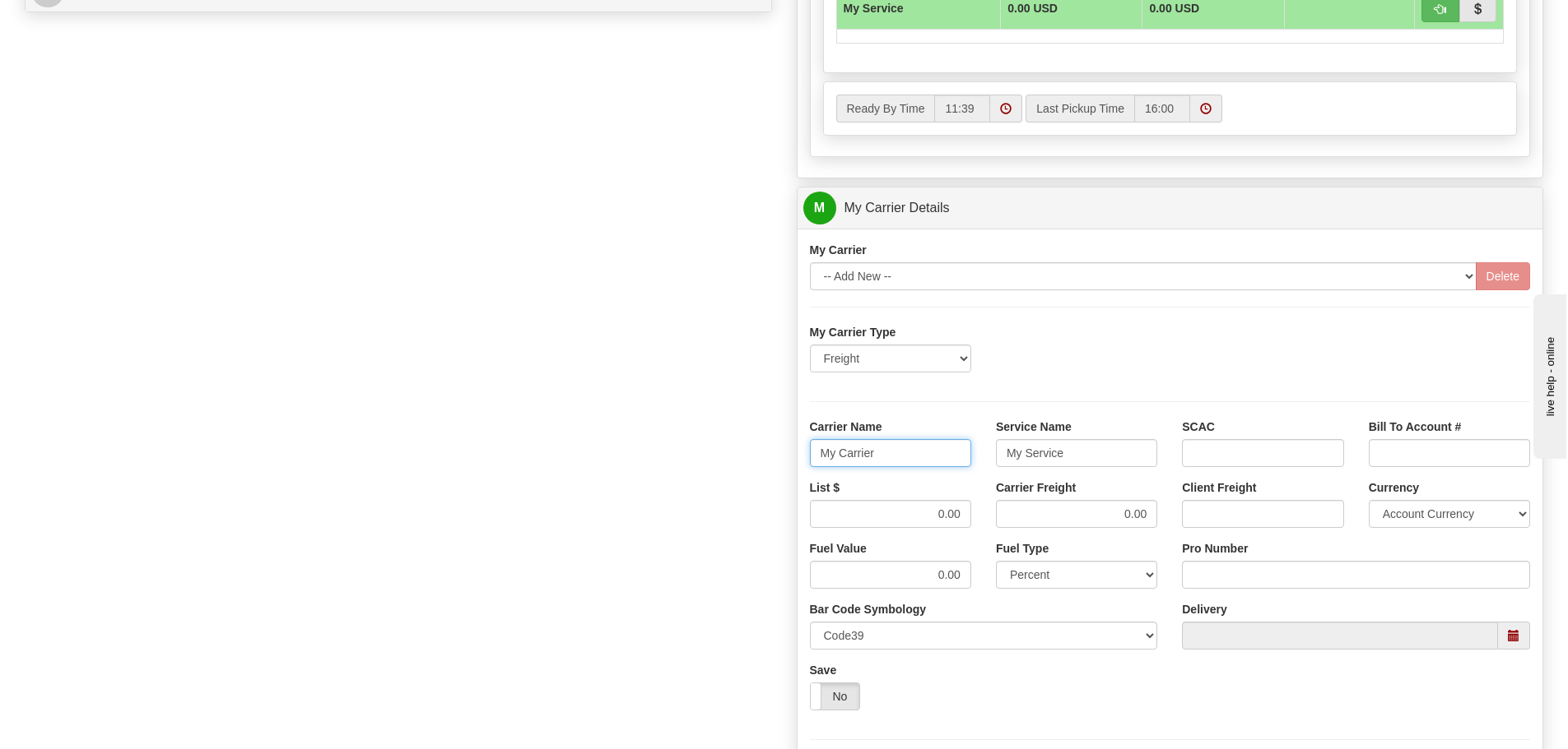
click at [892, 451] on input "My Carrier" at bounding box center [891, 453] width 162 height 28
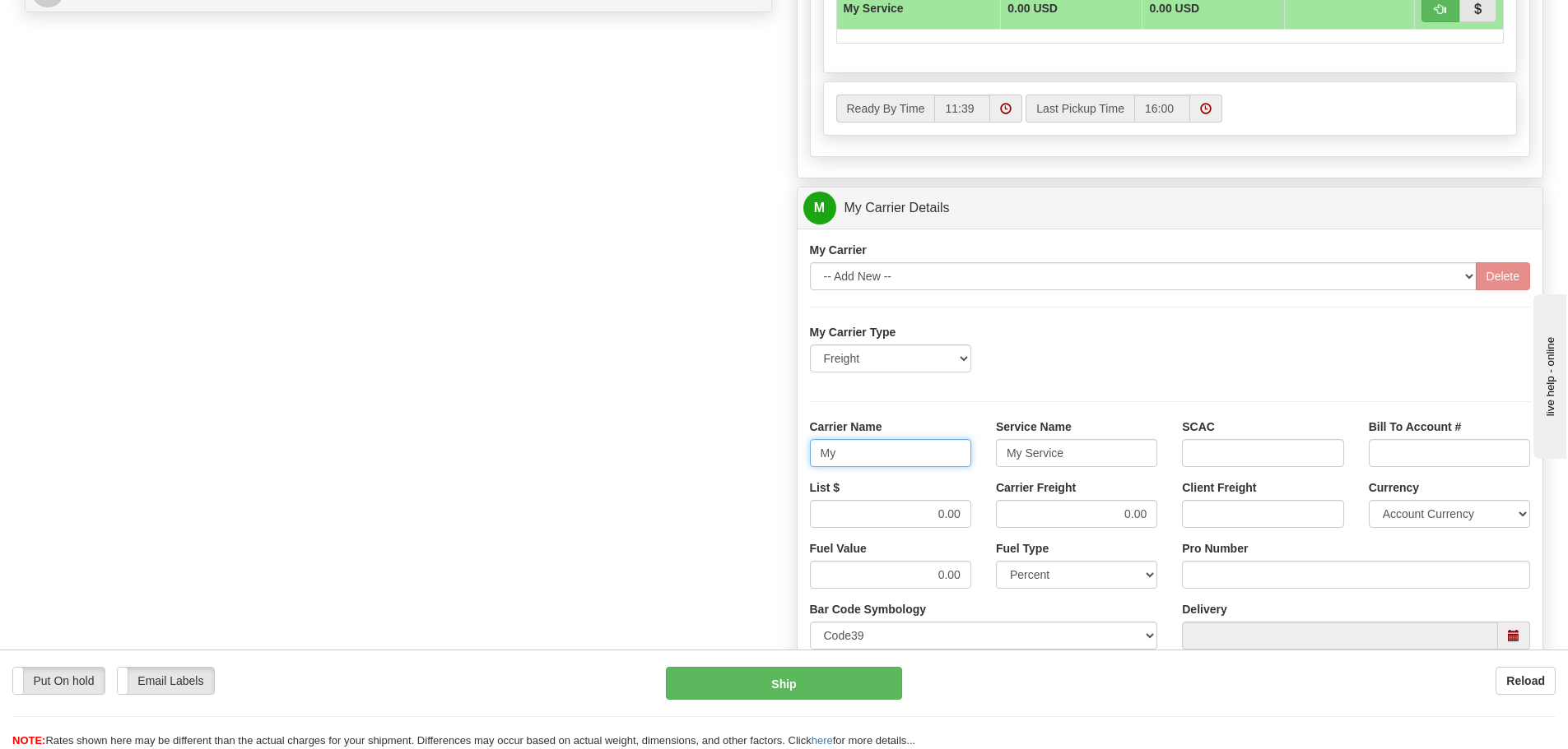
type input "M"
type input "SAIA"
click at [1079, 456] on input "My Service" at bounding box center [1076, 453] width 162 height 28
type input "M"
type input "LTL"
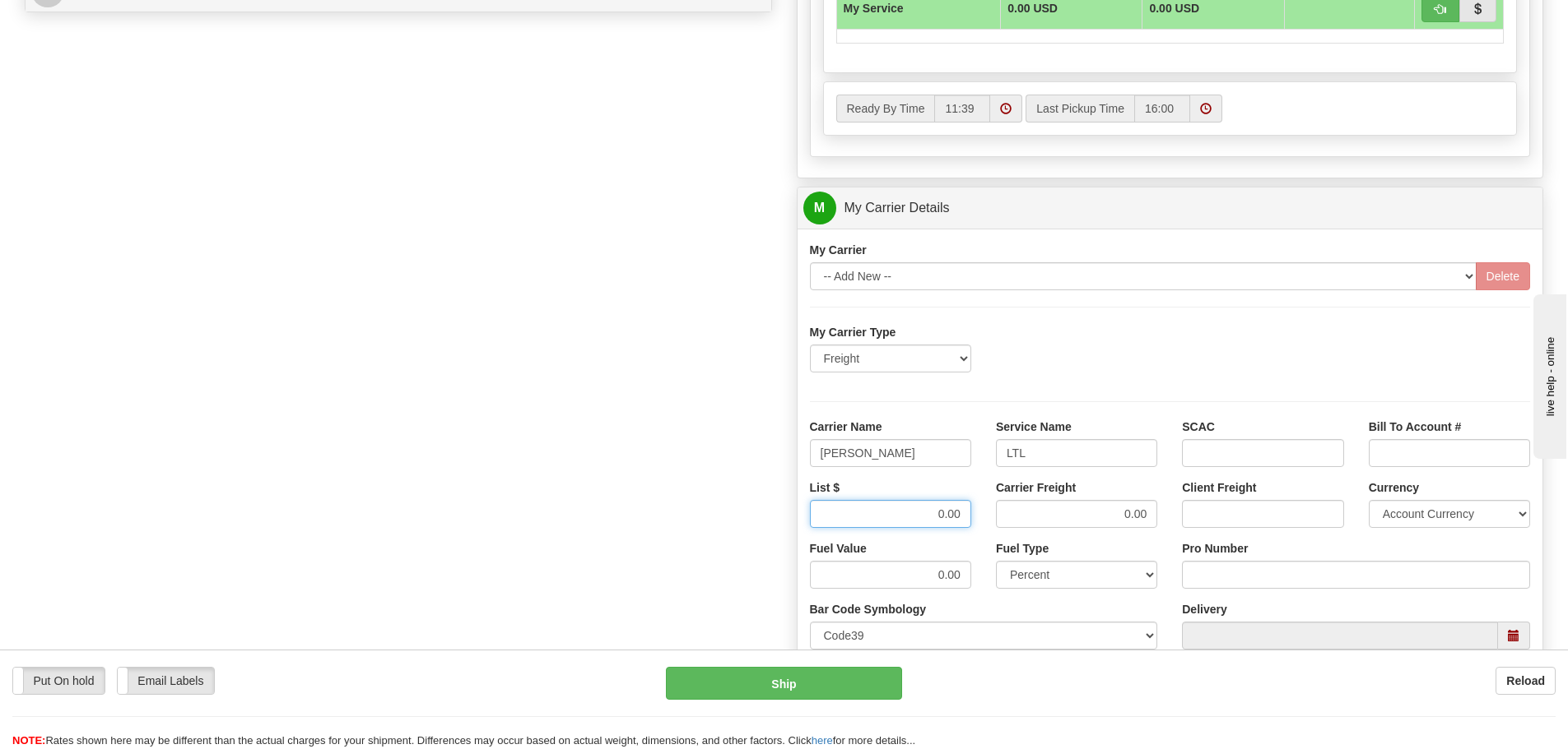
click at [968, 514] on input "0.00" at bounding box center [891, 514] width 162 height 28
type input "0"
type input "938.42"
click at [1155, 513] on input "0.00" at bounding box center [1076, 514] width 162 height 28
type input "0"
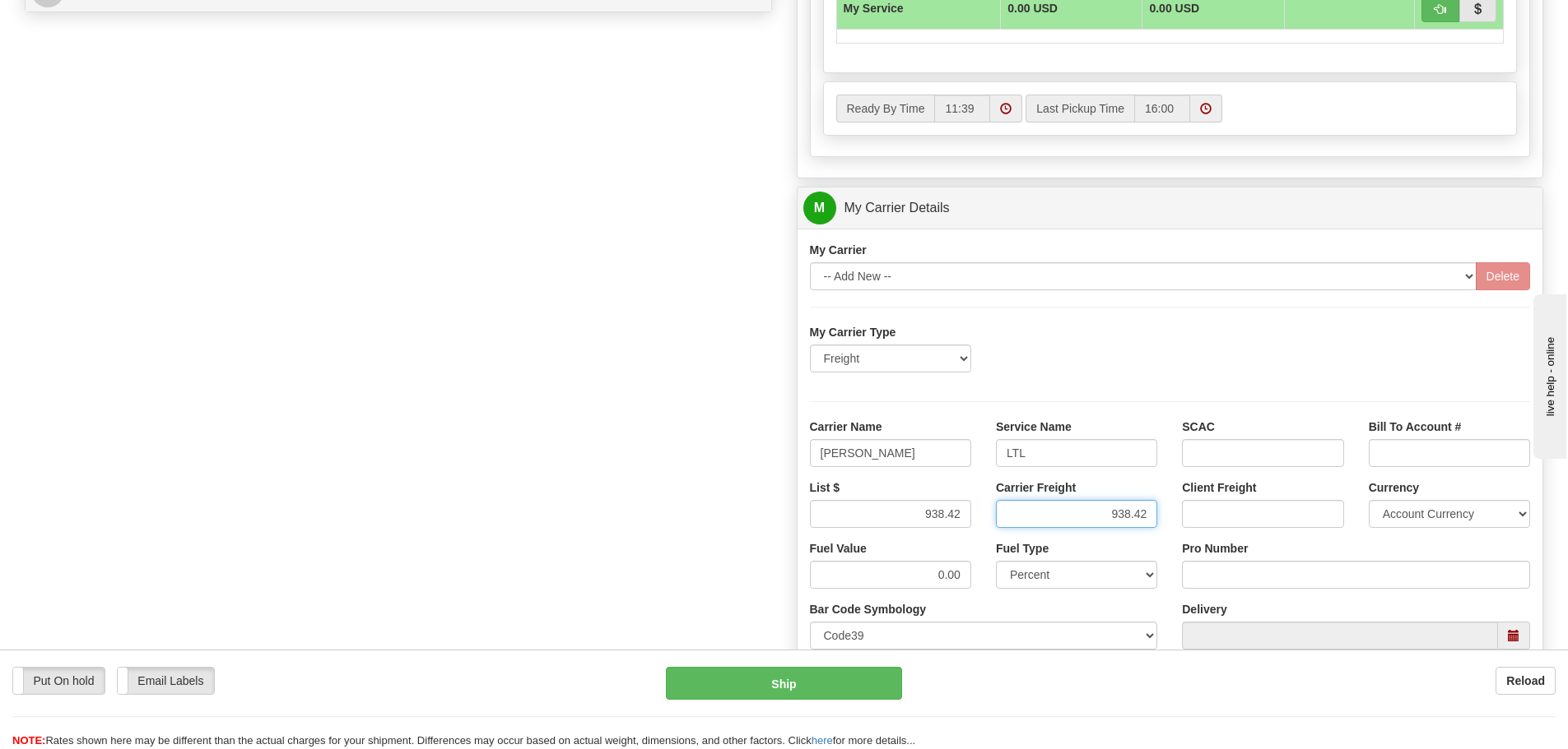
type input "938.42"
click at [1214, 572] on input "Pro Number" at bounding box center [1356, 575] width 349 height 28
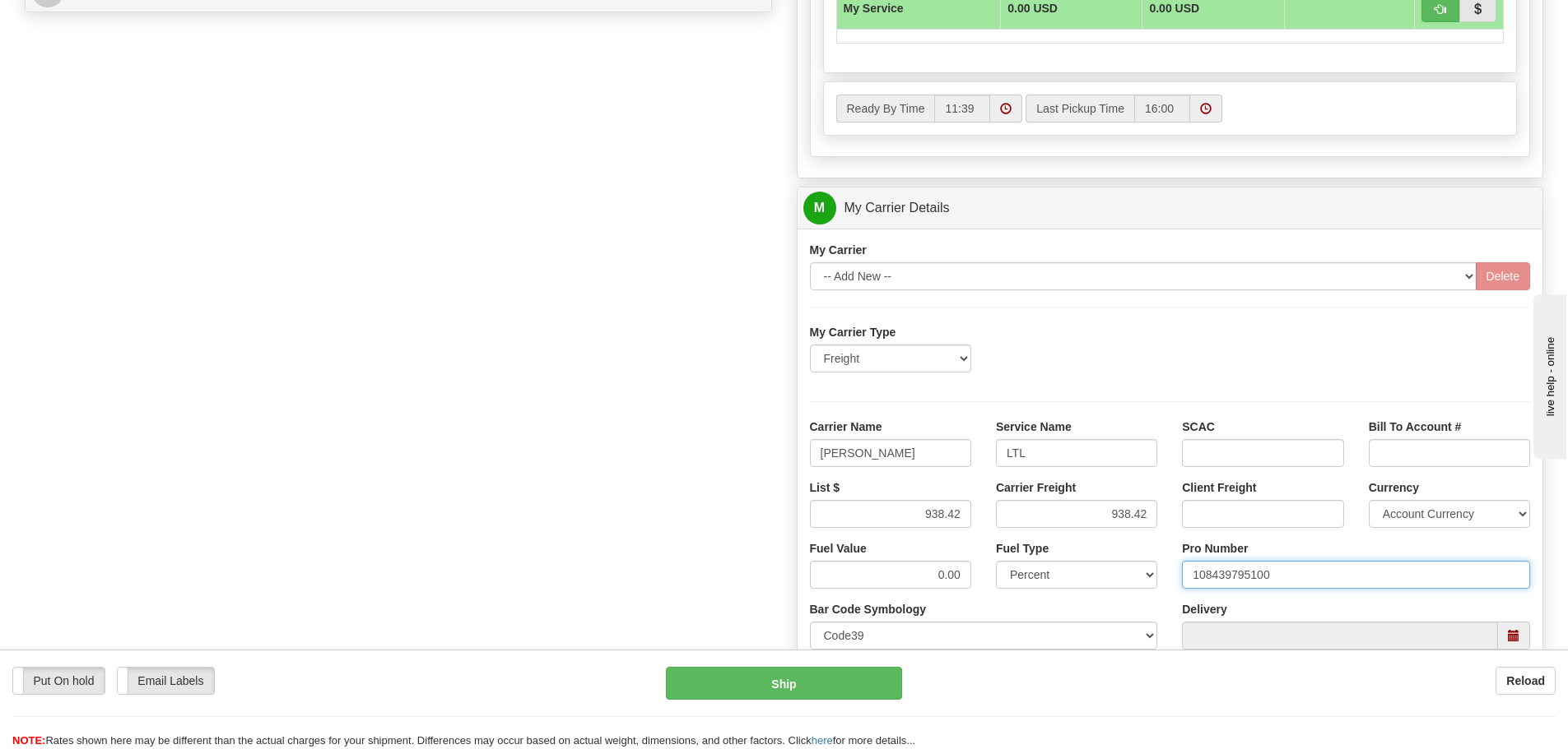
type input "108439795100"
click button "Delete" at bounding box center [0, 0] width 0 height 0
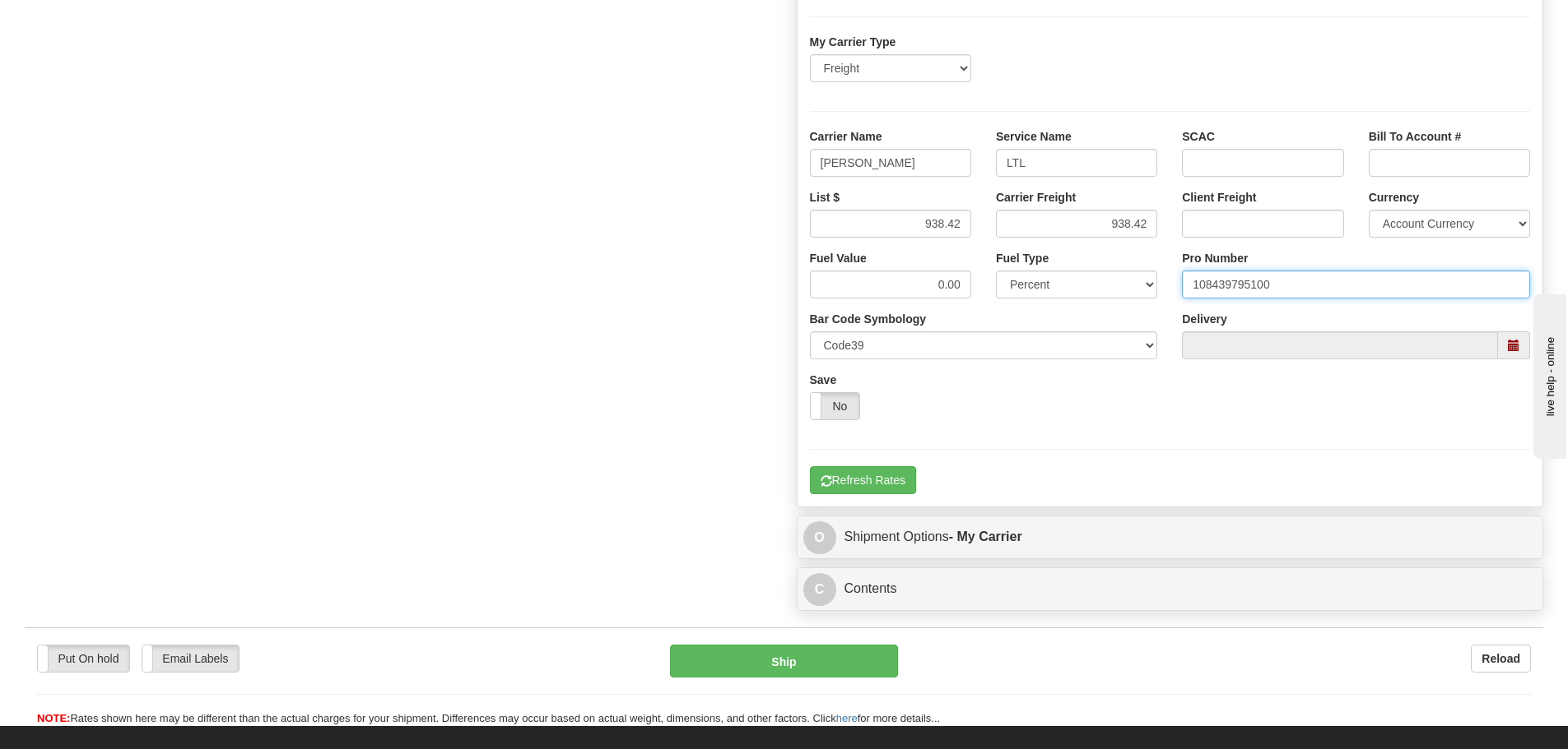
scroll to position [1152, 0]
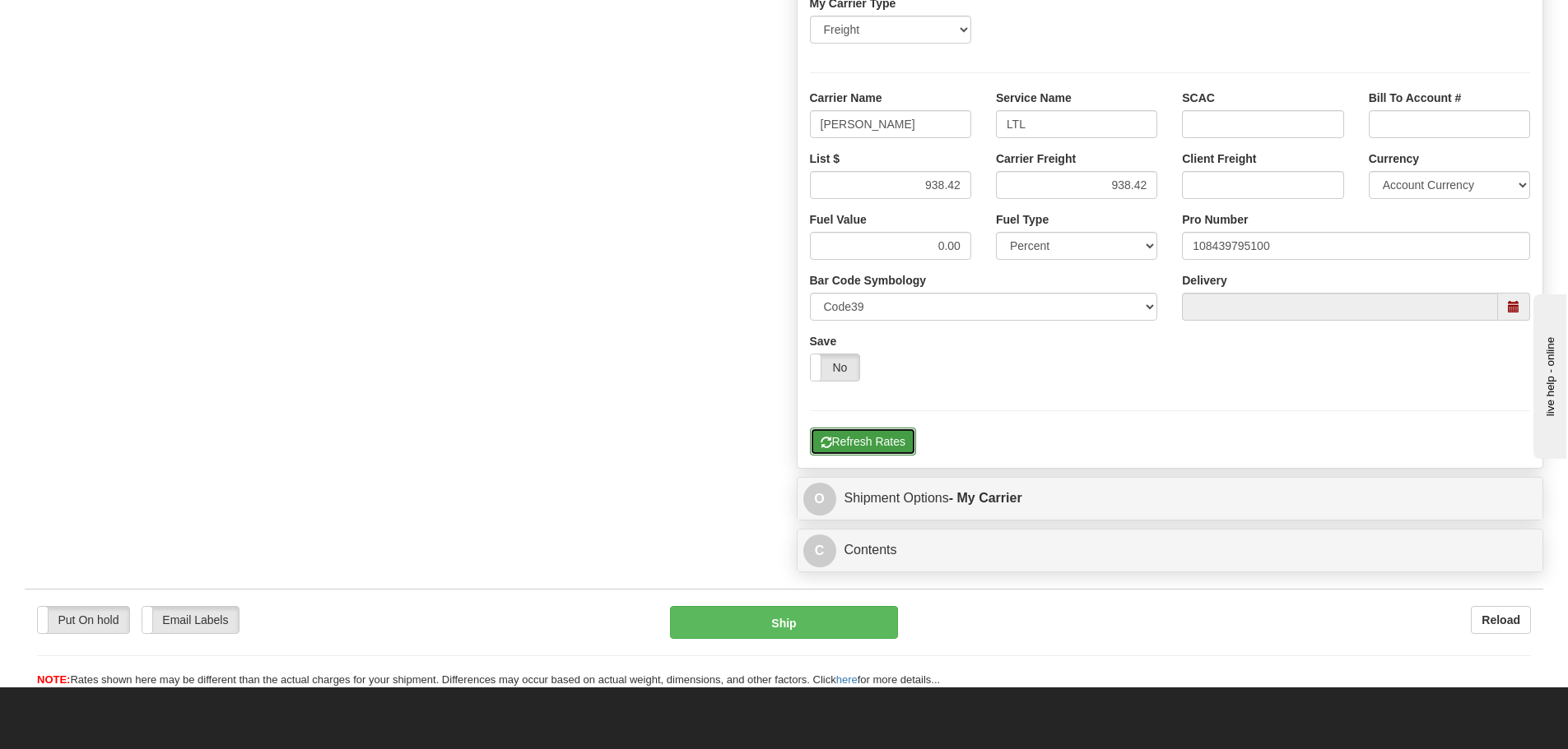
click at [891, 446] on button "Refresh Rates" at bounding box center [863, 442] width 107 height 28
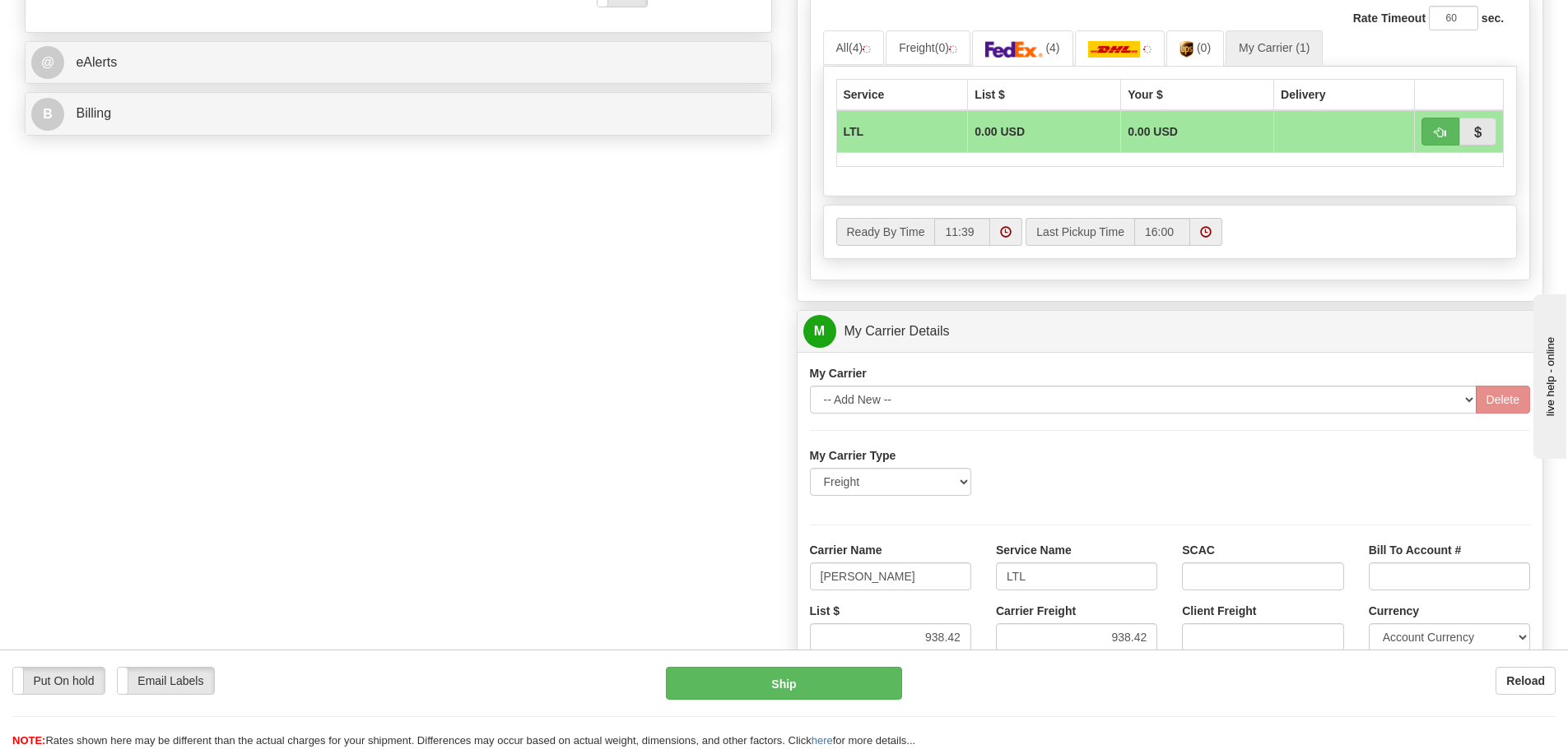
scroll to position [658, 0]
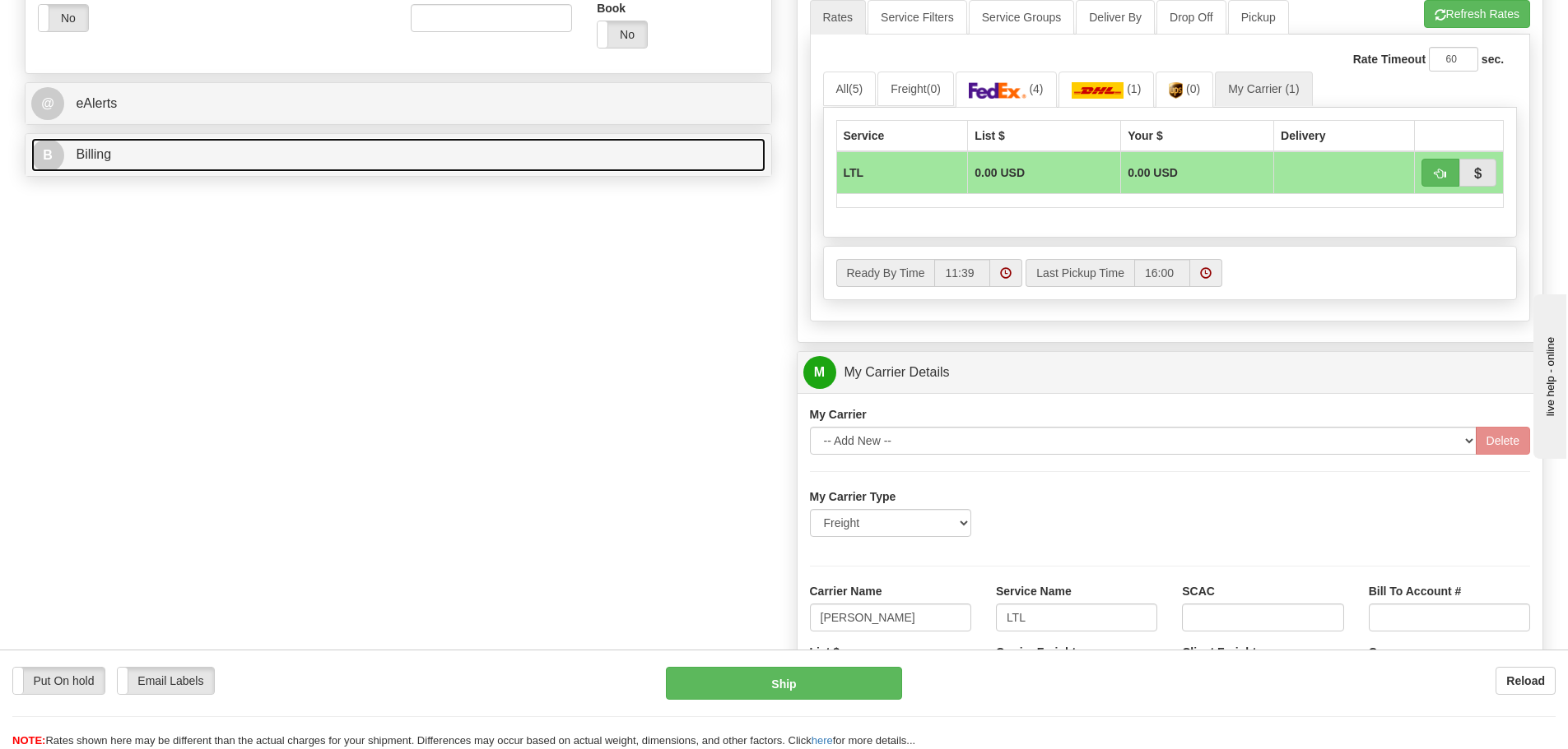
click at [358, 158] on link "B Billing" at bounding box center [398, 155] width 734 height 34
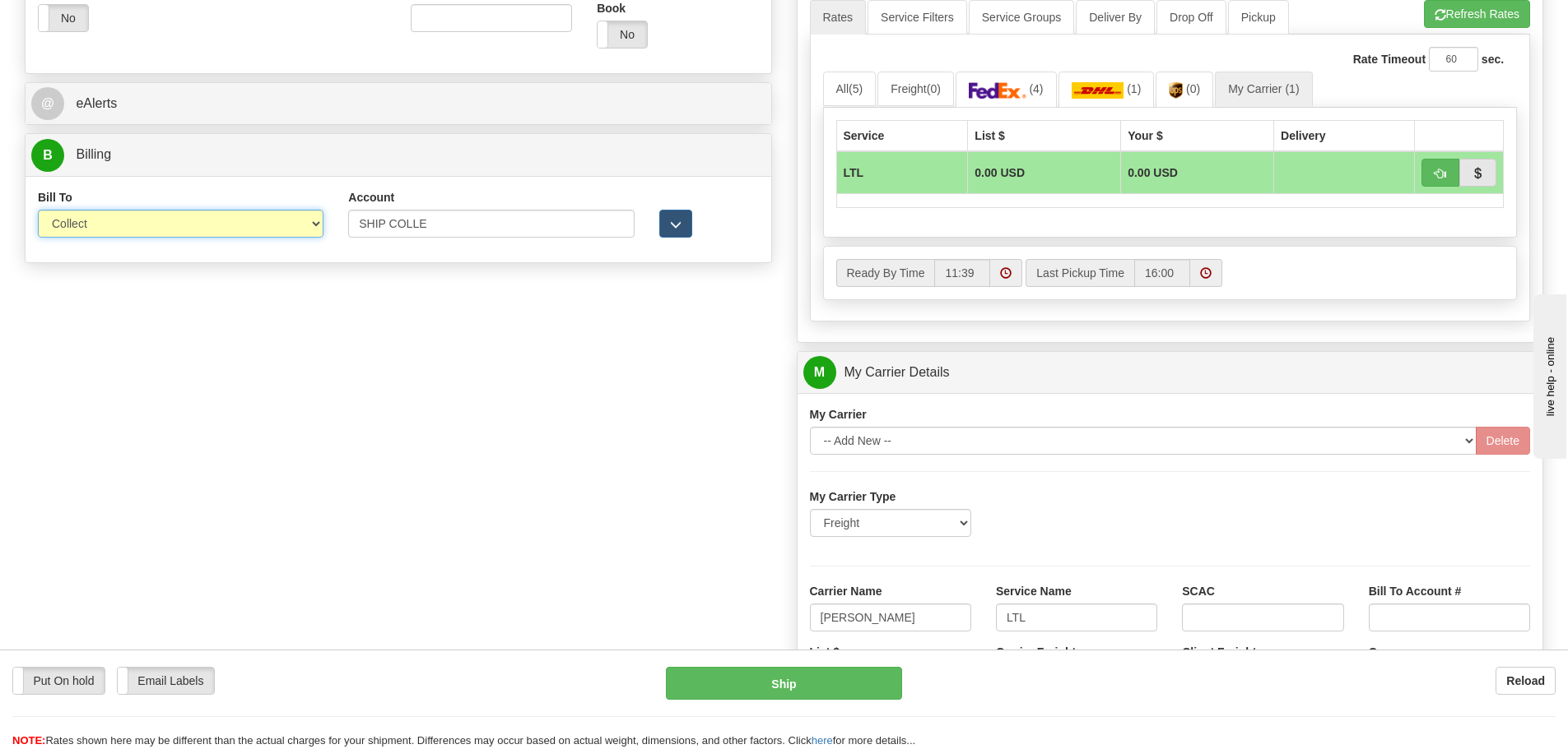
click at [315, 224] on select "Sender Recipient Third Party Collect" at bounding box center [181, 224] width 286 height 28
select select "2"
click at [38, 210] on select "Sender Recipient Third Party Collect" at bounding box center [181, 224] width 286 height 28
click at [463, 222] on input "SHIP COLLE" at bounding box center [492, 224] width 286 height 28
type input "S"
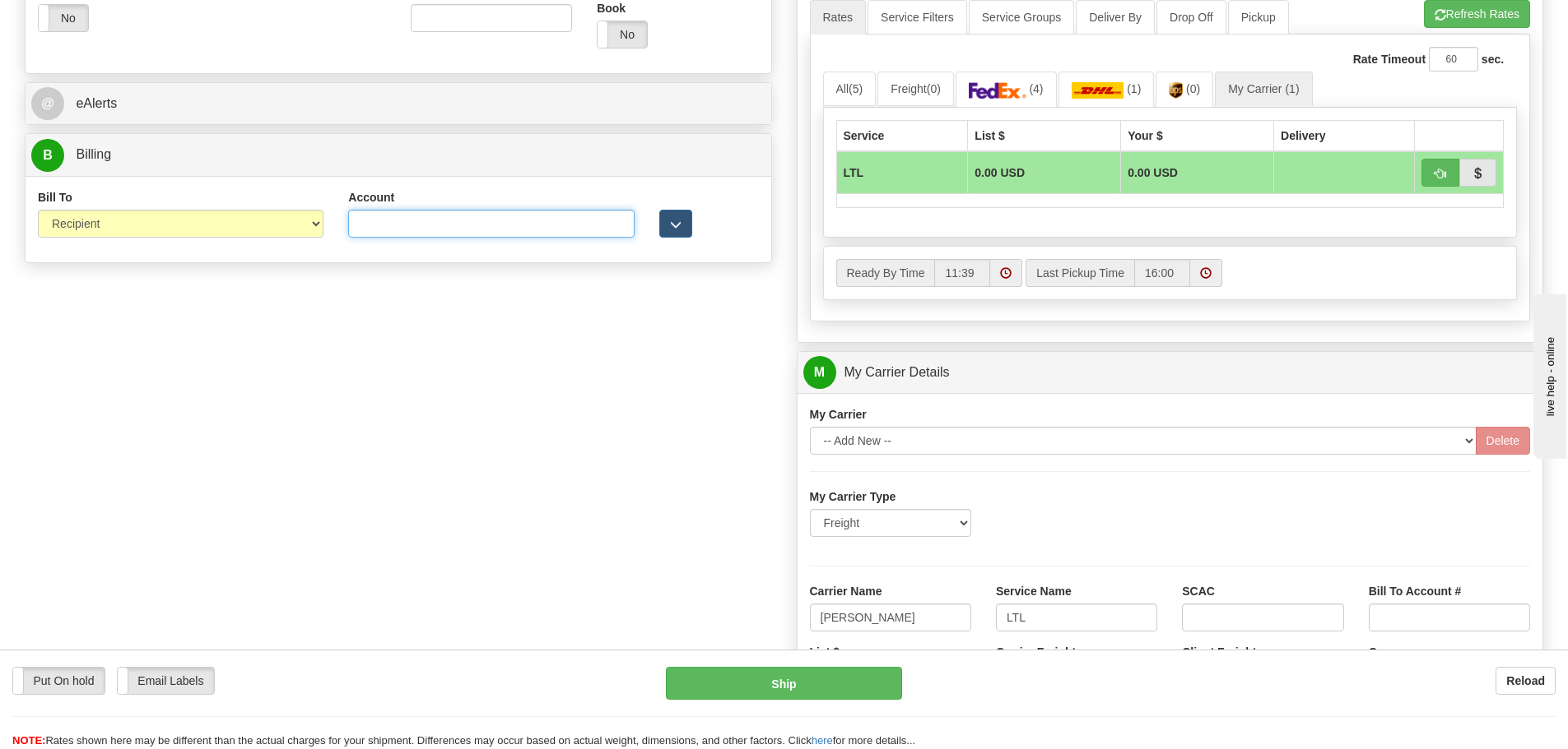
click at [383, 224] on input "Account" at bounding box center [492, 224] width 286 height 28
paste input "03A46V"
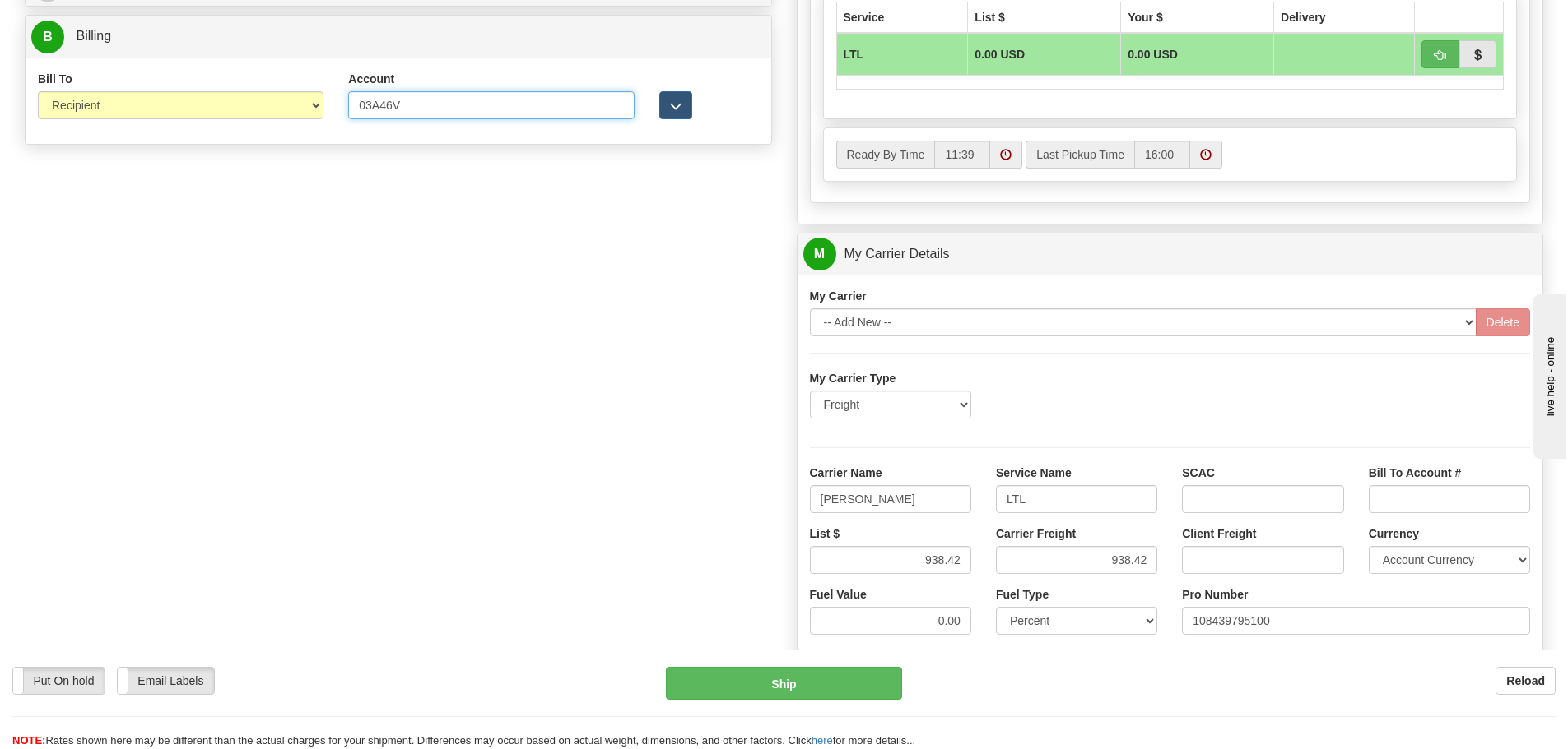
scroll to position [987, 0]
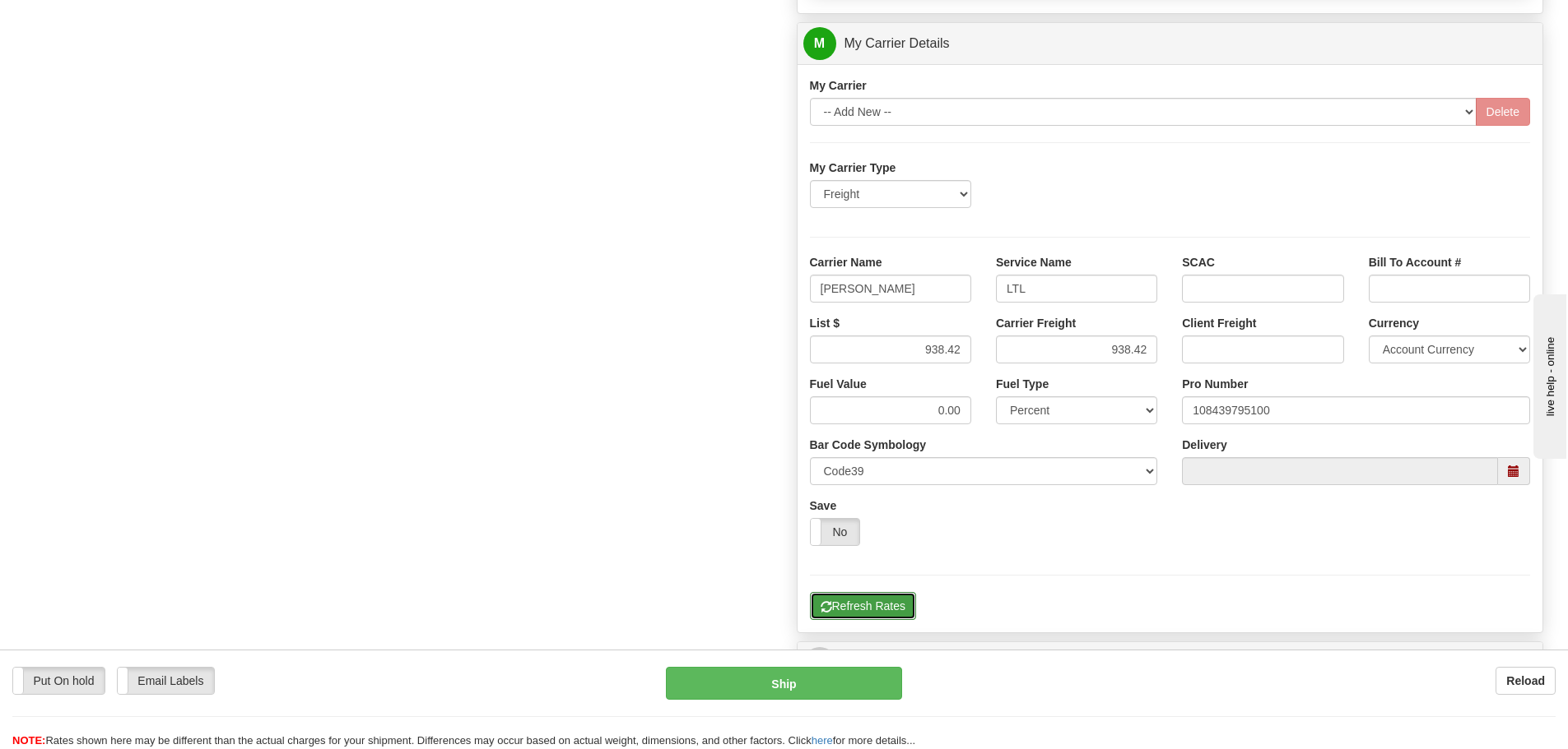
click at [864, 606] on button "Refresh Rates" at bounding box center [863, 606] width 107 height 28
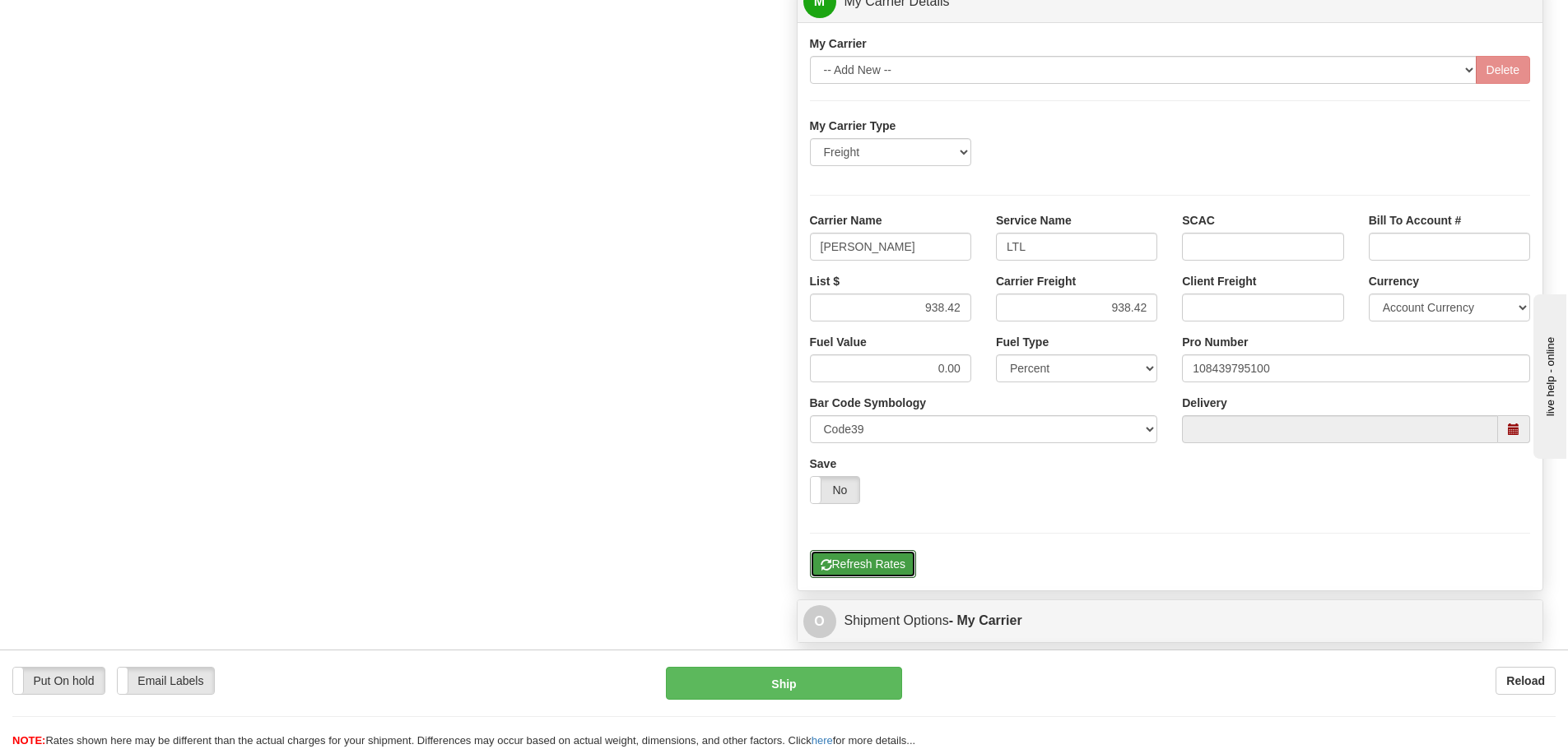
scroll to position [658, 0]
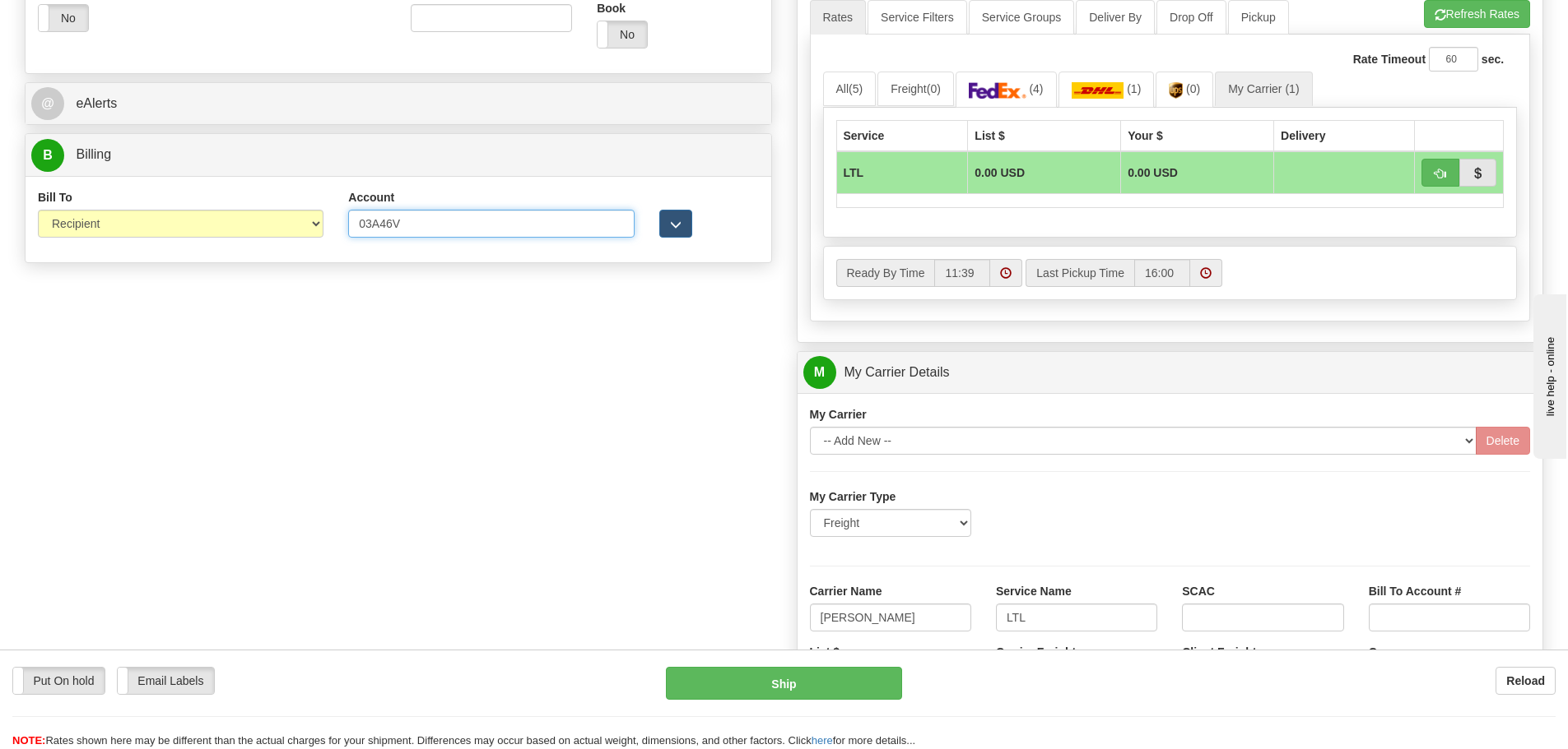
click at [408, 224] on input "03A46V" at bounding box center [492, 224] width 286 height 28
type input "0"
click at [313, 220] on select "Sender Recipient Third Party Collect" at bounding box center [181, 224] width 286 height 28
click at [38, 210] on select "Sender Recipient Third Party Collect" at bounding box center [181, 224] width 286 height 28
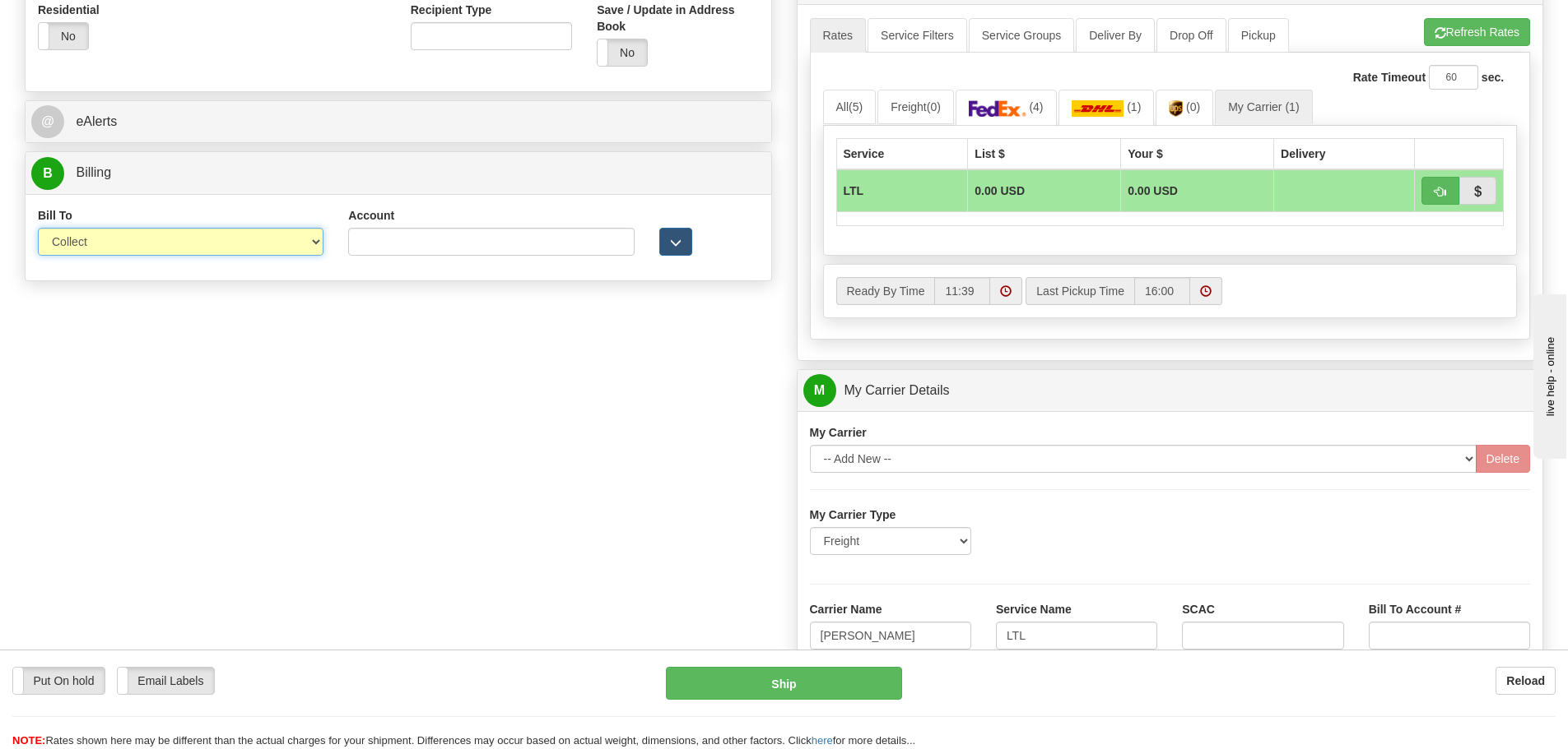
scroll to position [575, 0]
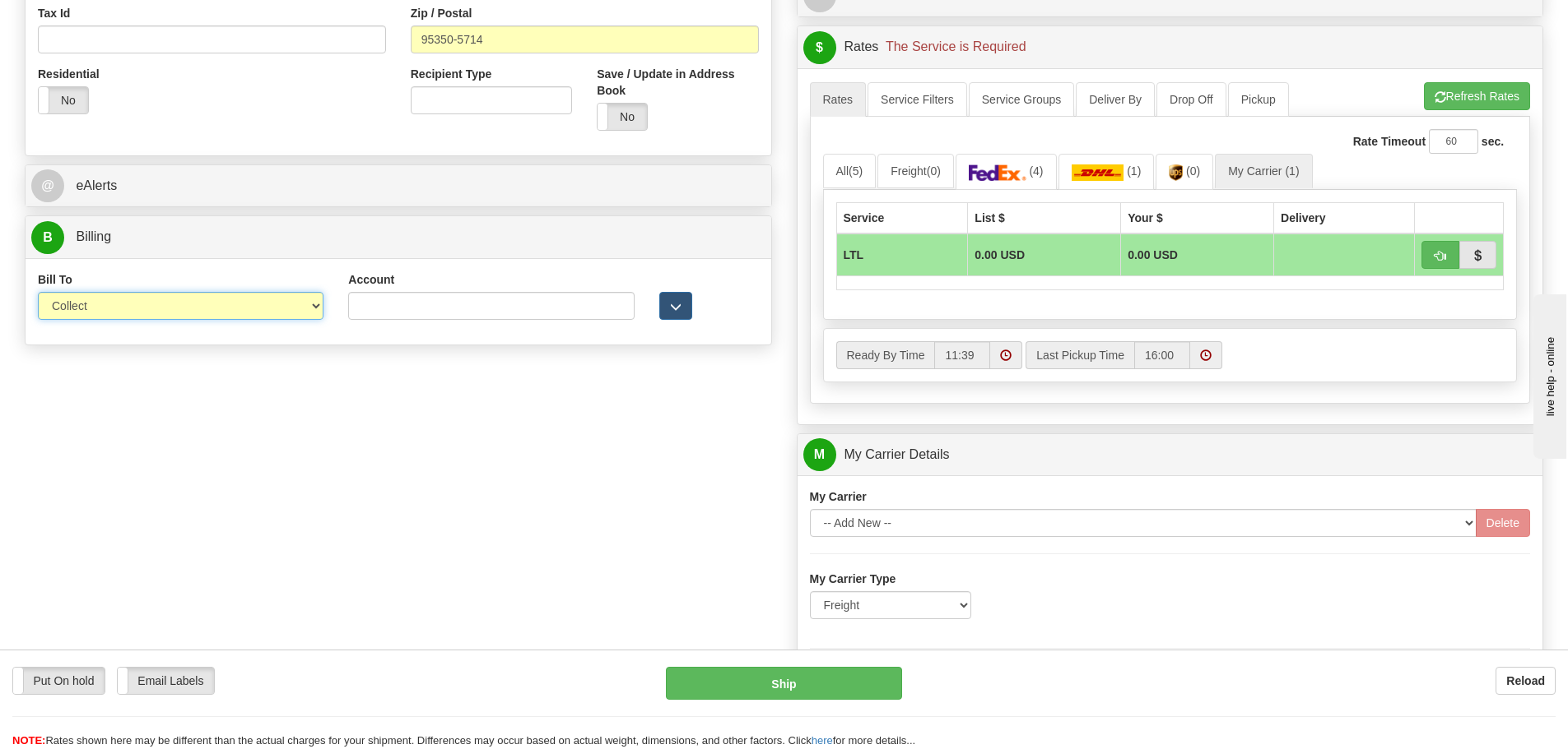
click at [315, 306] on select "Sender Recipient Third Party Collect" at bounding box center [181, 306] width 286 height 28
click at [38, 292] on select "Sender Recipient Third Party Collect" at bounding box center [181, 306] width 286 height 28
click at [322, 308] on select "Sender Recipient Third Party Collect" at bounding box center [181, 306] width 286 height 28
select select "1"
click at [38, 292] on select "Sender Recipient Third Party Collect" at bounding box center [181, 306] width 286 height 28
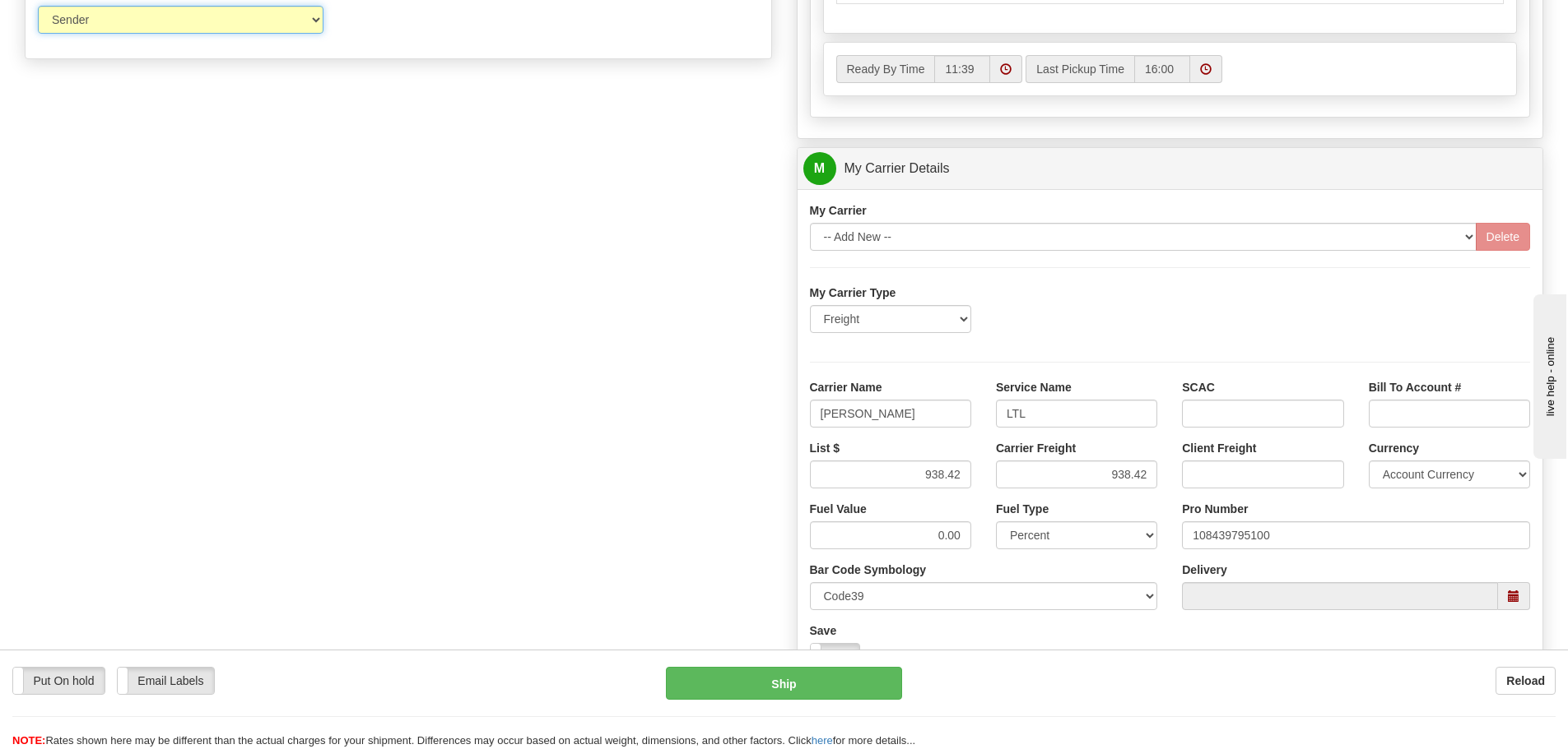
scroll to position [987, 0]
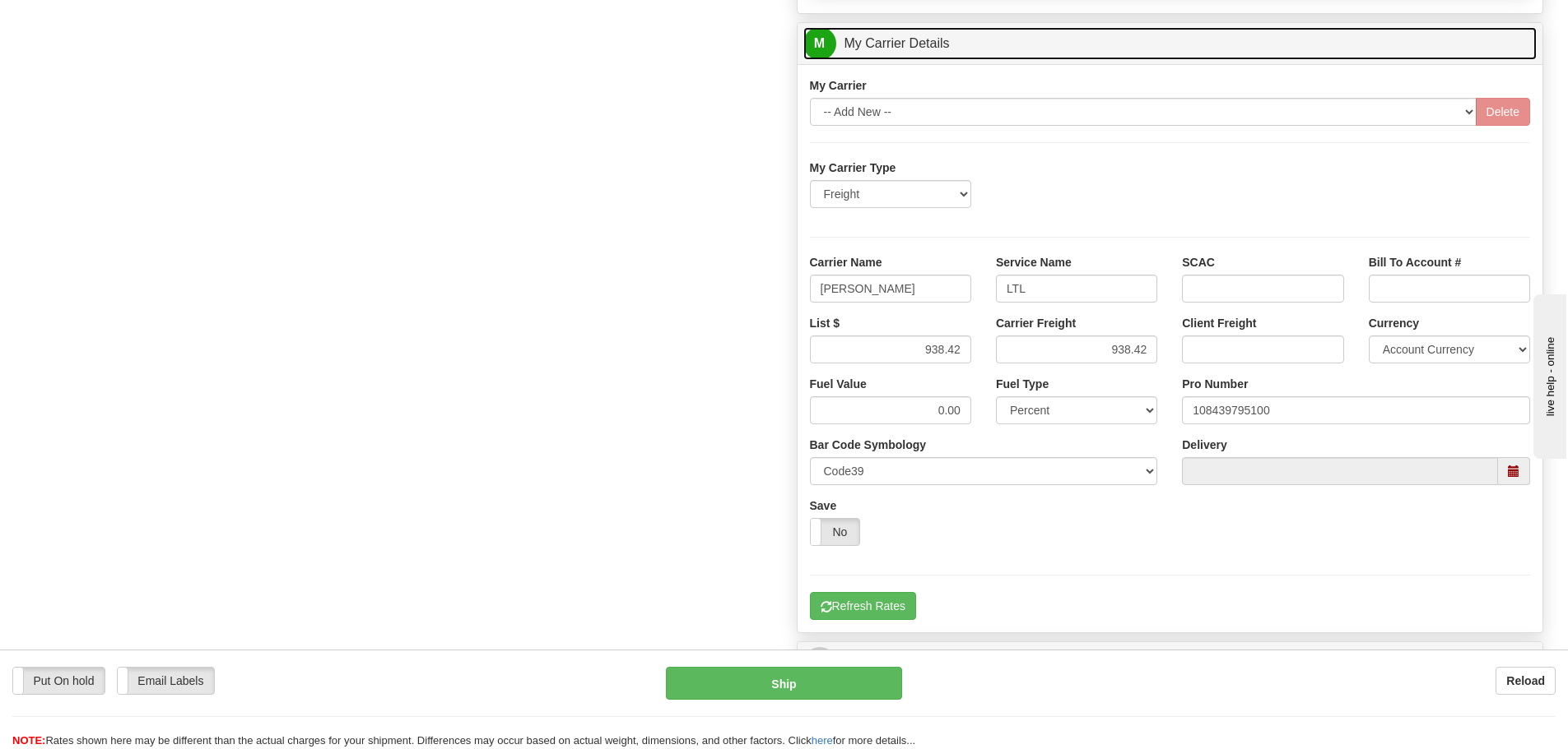
click at [1045, 45] on link "M My Carrier Details" at bounding box center [1171, 44] width 734 height 34
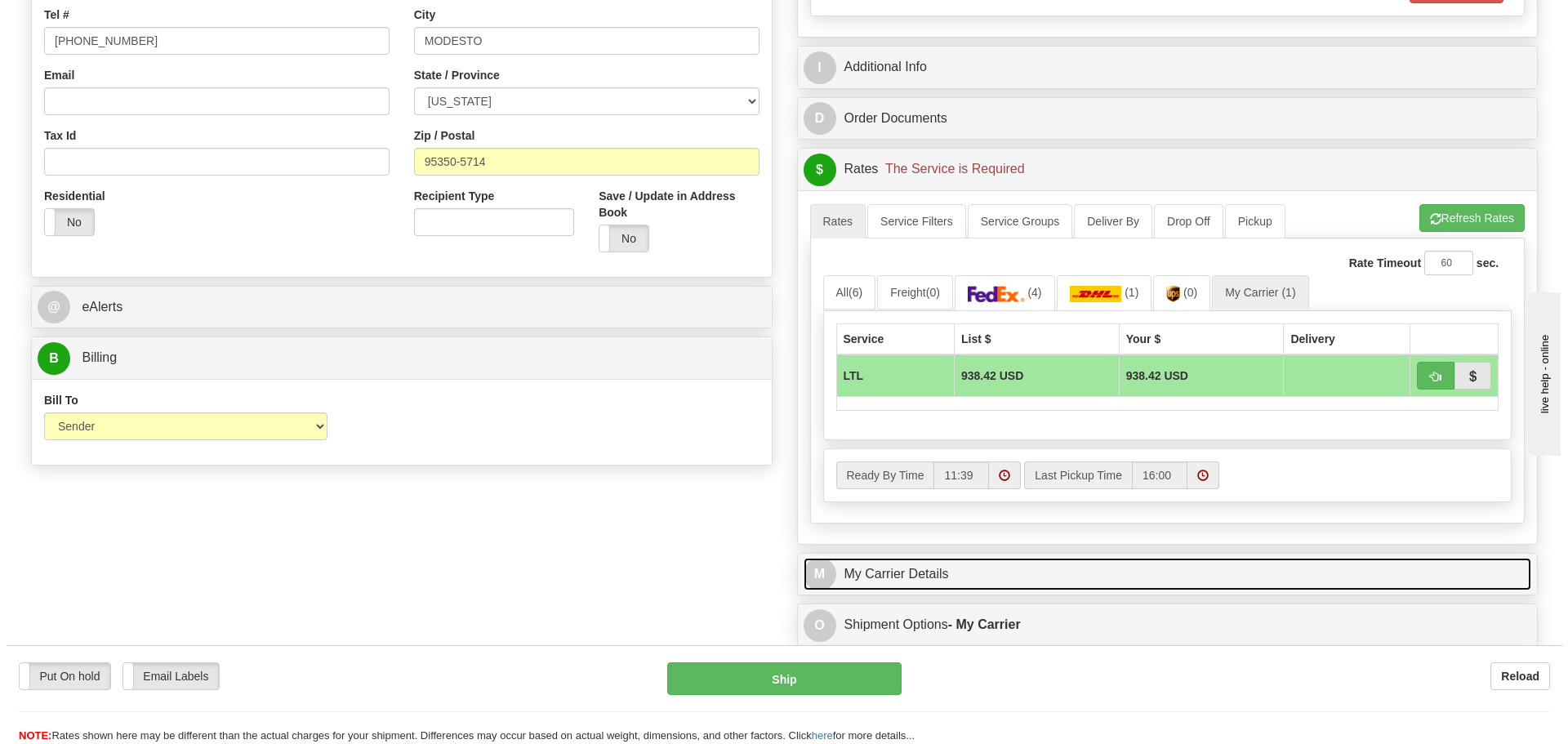
scroll to position [448, 0]
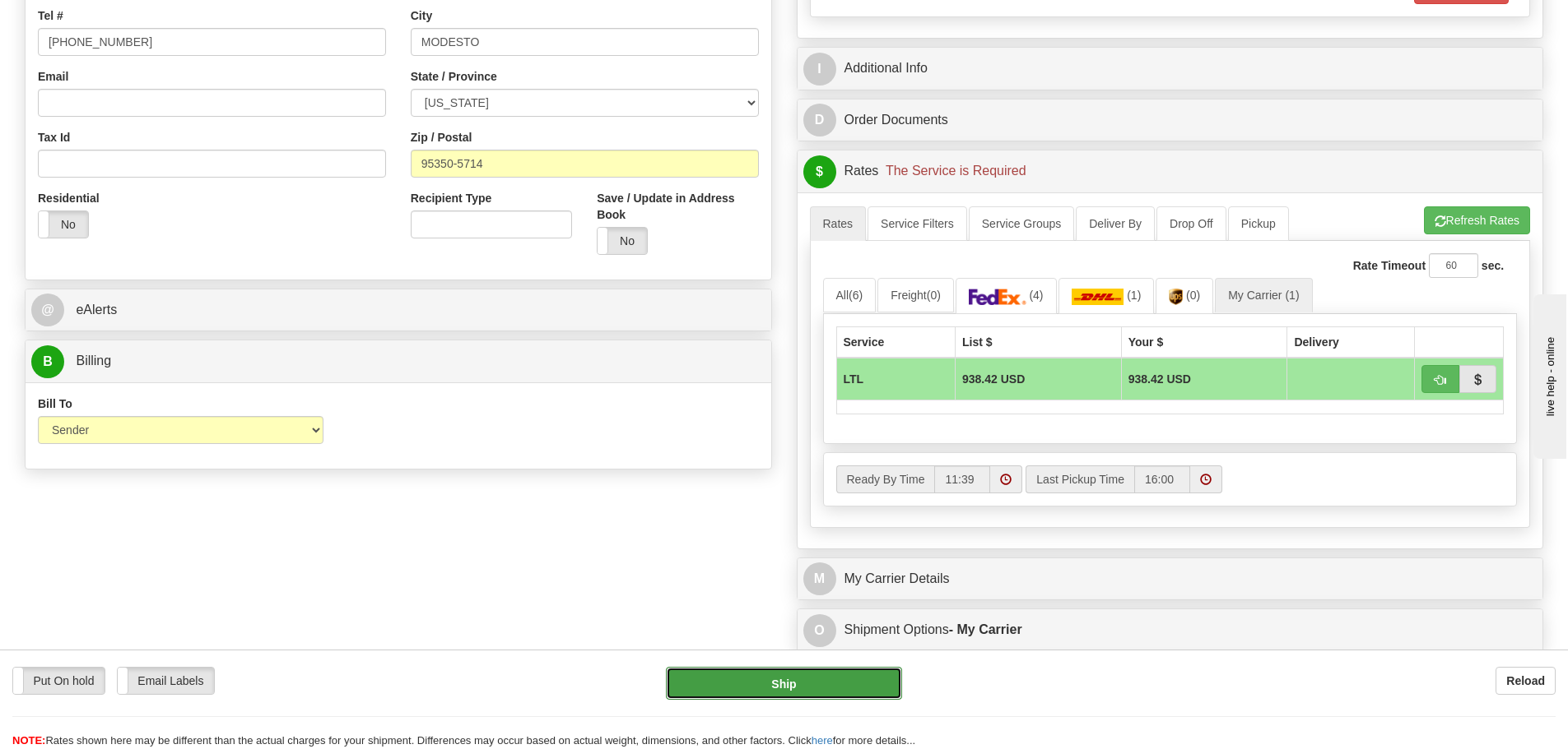
click at [814, 691] on button "Ship" at bounding box center [783, 683] width 236 height 33
type input "00"
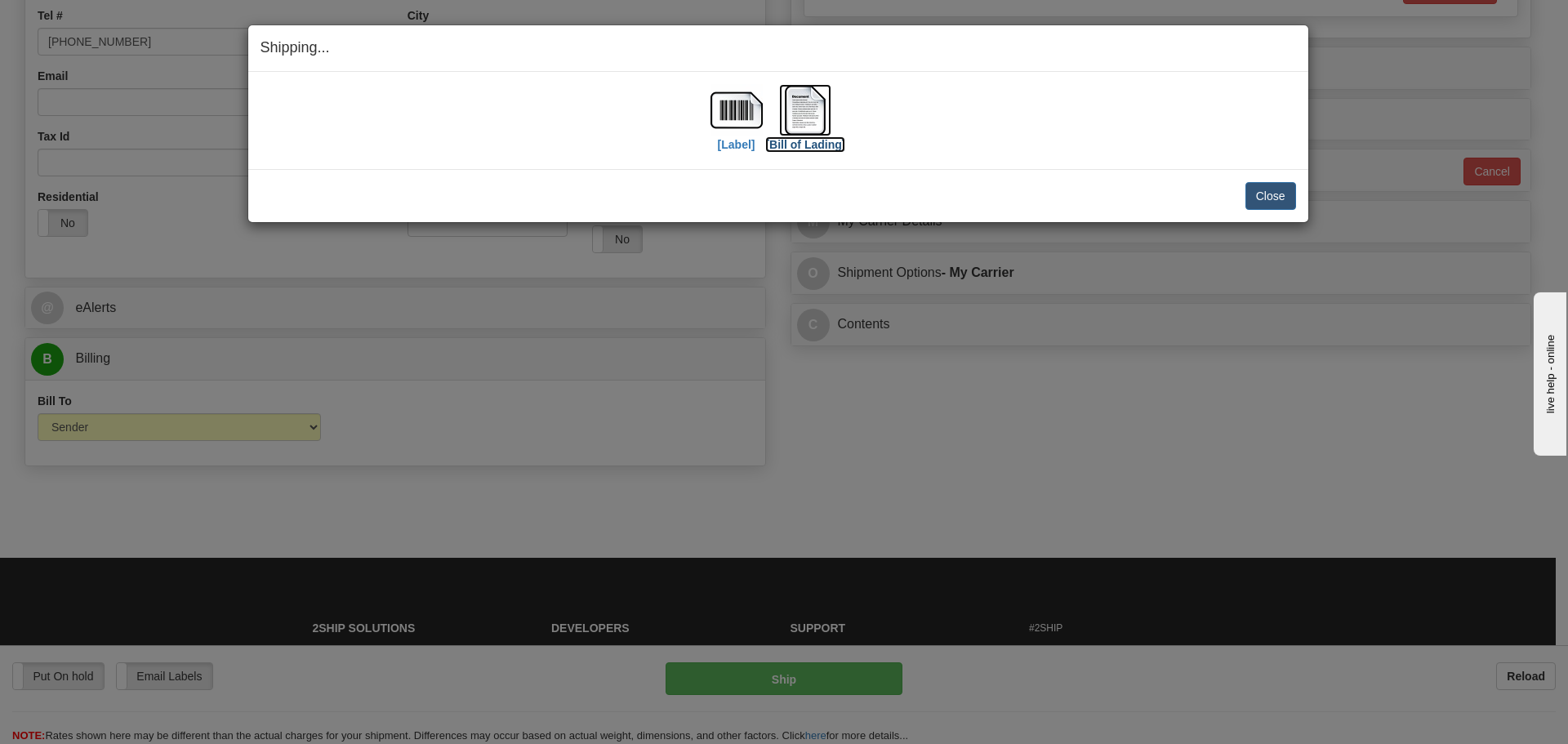
click at [809, 117] on img at bounding box center [805, 110] width 52 height 52
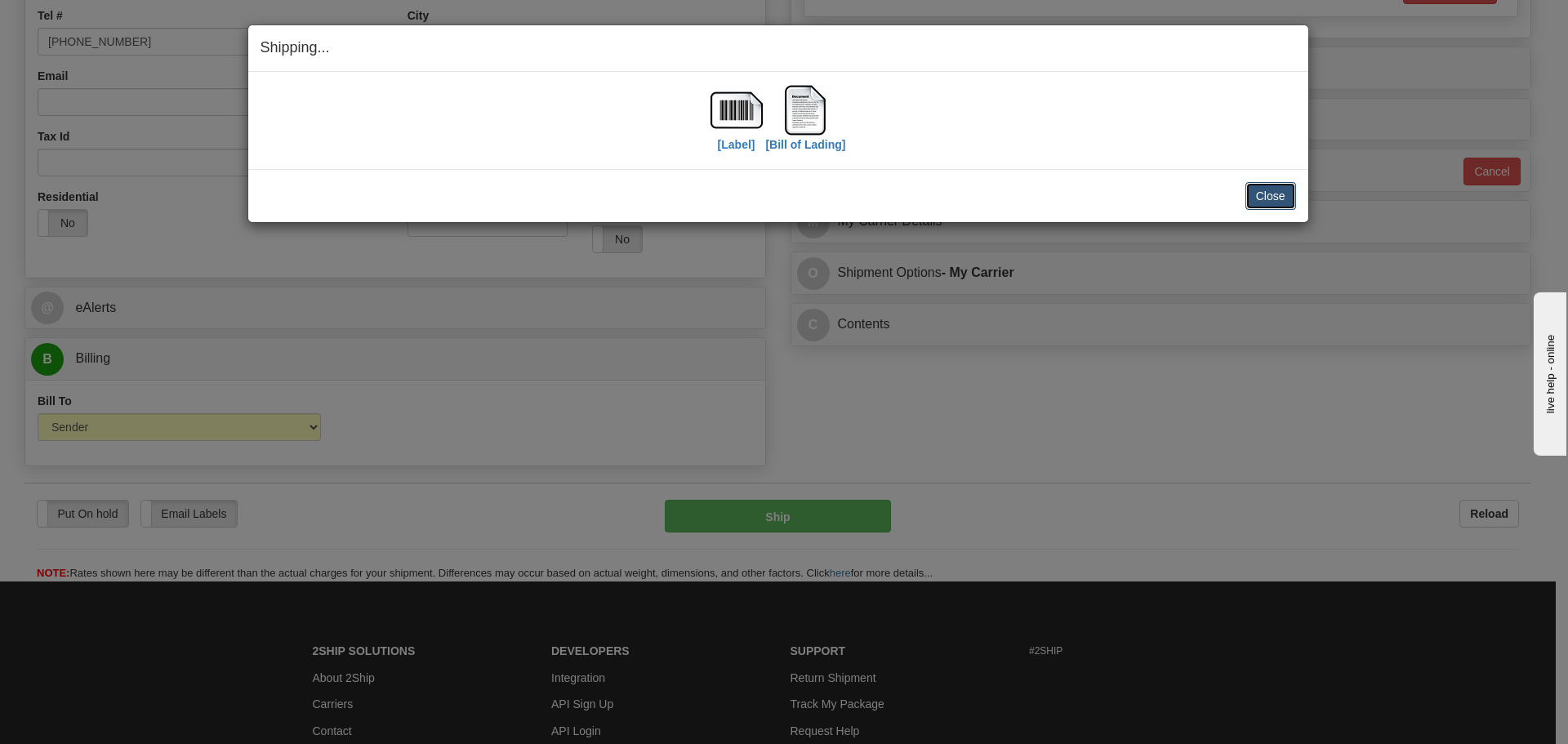
click at [1270, 197] on button "Close" at bounding box center [1270, 196] width 51 height 28
